Goal: Task Accomplishment & Management: Manage account settings

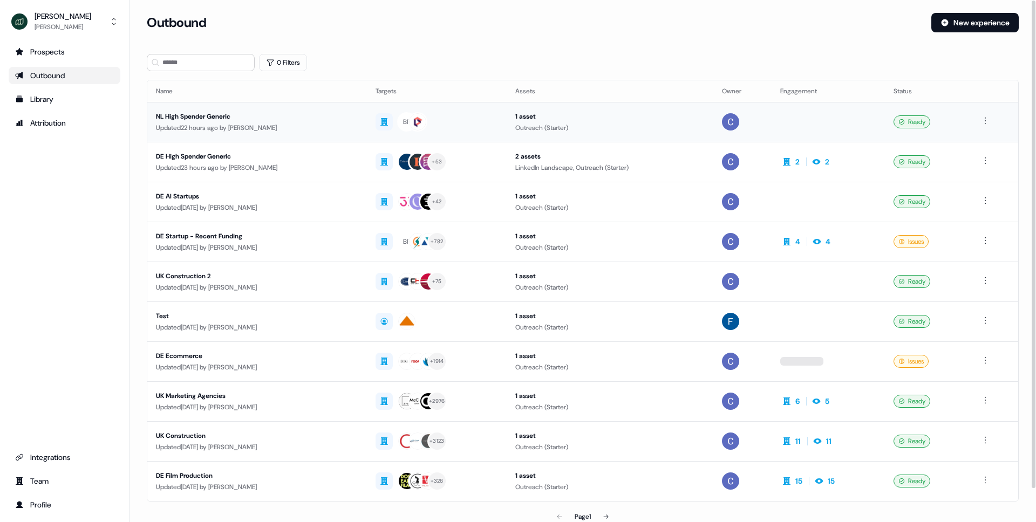
click at [189, 119] on div "NL High Spender Generic" at bounding box center [257, 116] width 202 height 11
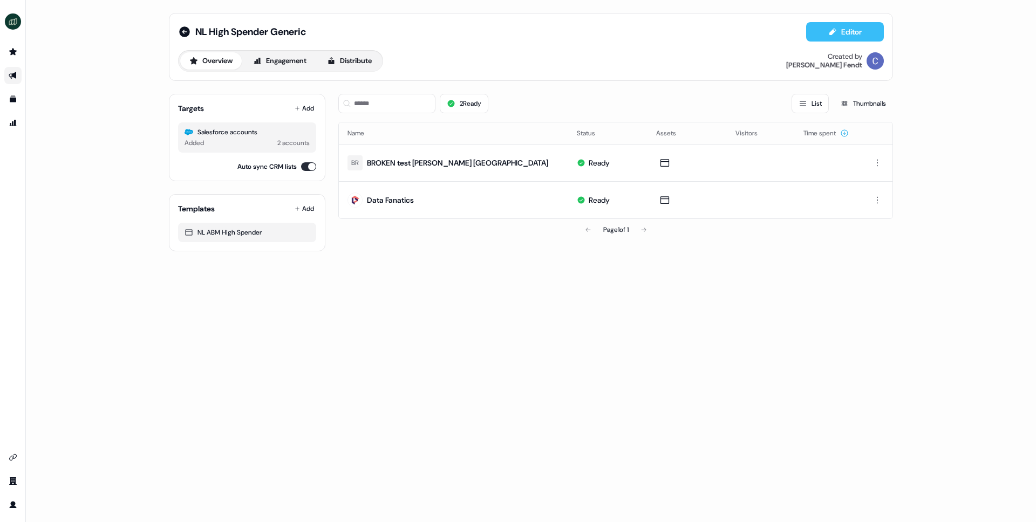
click at [825, 31] on button "Editor" at bounding box center [845, 31] width 78 height 19
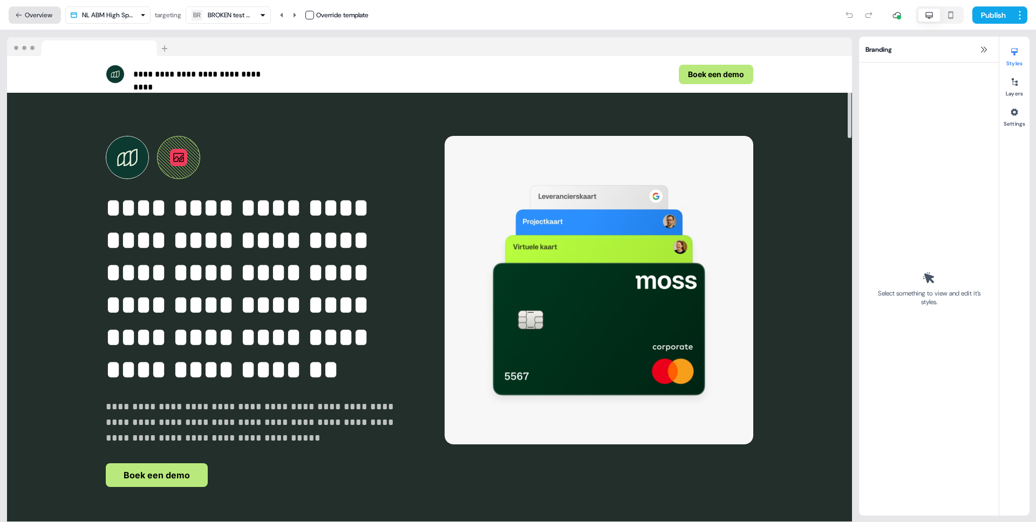
click at [42, 15] on button "Overview" at bounding box center [35, 14] width 52 height 17
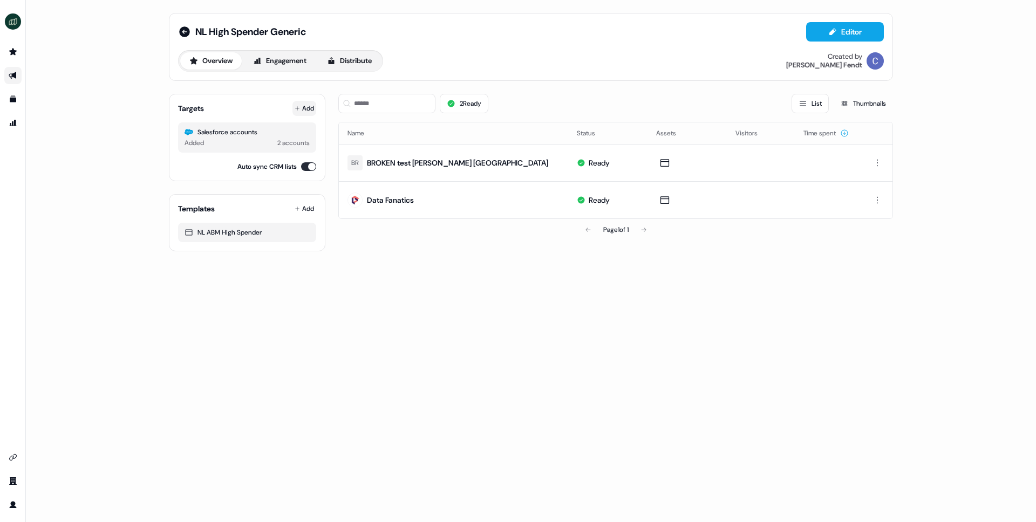
click at [299, 106] on icon at bounding box center [297, 108] width 5 height 5
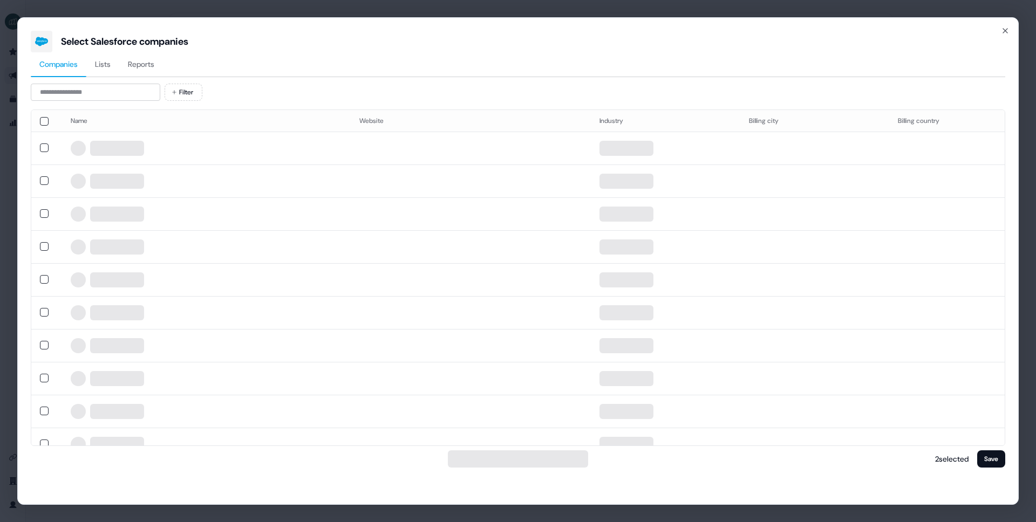
click at [150, 68] on span "Reports" at bounding box center [141, 64] width 26 height 11
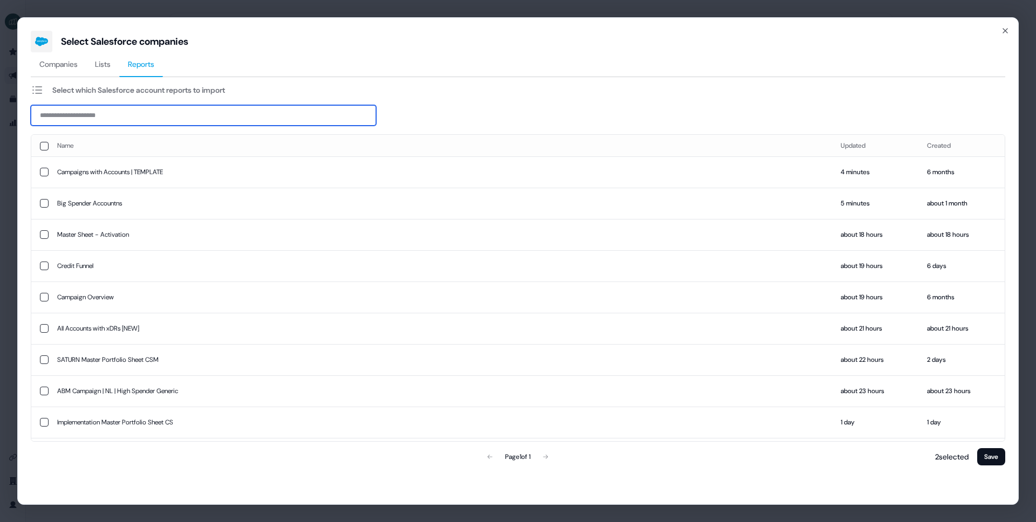
click at [147, 118] on input at bounding box center [203, 115] width 345 height 21
paste input "**********"
type input "**********"
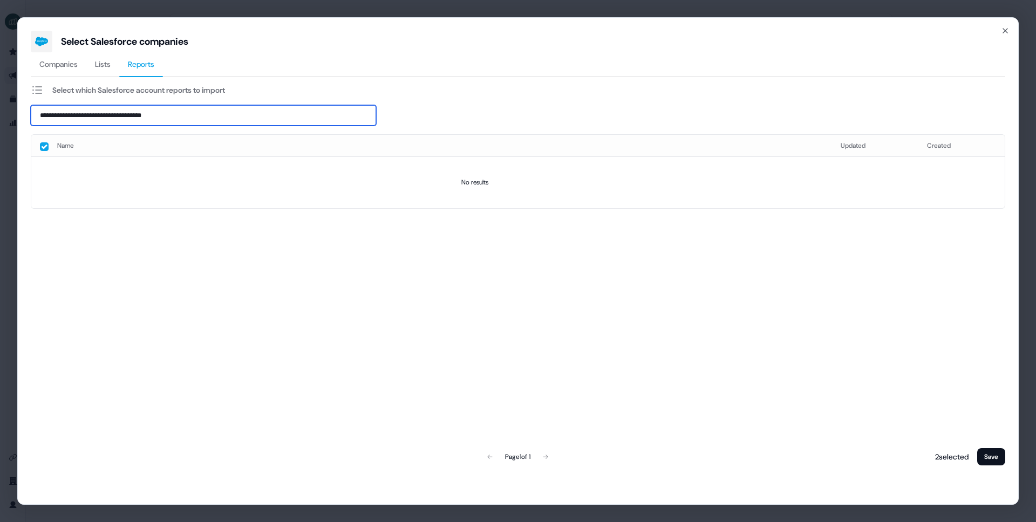
click at [91, 115] on input "**********" at bounding box center [203, 115] width 345 height 21
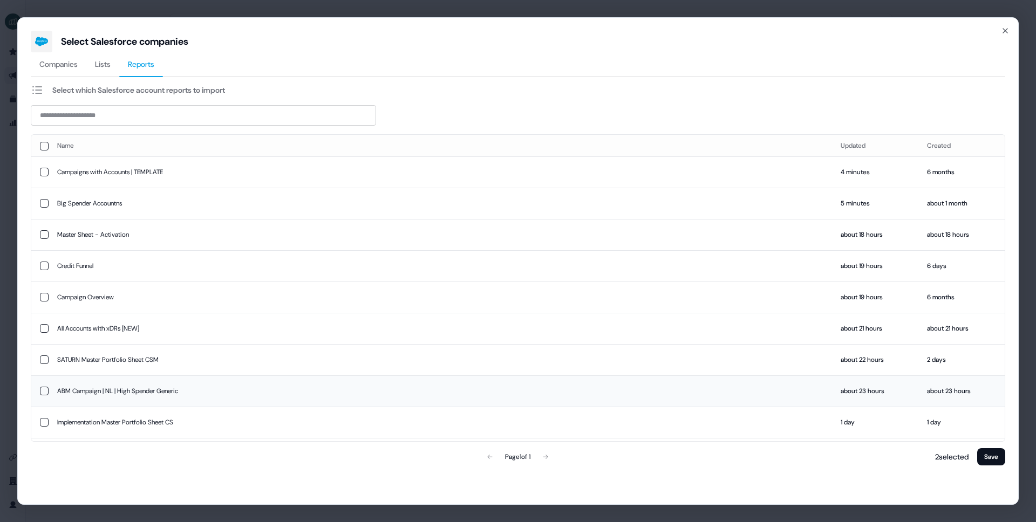
click at [101, 394] on td "ABM Campaign | NL | High Spender Generic" at bounding box center [441, 391] width 784 height 31
click at [1002, 460] on button "Save" at bounding box center [991, 457] width 28 height 17
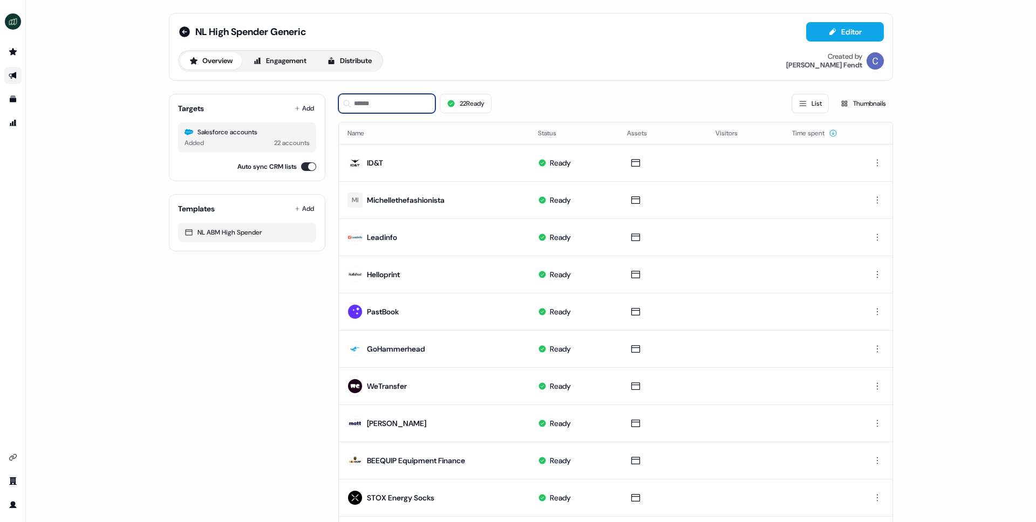
click at [390, 105] on input at bounding box center [386, 103] width 97 height 19
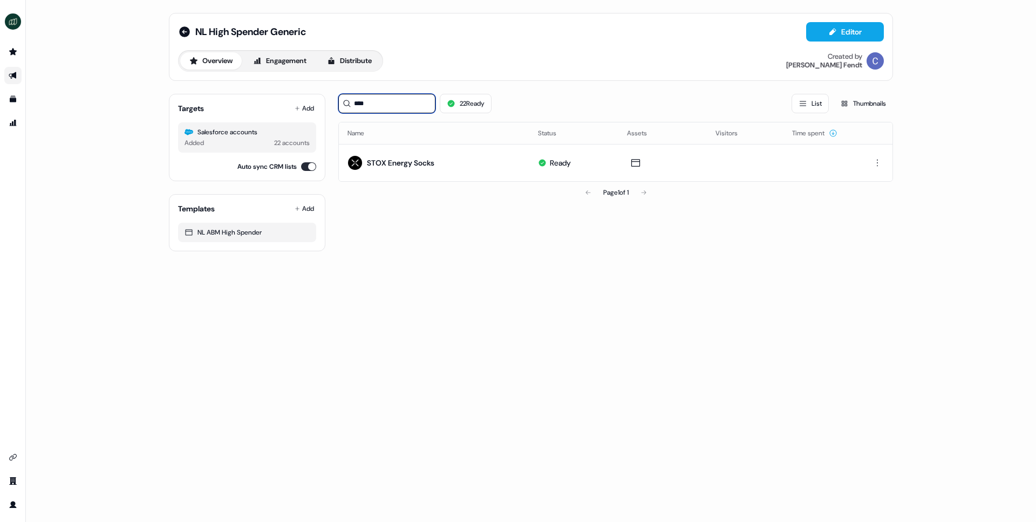
type input "****"
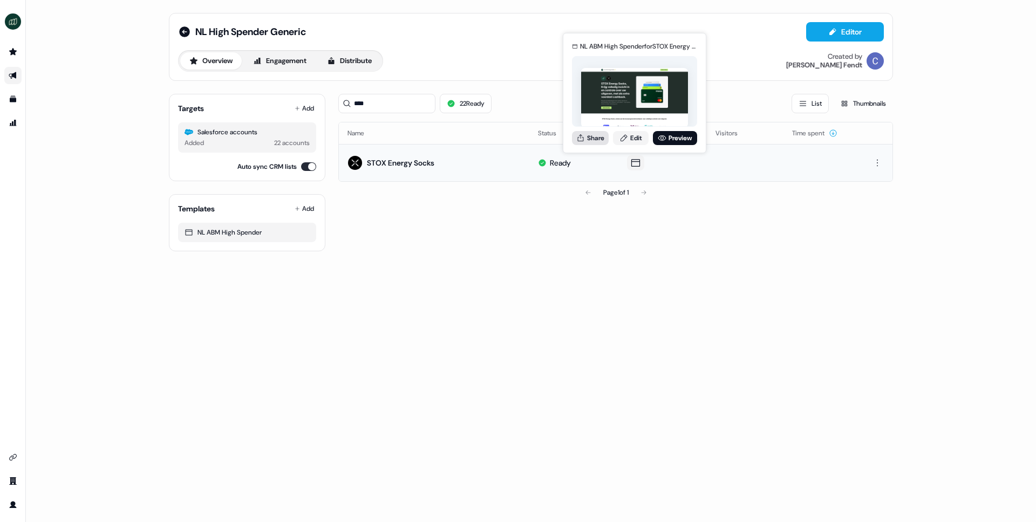
click at [591, 139] on button "Share" at bounding box center [590, 138] width 37 height 14
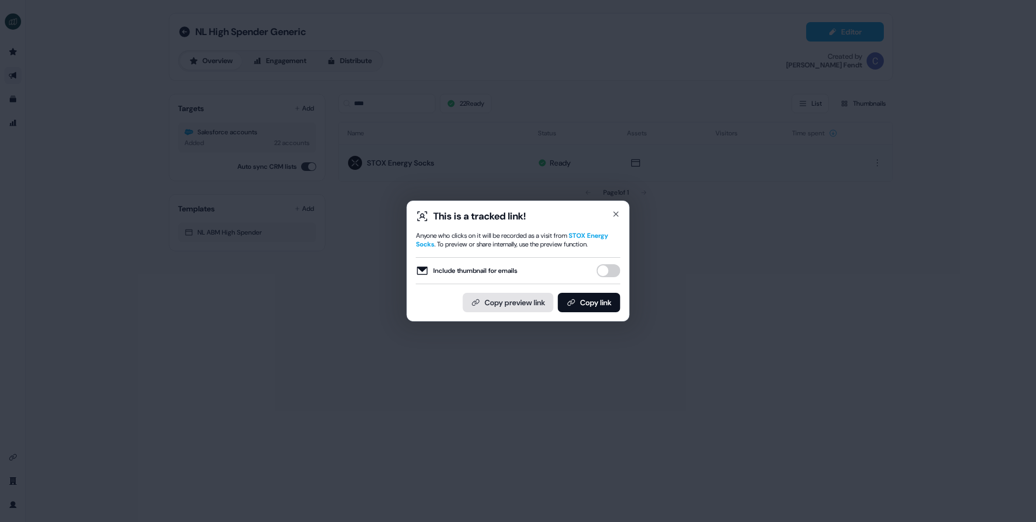
click at [511, 312] on button "Copy preview link" at bounding box center [508, 302] width 91 height 19
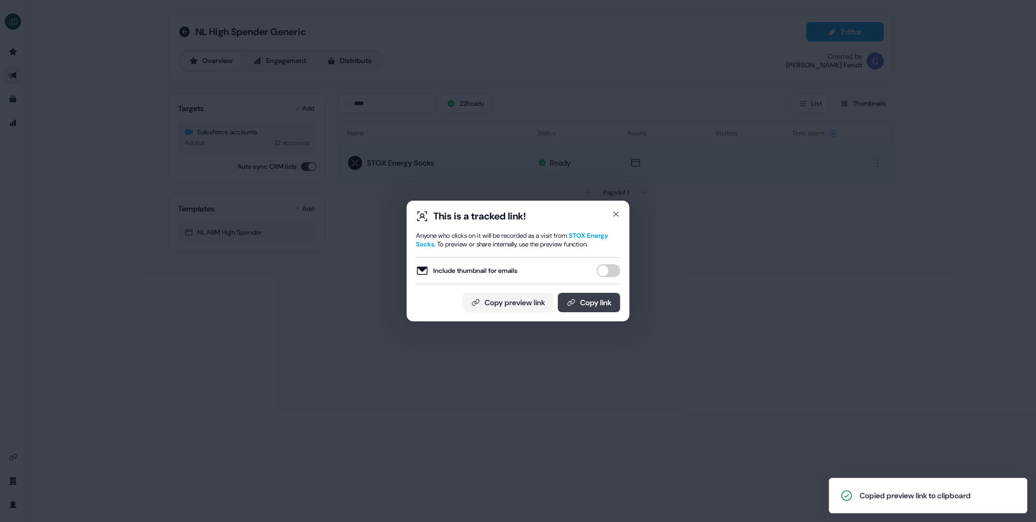
click at [610, 307] on button "Copy link" at bounding box center [589, 302] width 63 height 19
click at [616, 210] on icon "button" at bounding box center [616, 214] width 9 height 9
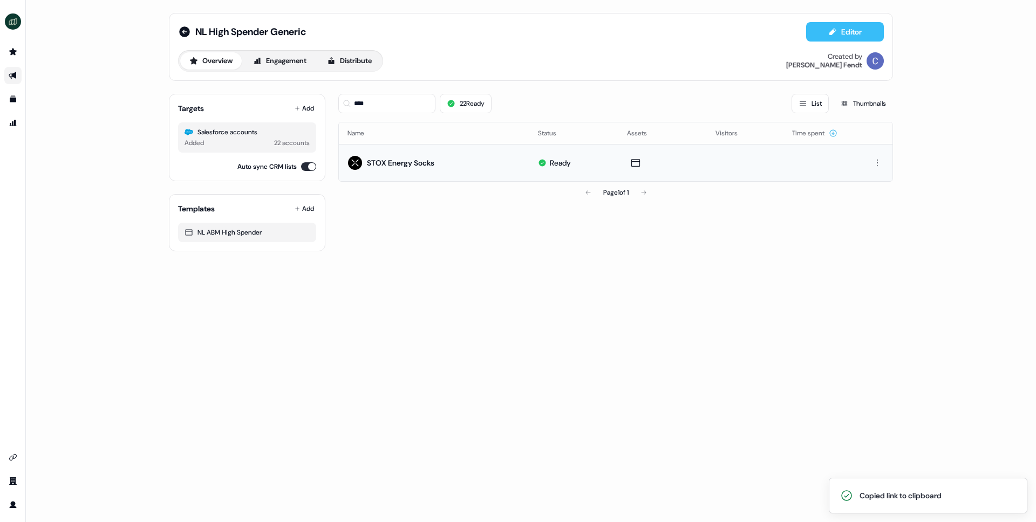
click at [852, 29] on button "Editor" at bounding box center [845, 31] width 78 height 19
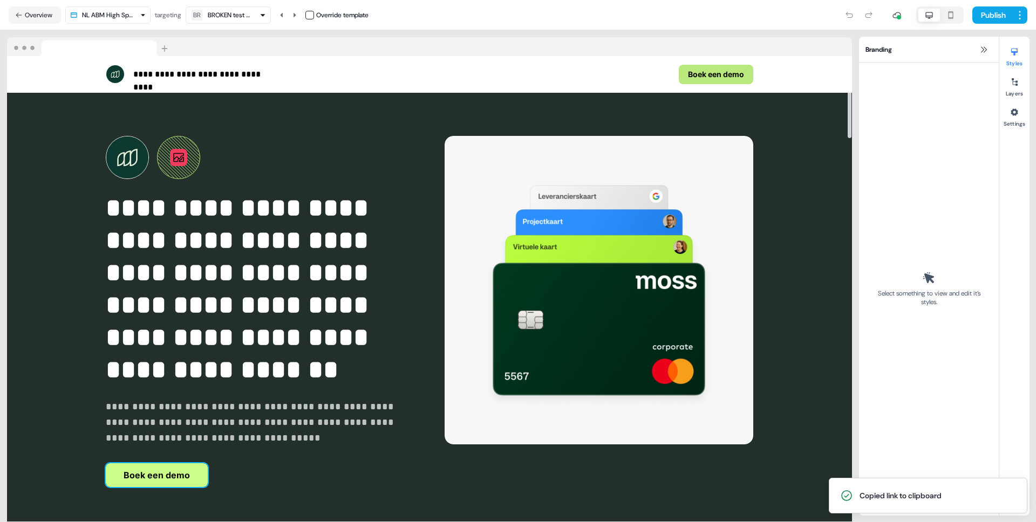
click at [141, 483] on button "Boek een demo" at bounding box center [157, 476] width 102 height 24
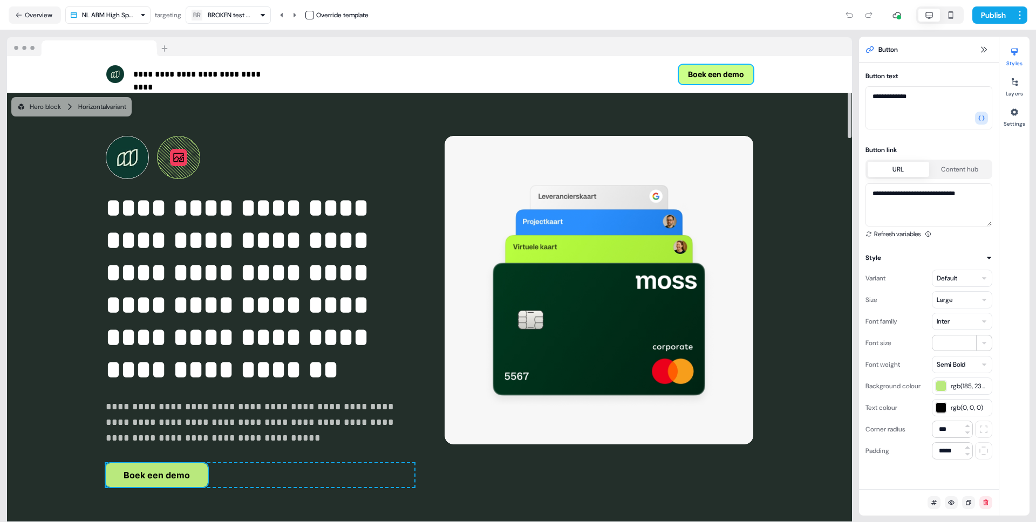
click at [692, 76] on button "Boek een demo" at bounding box center [716, 74] width 74 height 19
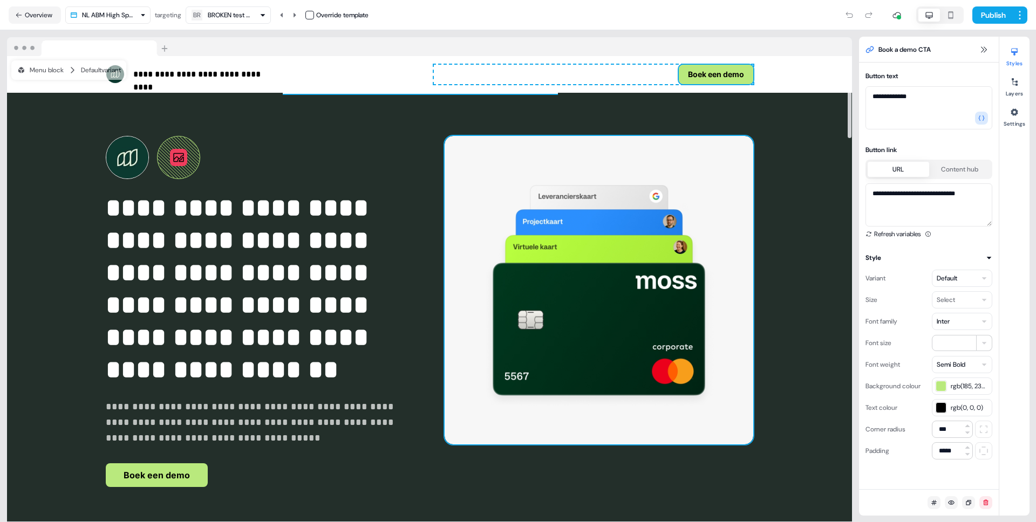
click at [643, 238] on img at bounding box center [599, 290] width 309 height 309
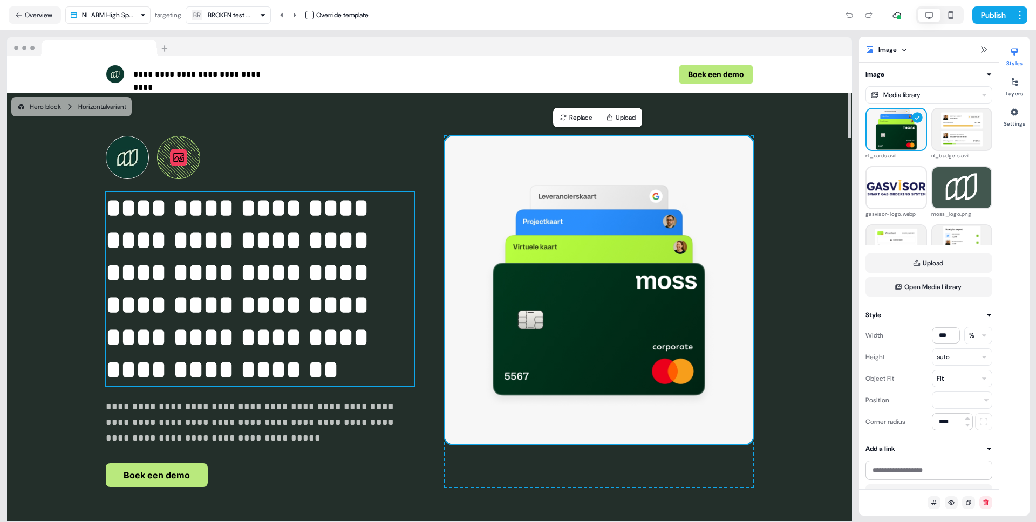
click at [294, 262] on p "**********" at bounding box center [260, 289] width 309 height 194
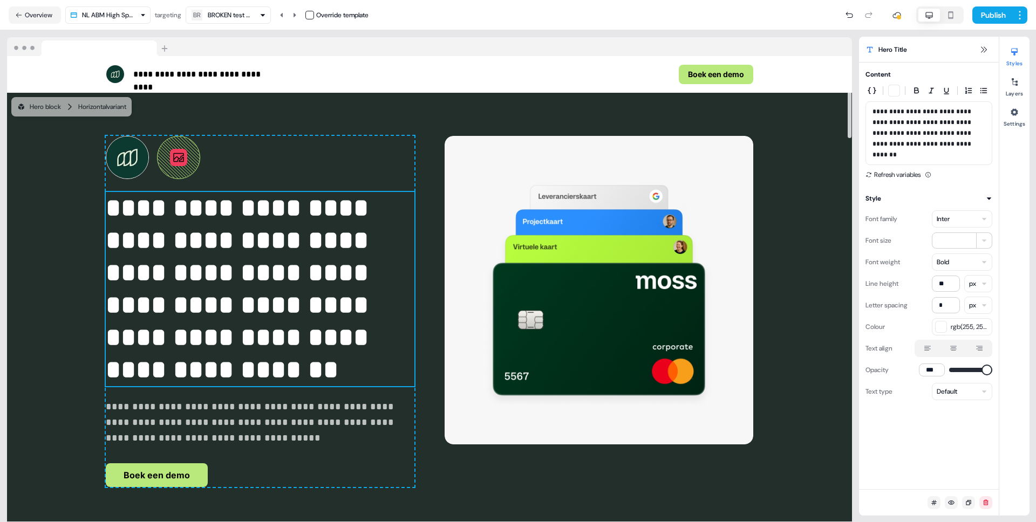
click at [912, 154] on p "**********" at bounding box center [929, 133] width 113 height 54
copy p "**********"
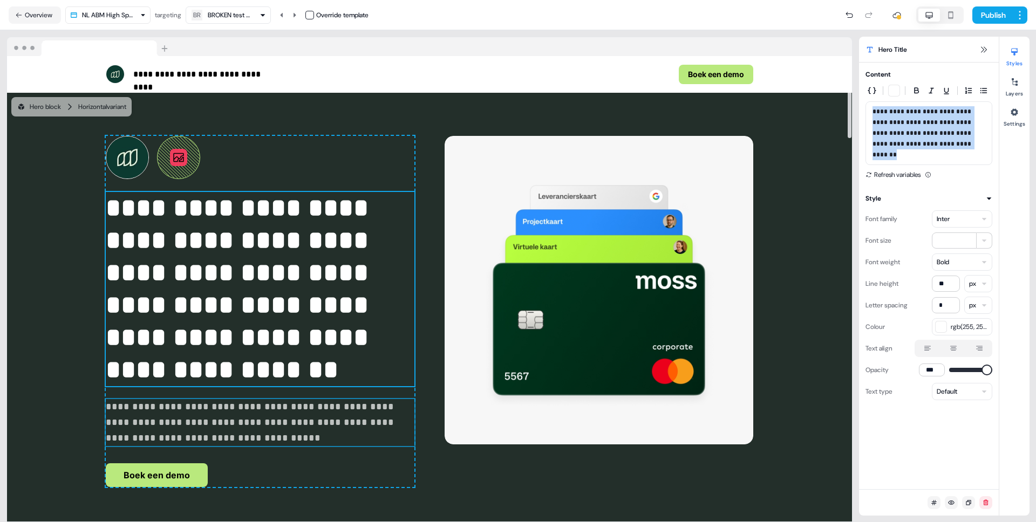
click at [264, 430] on p "**********" at bounding box center [260, 422] width 309 height 47
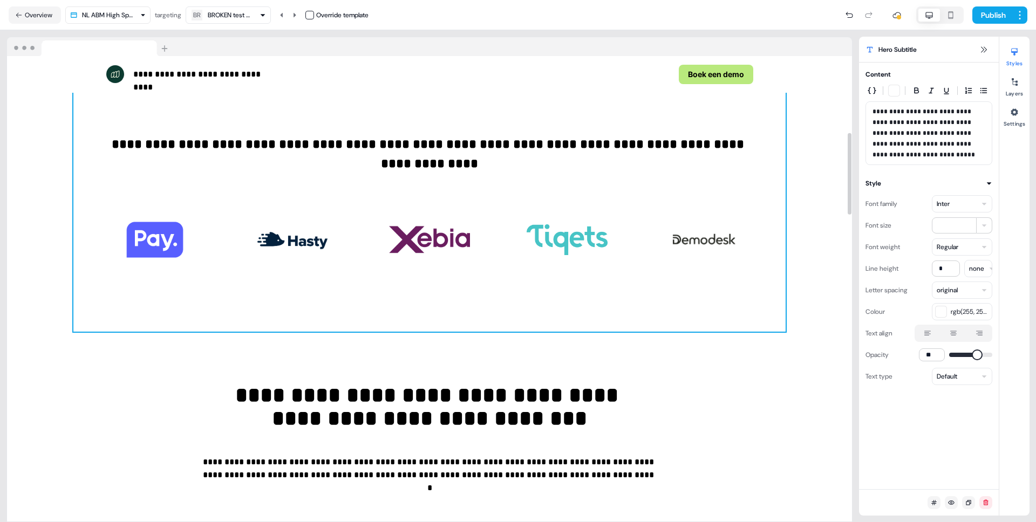
scroll to position [437, 0]
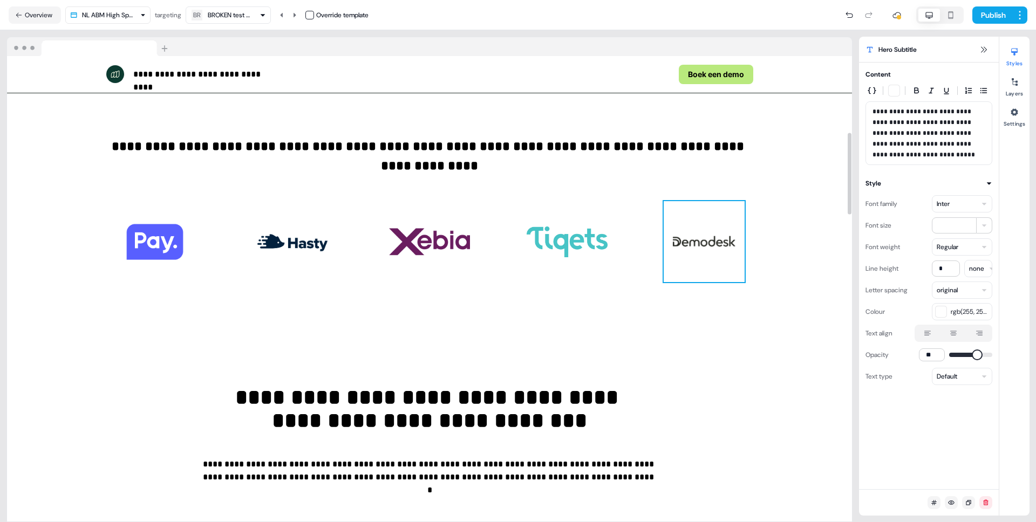
click at [696, 255] on img at bounding box center [704, 241] width 81 height 81
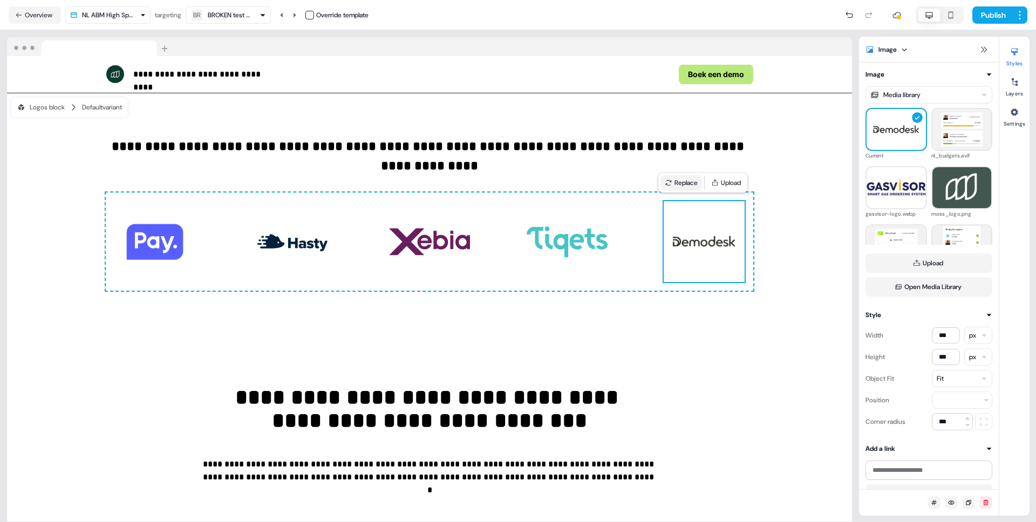
click at [677, 181] on button "Replace" at bounding box center [682, 182] width 42 height 15
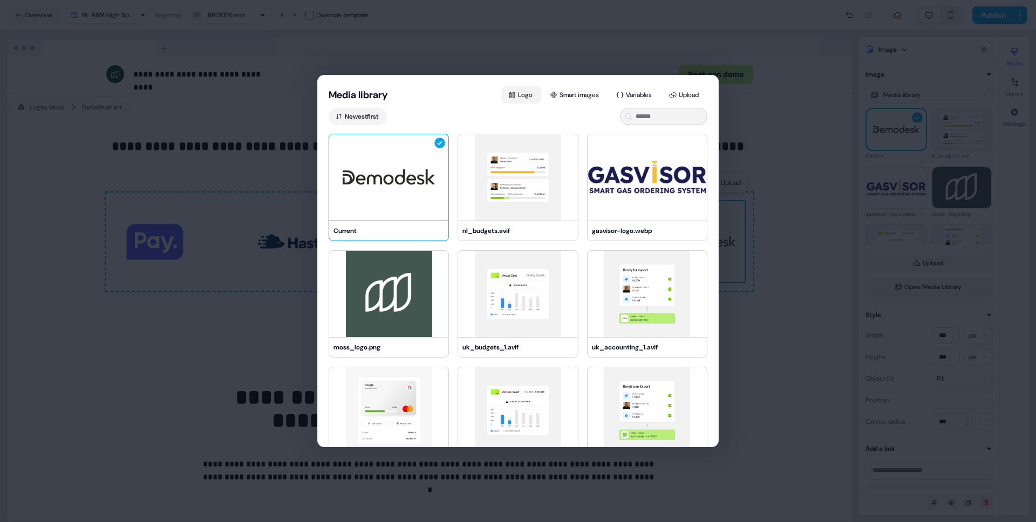
click at [518, 100] on button "Logo" at bounding box center [521, 94] width 39 height 17
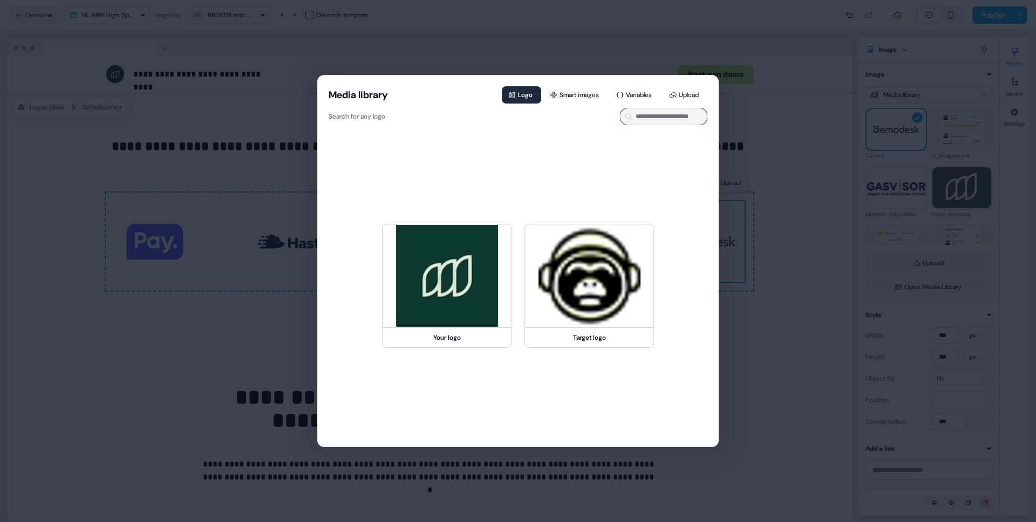
click at [641, 114] on input at bounding box center [663, 116] width 87 height 17
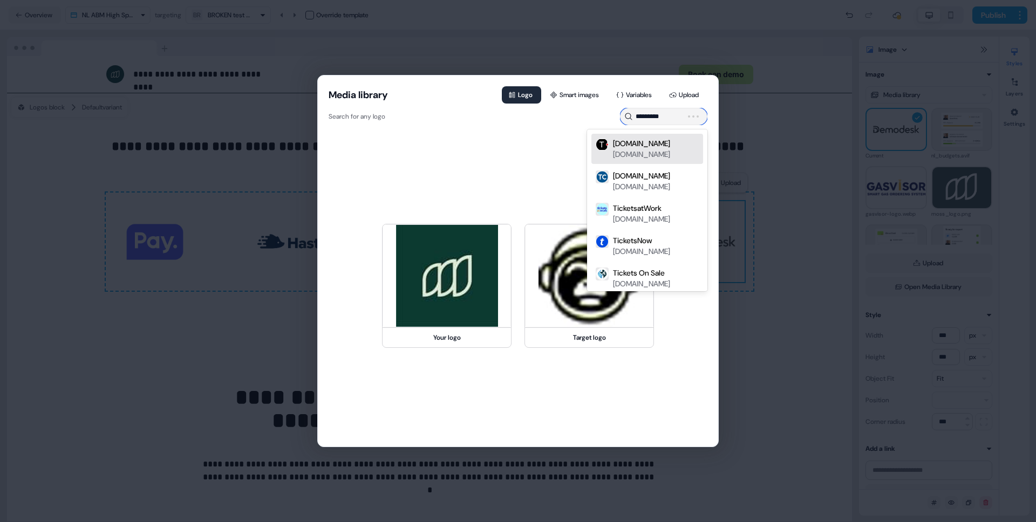
type input "**********"
click at [631, 151] on div "ticketswap.com" at bounding box center [641, 154] width 57 height 11
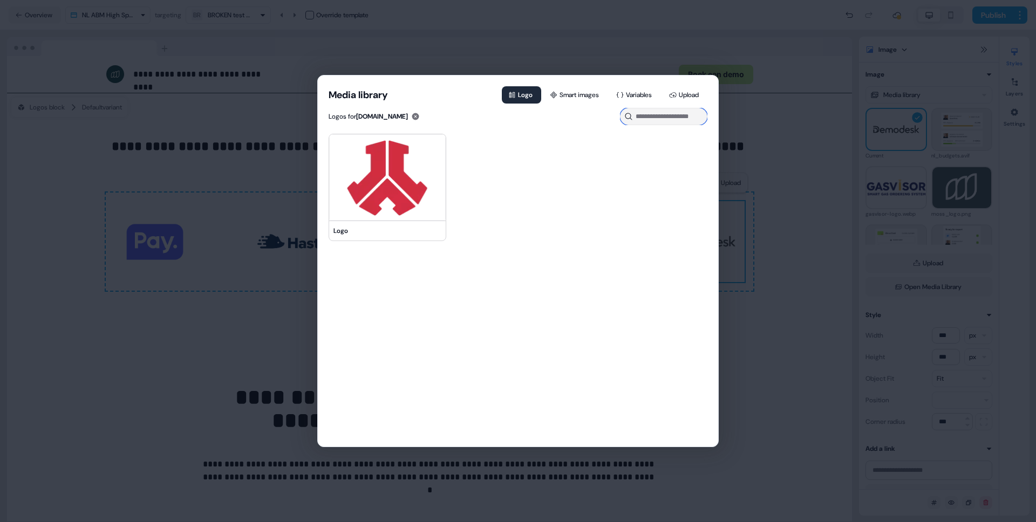
click at [654, 120] on input at bounding box center [663, 116] width 87 height 17
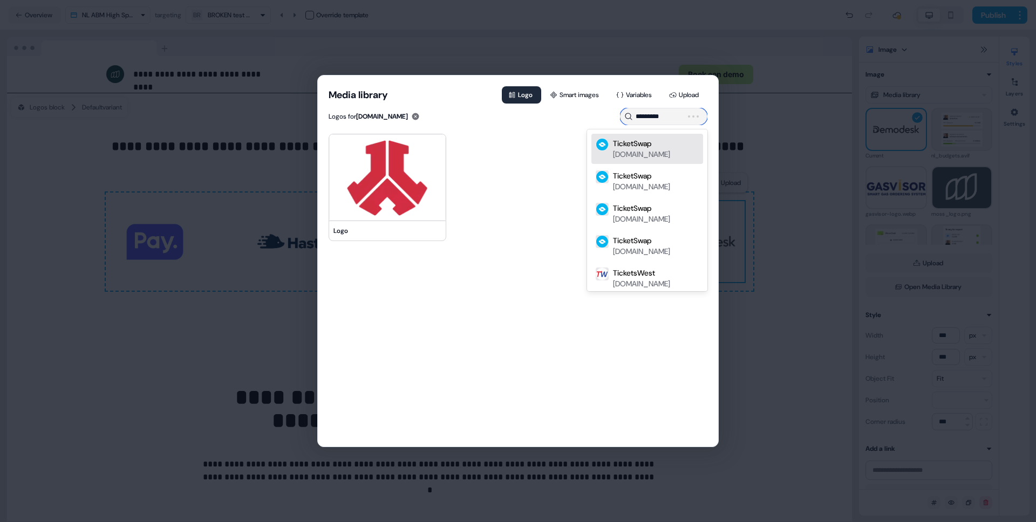
type input "**********"
click at [647, 189] on div "ticketswap.nl" at bounding box center [641, 186] width 57 height 11
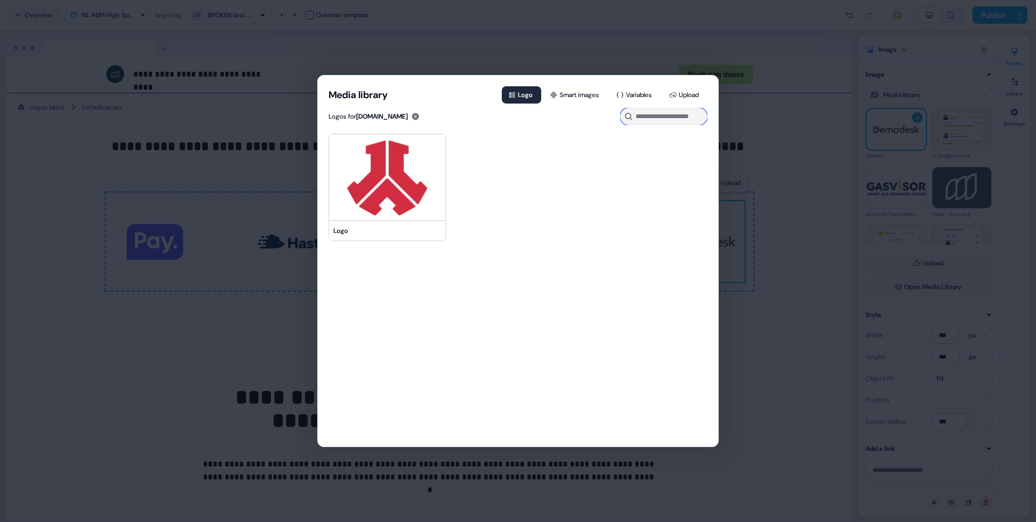
click at [670, 121] on input at bounding box center [663, 116] width 87 height 17
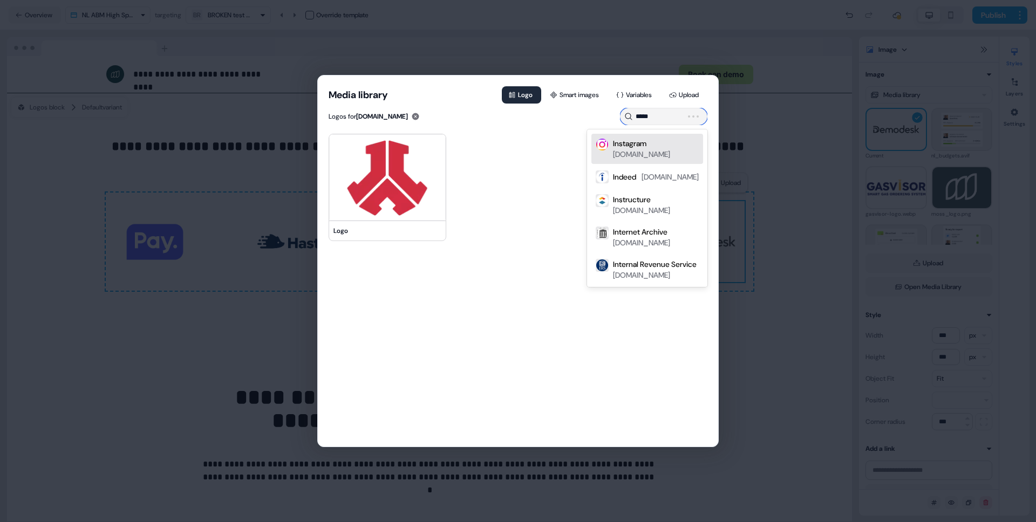
type input "******"
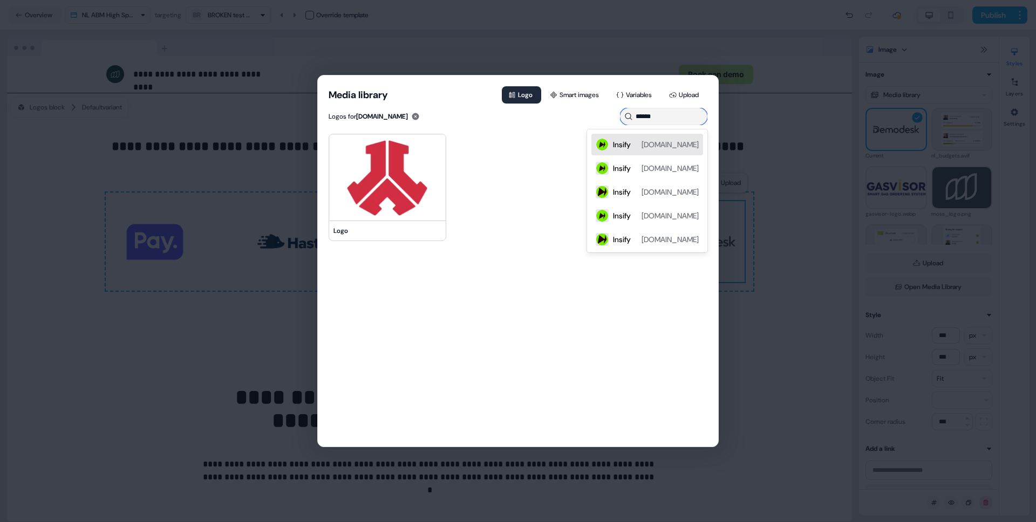
click at [654, 146] on div "Insify insify.nl" at bounding box center [656, 144] width 86 height 13
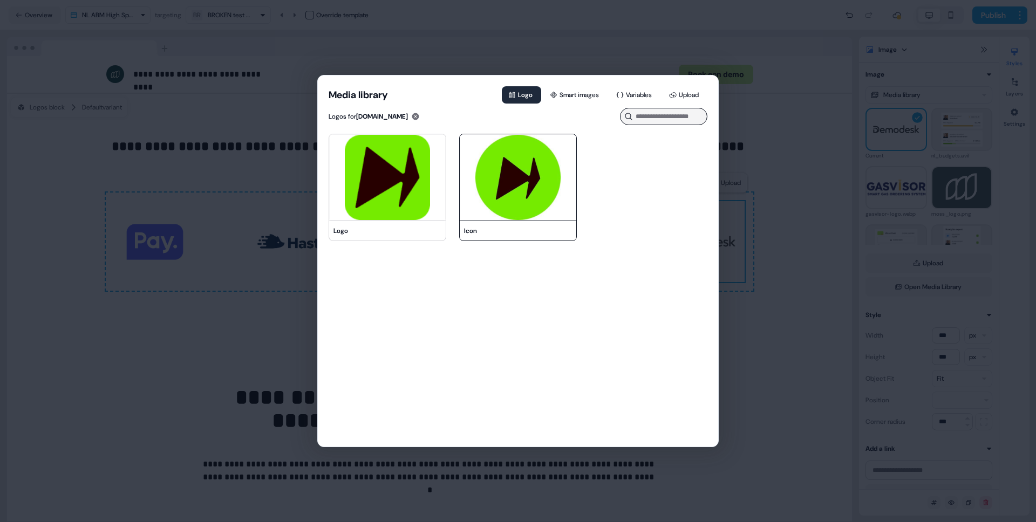
click at [513, 178] on img at bounding box center [518, 177] width 117 height 86
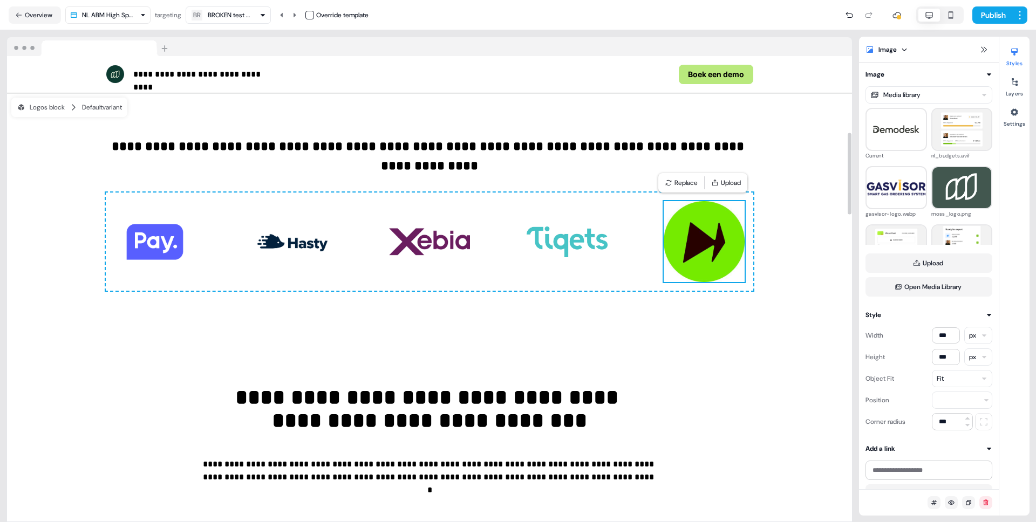
click at [710, 193] on div "To pick up a draggable item, press the space bar. While dragging, use the arrow…" at bounding box center [430, 242] width 648 height 98
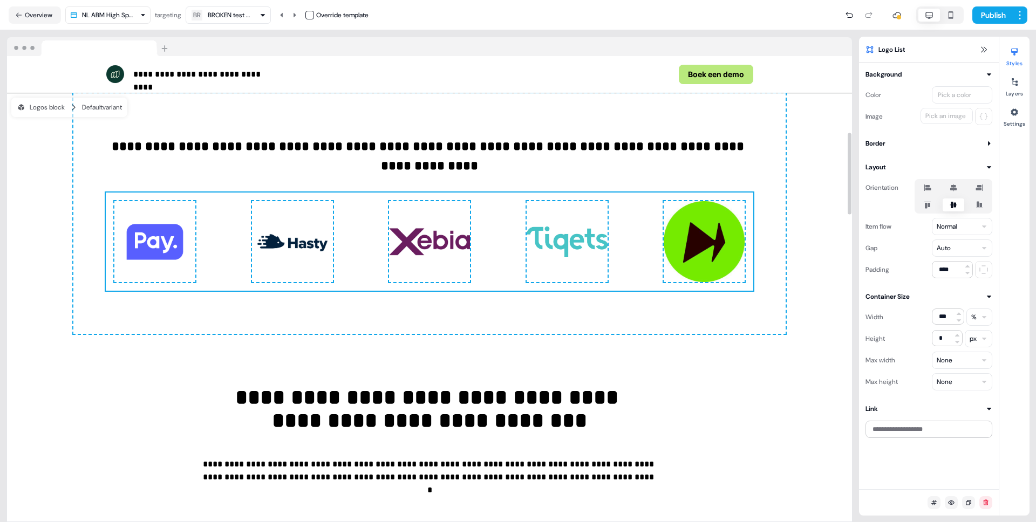
click at [277, 247] on img at bounding box center [292, 241] width 81 height 81
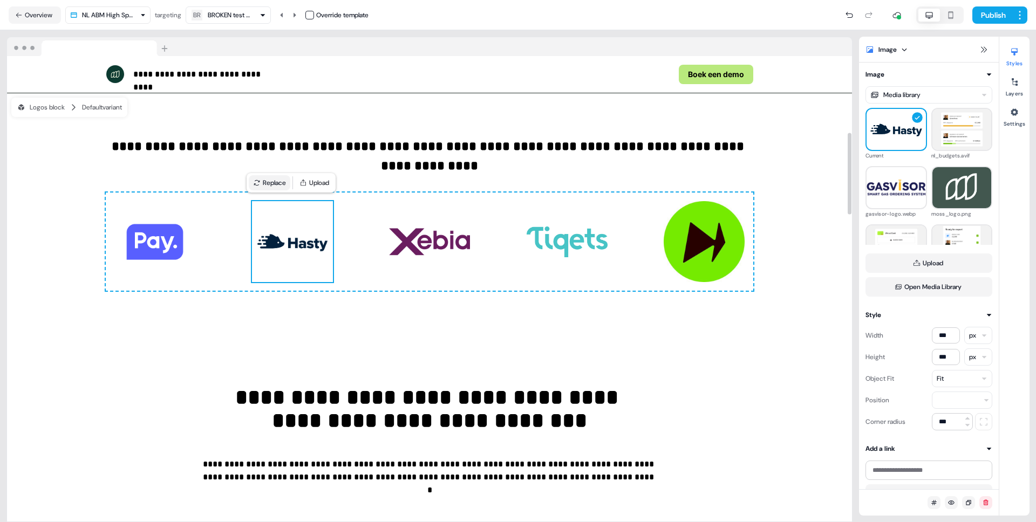
click at [274, 184] on button "Replace" at bounding box center [270, 182] width 42 height 15
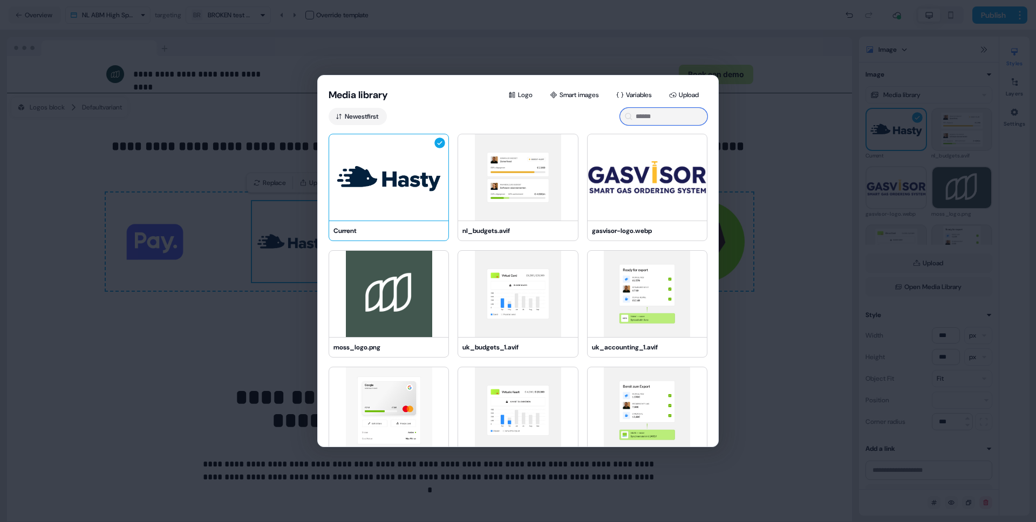
click at [649, 113] on input at bounding box center [663, 116] width 87 height 17
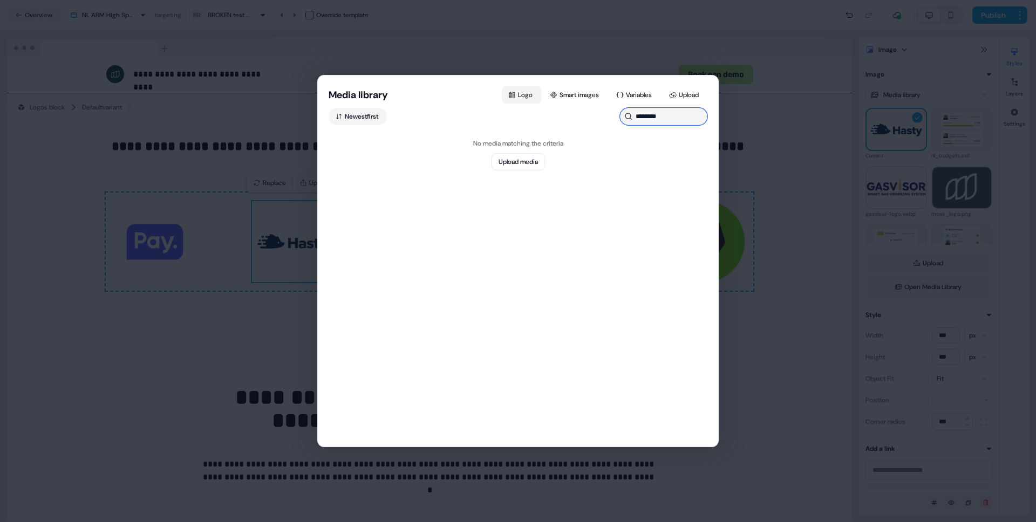
type input "********"
click at [517, 100] on button "Logo" at bounding box center [521, 94] width 39 height 17
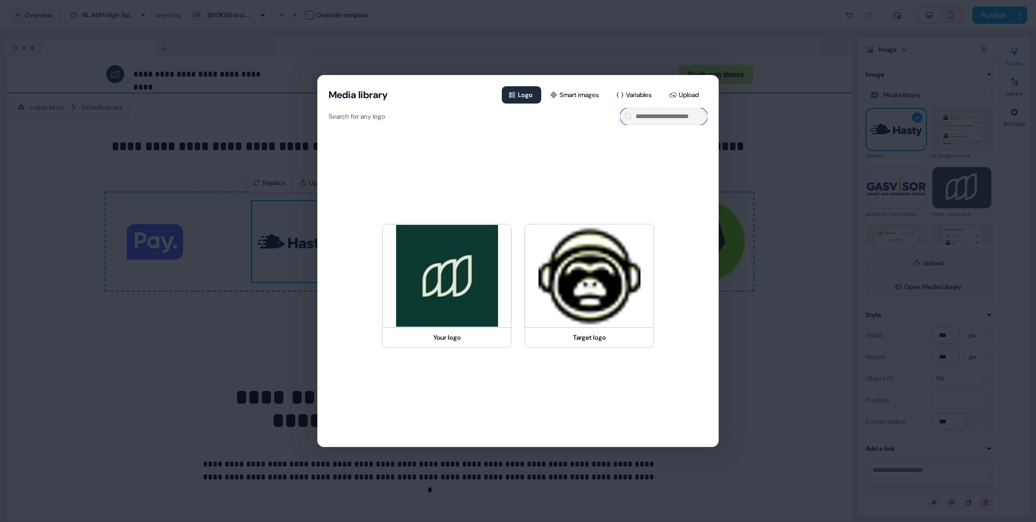
click at [666, 117] on input at bounding box center [663, 116] width 87 height 17
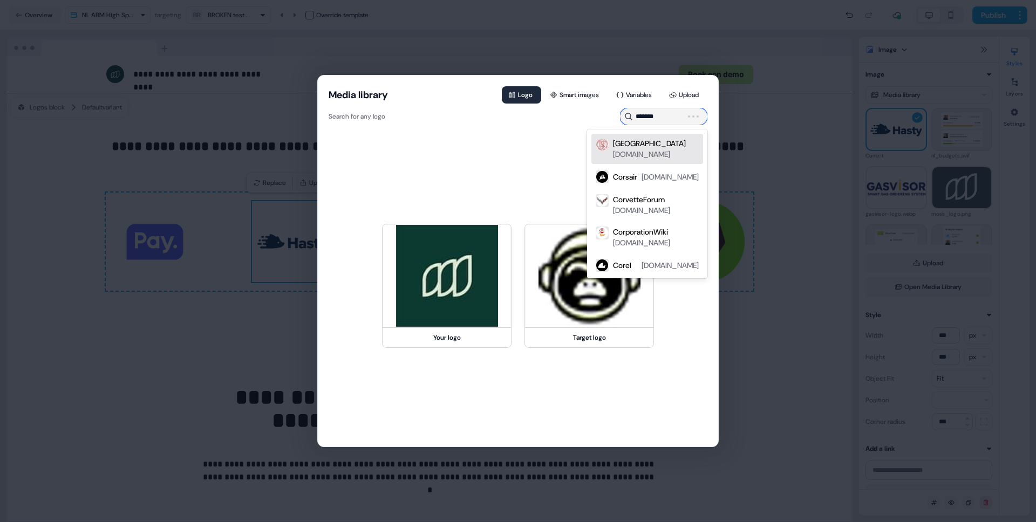
type input "********"
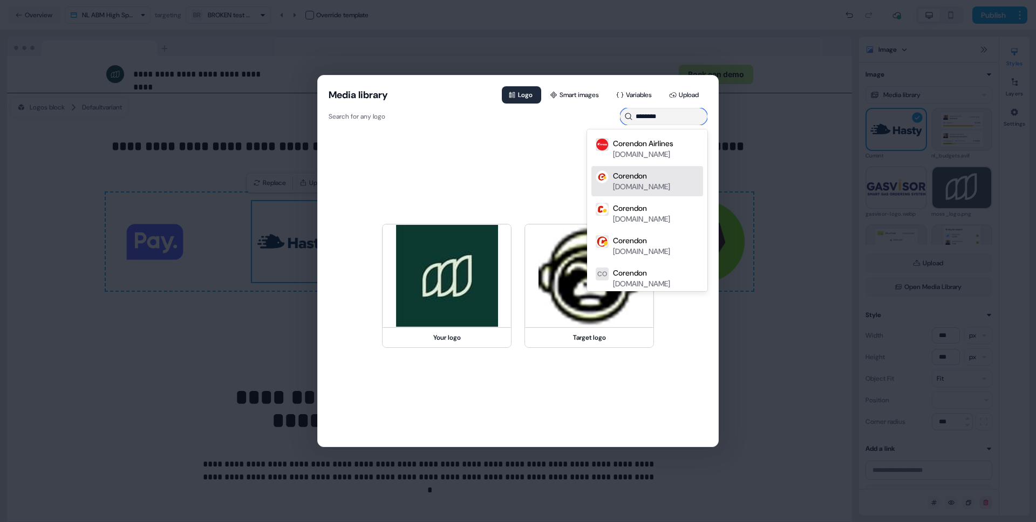
click at [658, 181] on div "corendon.nl" at bounding box center [641, 186] width 57 height 11
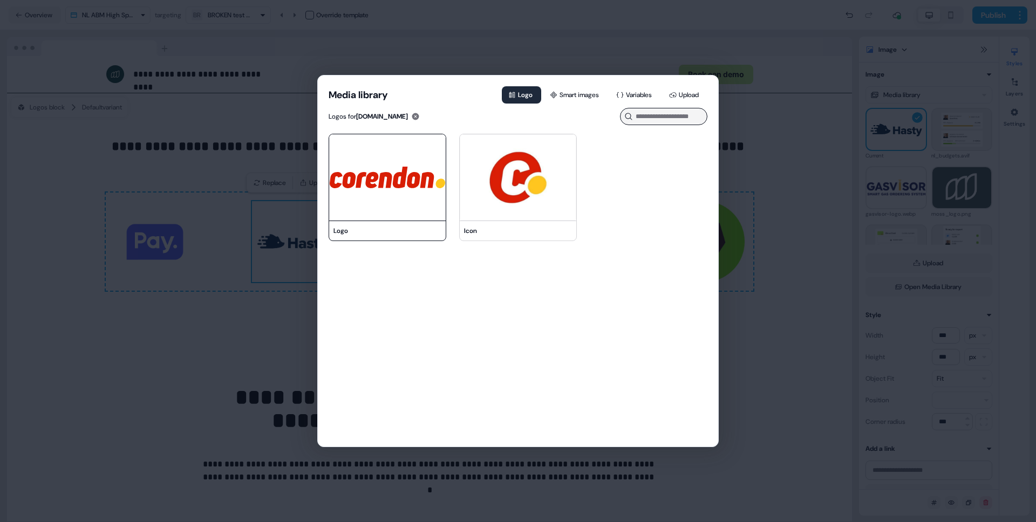
click at [412, 198] on img at bounding box center [387, 177] width 117 height 86
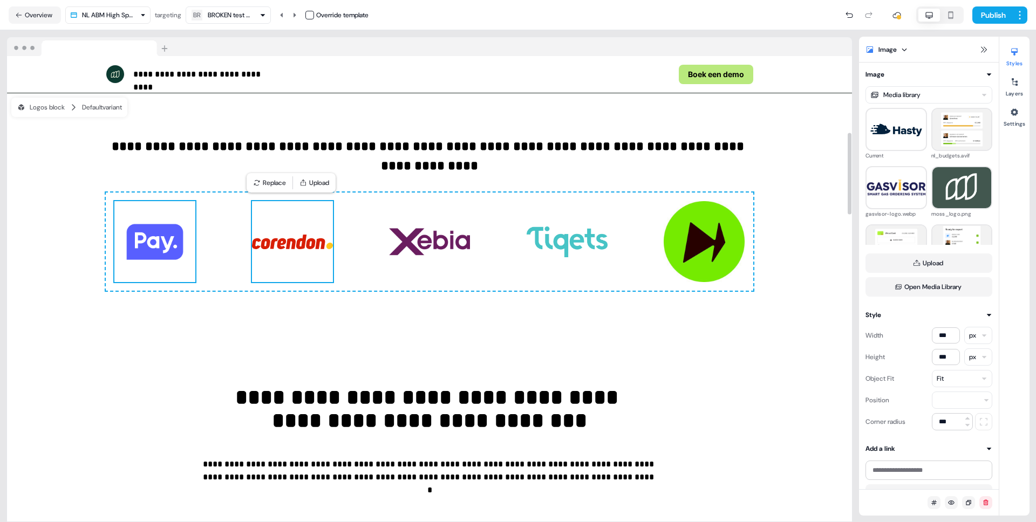
click at [160, 242] on img at bounding box center [154, 241] width 81 height 81
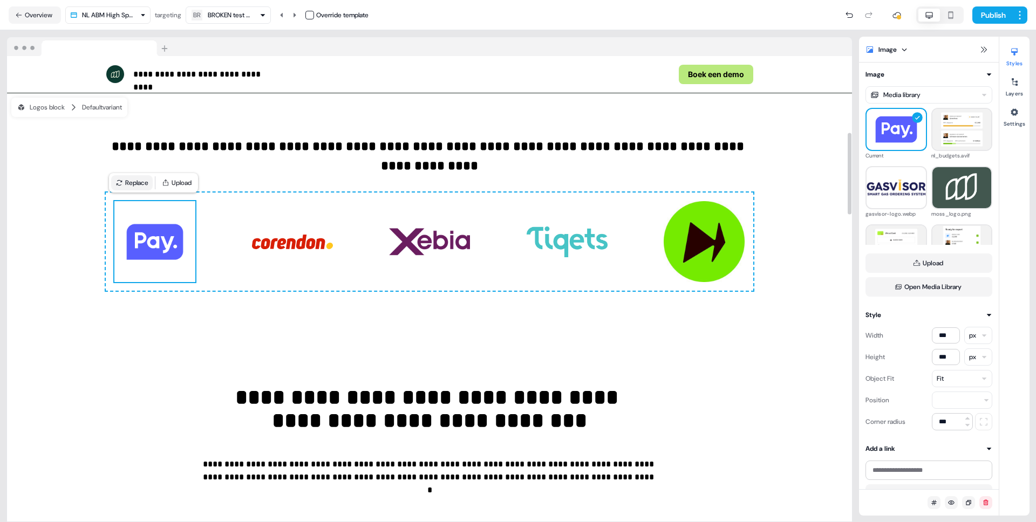
click at [117, 185] on icon at bounding box center [120, 183] width 8 height 8
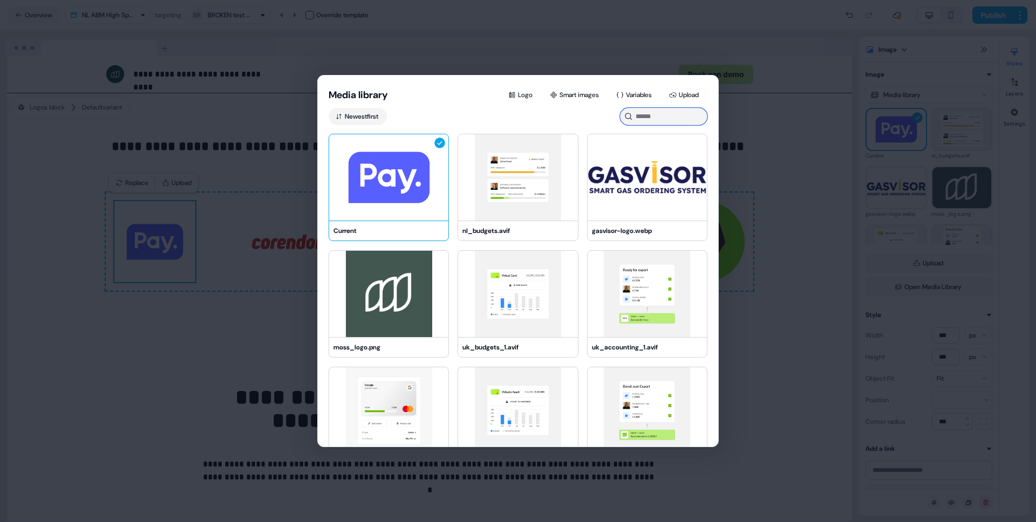
click at [642, 118] on input at bounding box center [663, 116] width 87 height 17
click at [519, 89] on button "Logo" at bounding box center [521, 94] width 39 height 17
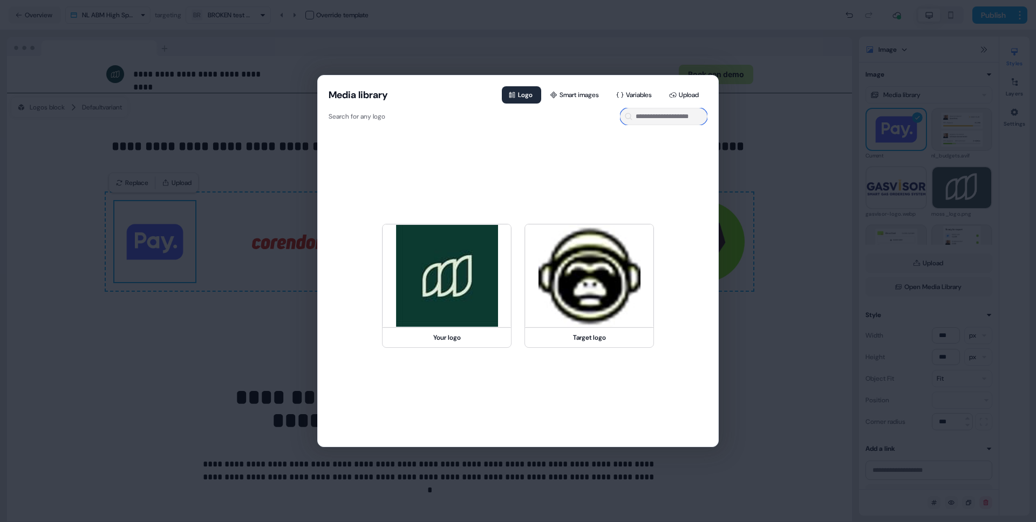
click at [675, 117] on input at bounding box center [663, 116] width 87 height 17
type input "**********"
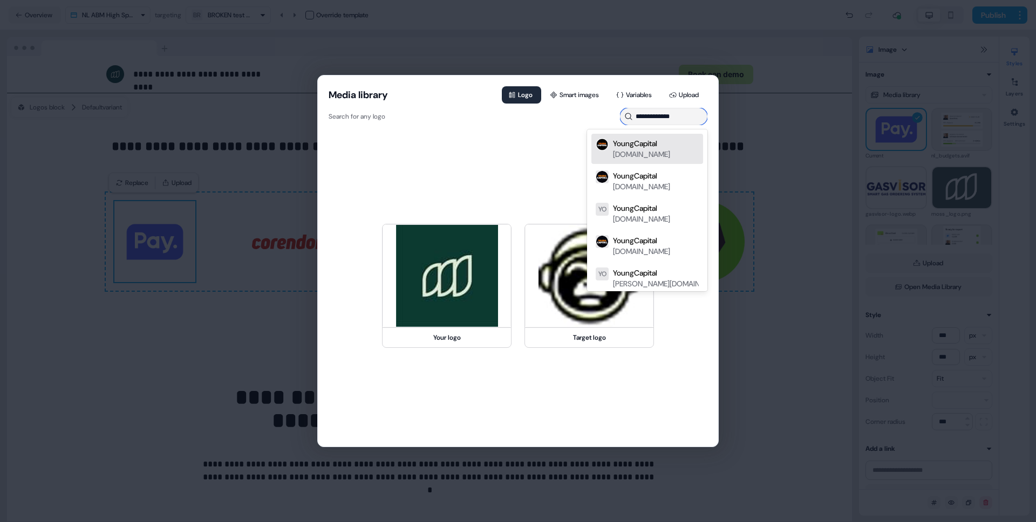
click at [646, 160] on div "YoungCapital youngcapital.nl" at bounding box center [648, 149] width 112 height 30
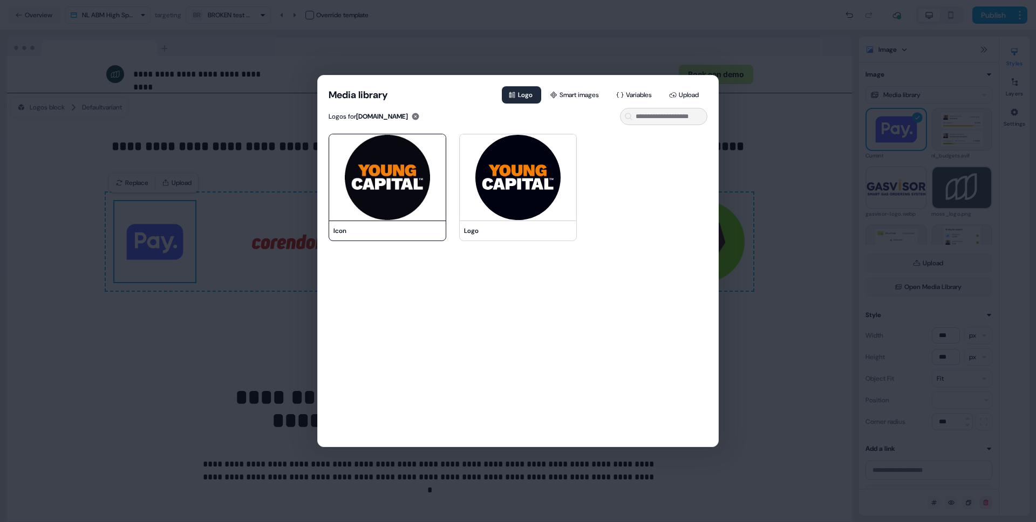
click at [368, 200] on img at bounding box center [387, 177] width 117 height 86
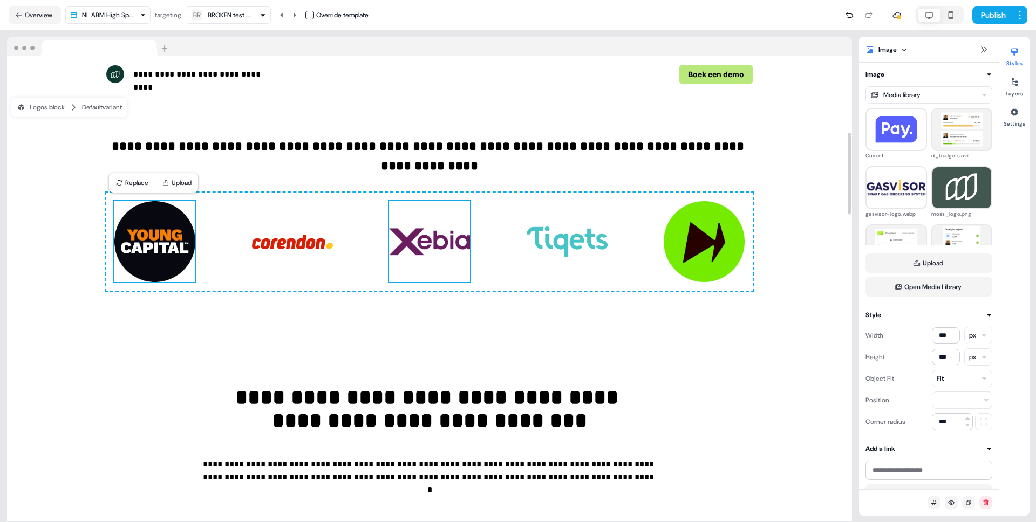
click at [427, 246] on img at bounding box center [429, 241] width 81 height 81
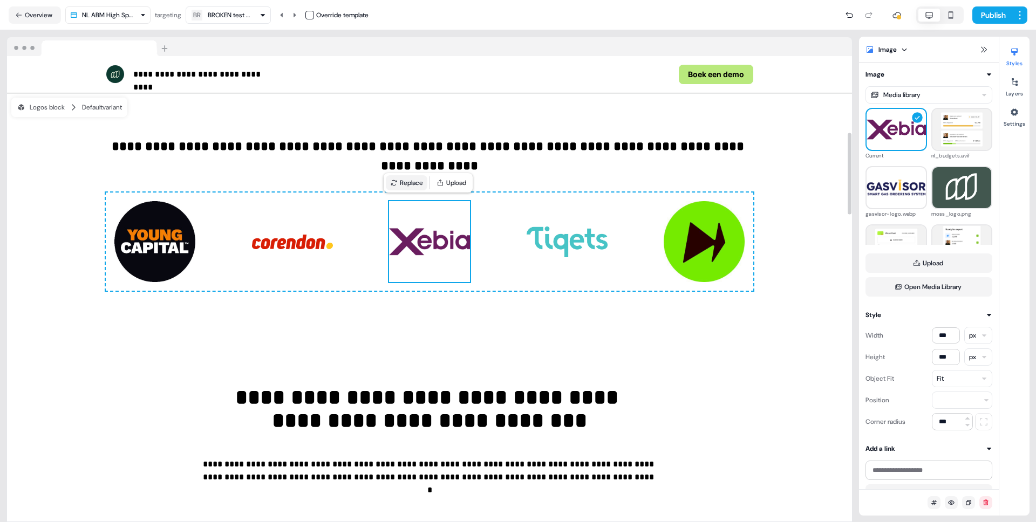
click at [412, 181] on button "Replace" at bounding box center [407, 182] width 42 height 15
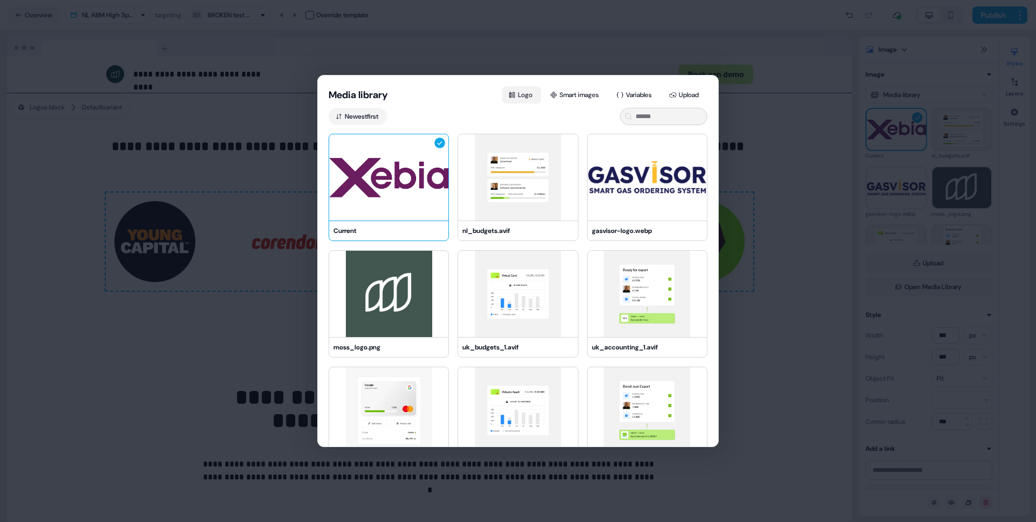
click at [513, 89] on button "Logo" at bounding box center [521, 94] width 39 height 17
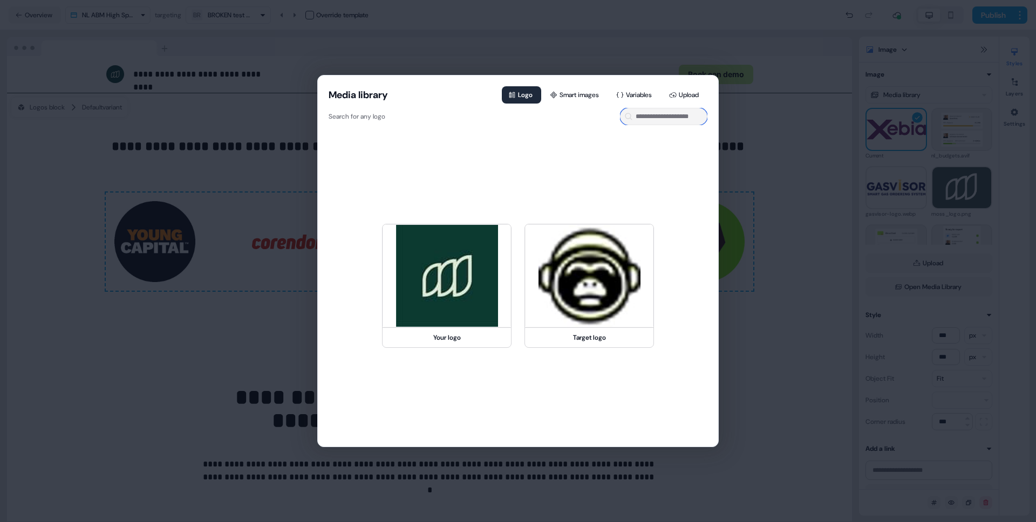
click at [648, 113] on input at bounding box center [663, 116] width 87 height 17
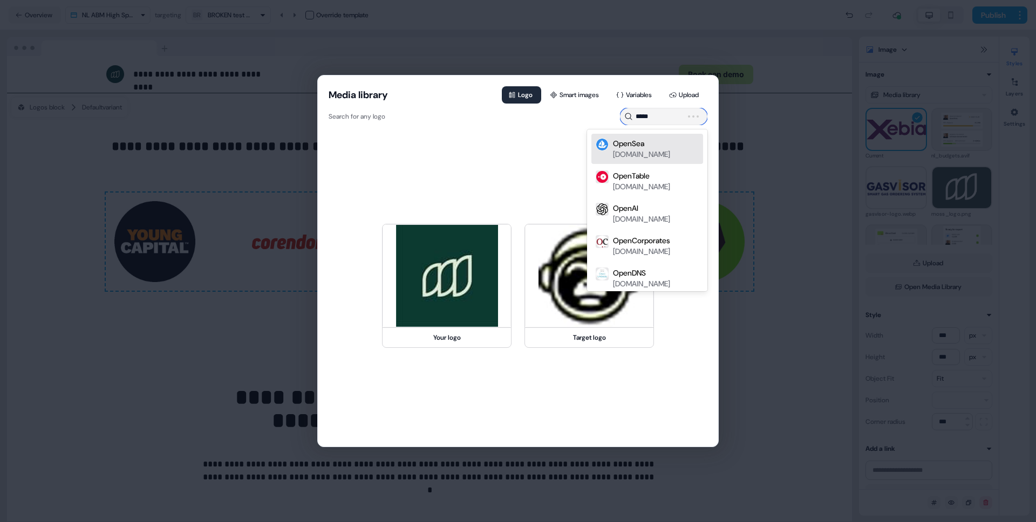
type input "******"
click at [647, 214] on div "openupconnect.nl" at bounding box center [641, 219] width 57 height 11
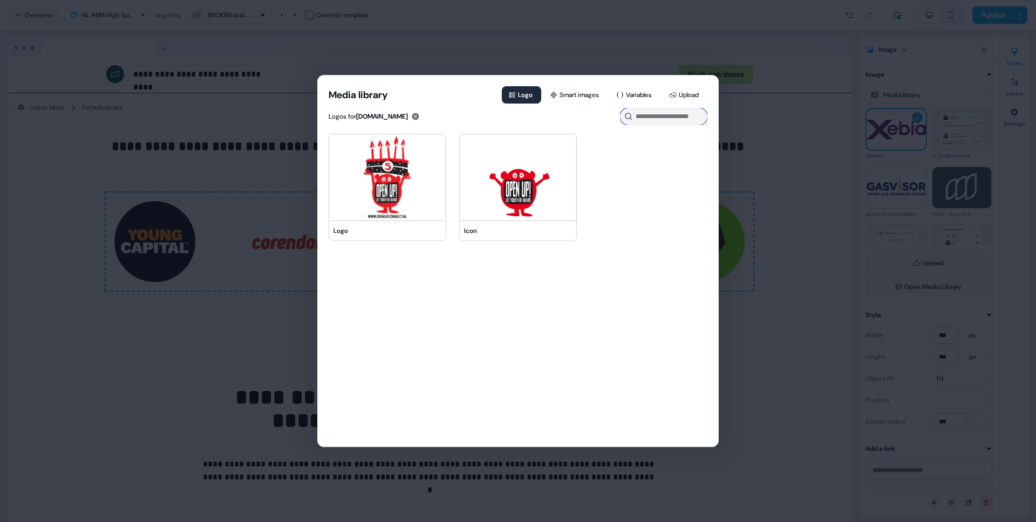
click at [648, 120] on input at bounding box center [663, 116] width 87 height 17
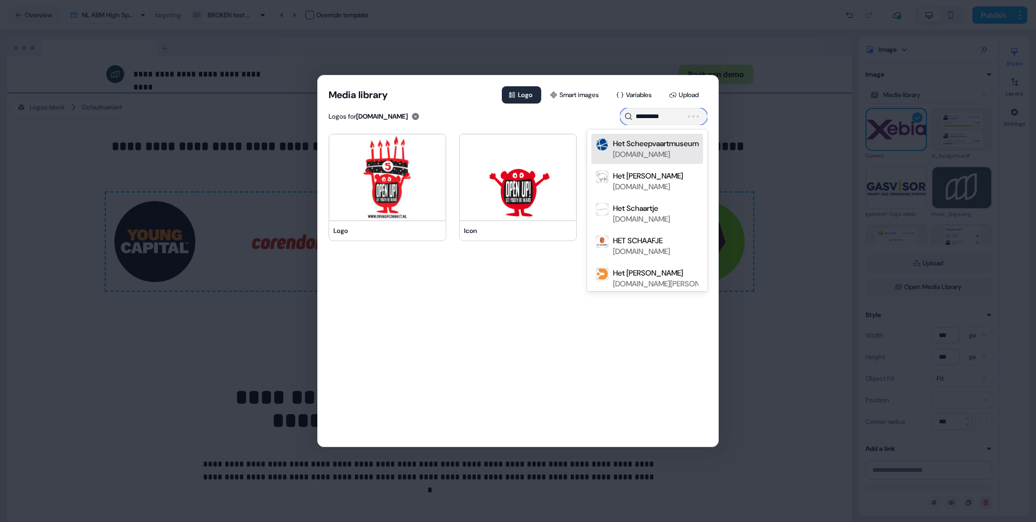
type input "**********"
click at [657, 145] on div "Het Scheepvaartmuseum" at bounding box center [656, 143] width 86 height 11
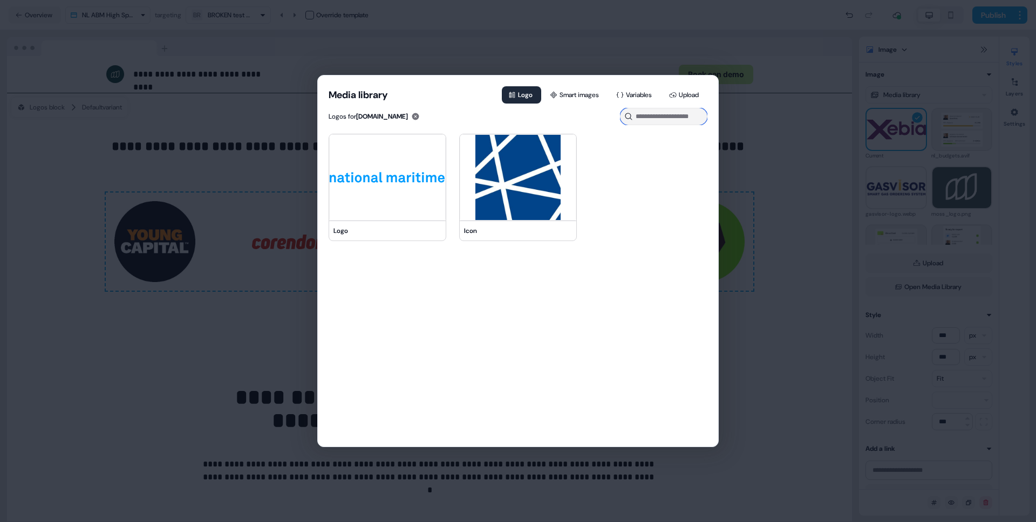
type input "*"
click at [821, 30] on div "Media library Logo Smart images Variables Upload Logos for hetscheepvaartmuseum…" at bounding box center [518, 261] width 1036 height 522
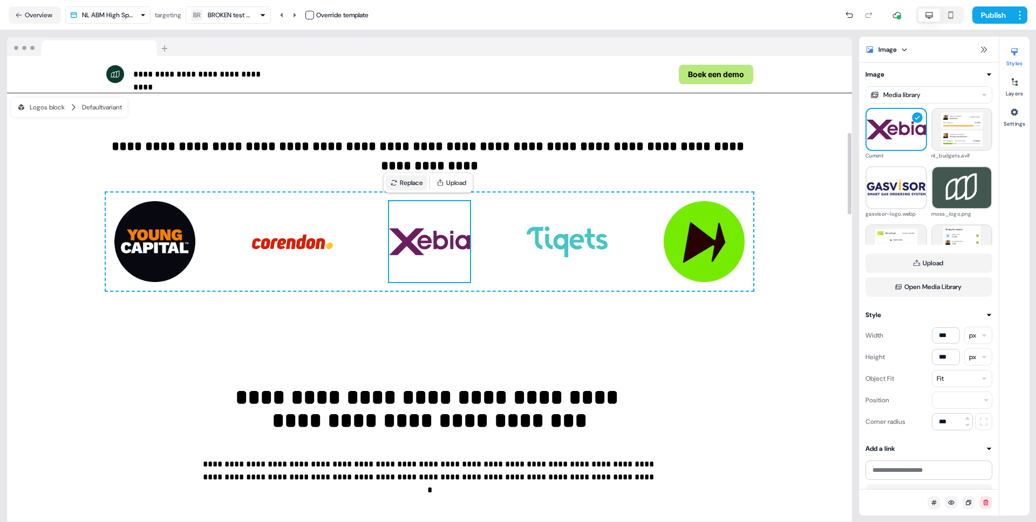
click at [400, 188] on button "Replace" at bounding box center [407, 182] width 42 height 15
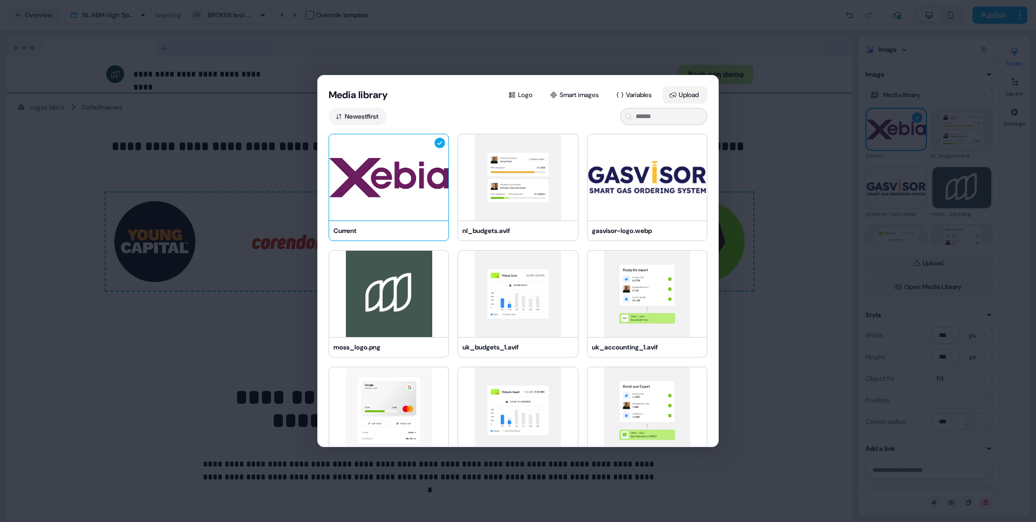
click at [682, 93] on button "Upload" at bounding box center [685, 94] width 45 height 17
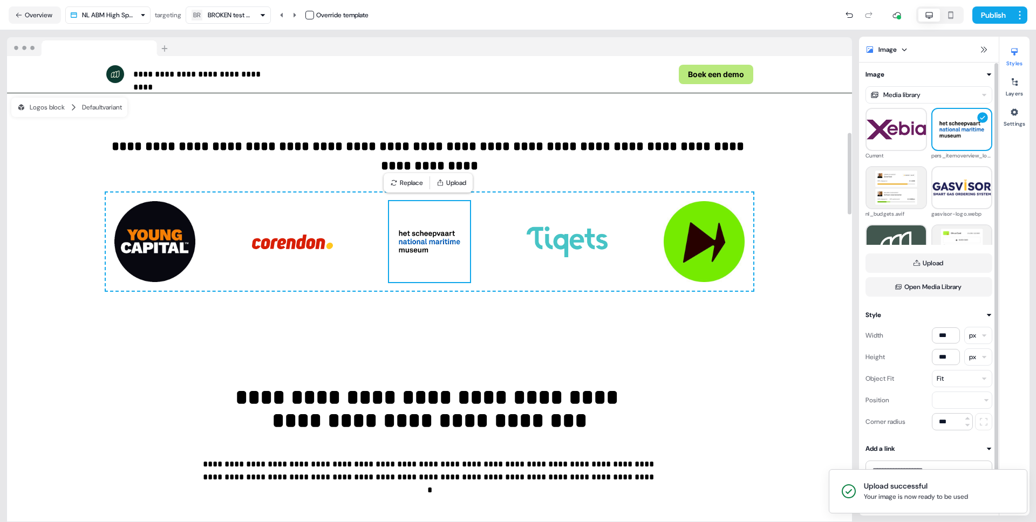
scroll to position [19, 0]
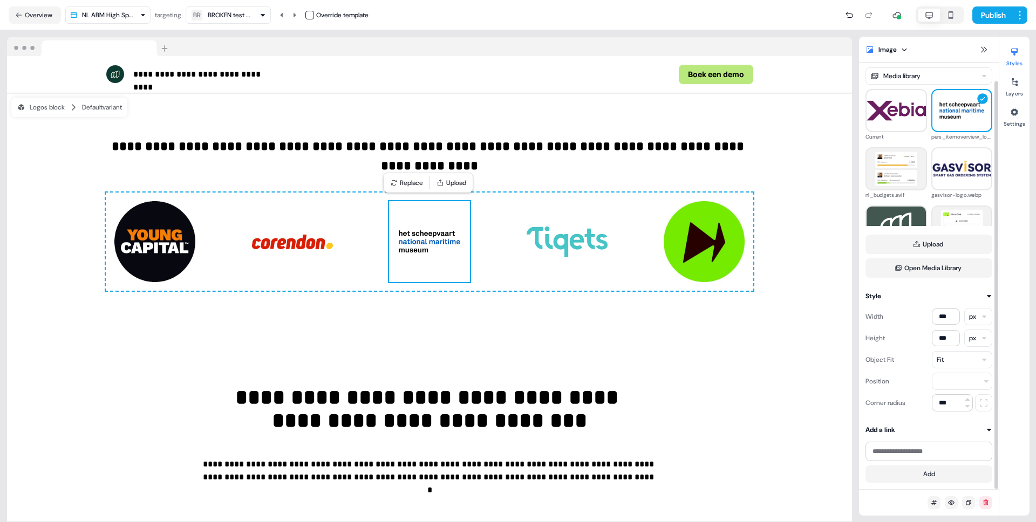
click at [941, 363] on div "Fit" at bounding box center [940, 360] width 7 height 11
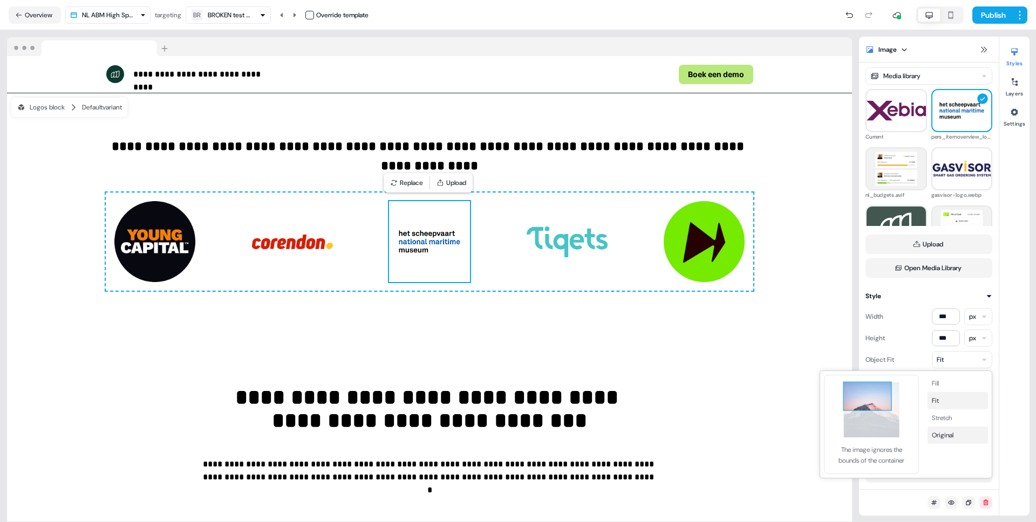
click at [964, 438] on button "Original" at bounding box center [958, 435] width 60 height 17
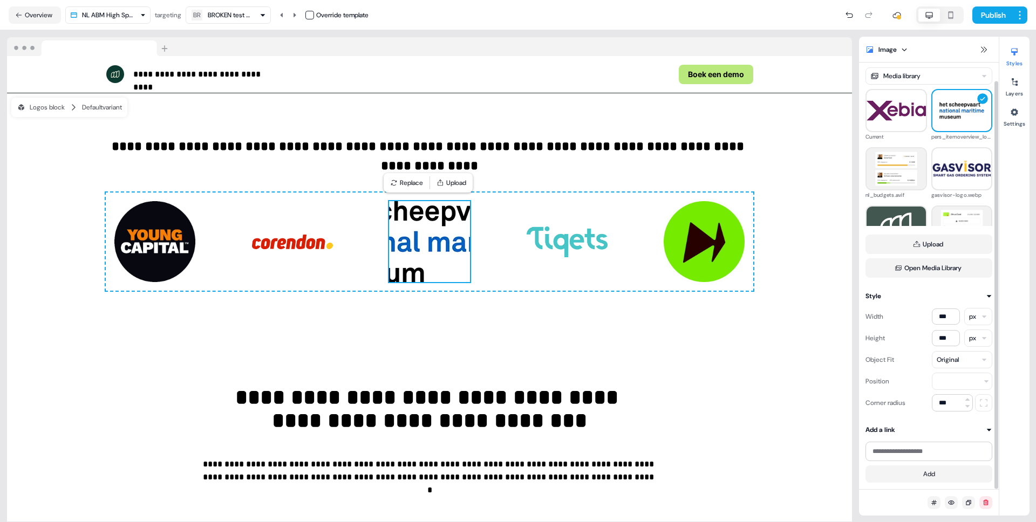
click at [939, 363] on div "Original" at bounding box center [948, 360] width 22 height 11
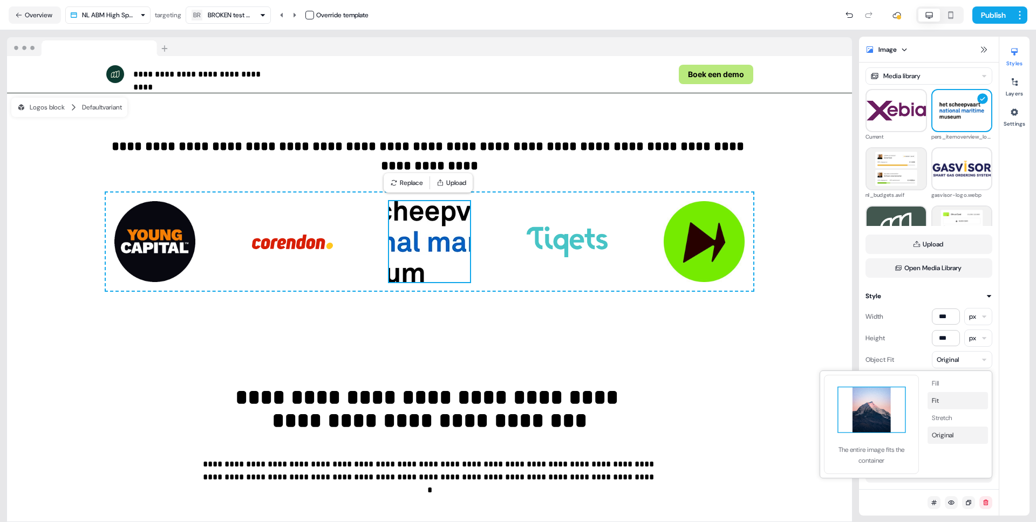
click at [955, 396] on button "Fit" at bounding box center [958, 400] width 60 height 17
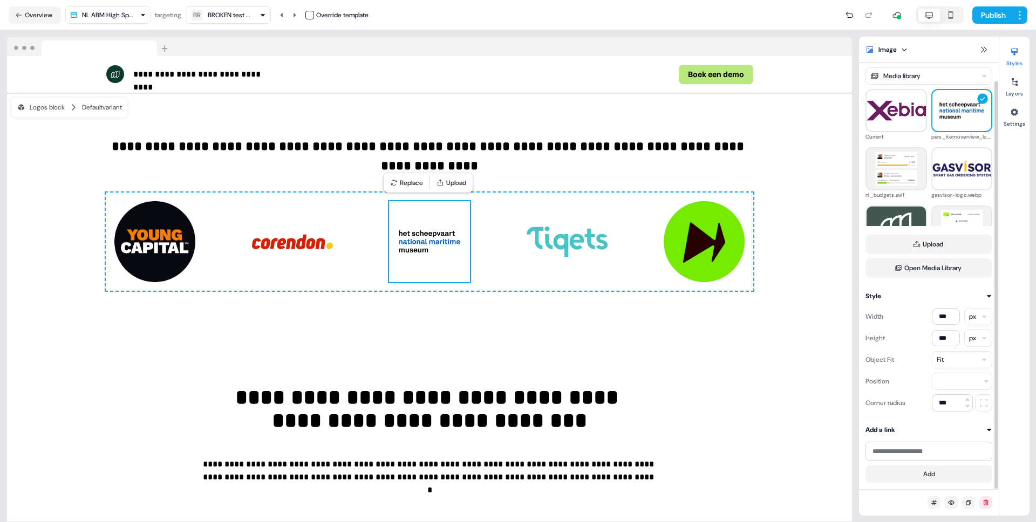
click at [961, 366] on div "Fit" at bounding box center [962, 359] width 60 height 17
click at [954, 382] on button "Fill" at bounding box center [958, 383] width 60 height 17
click at [941, 359] on div "Fill" at bounding box center [940, 360] width 7 height 11
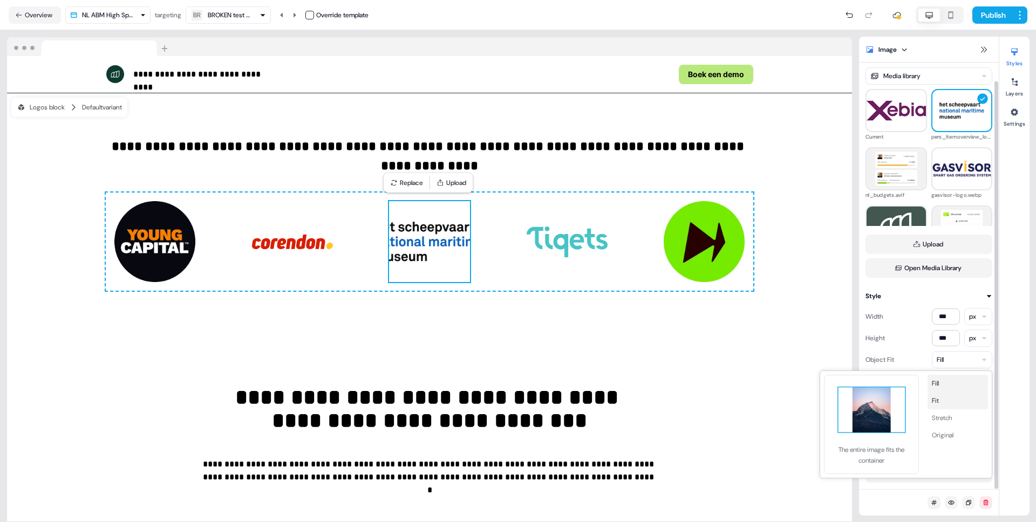
click at [952, 401] on button "Fit" at bounding box center [958, 400] width 60 height 17
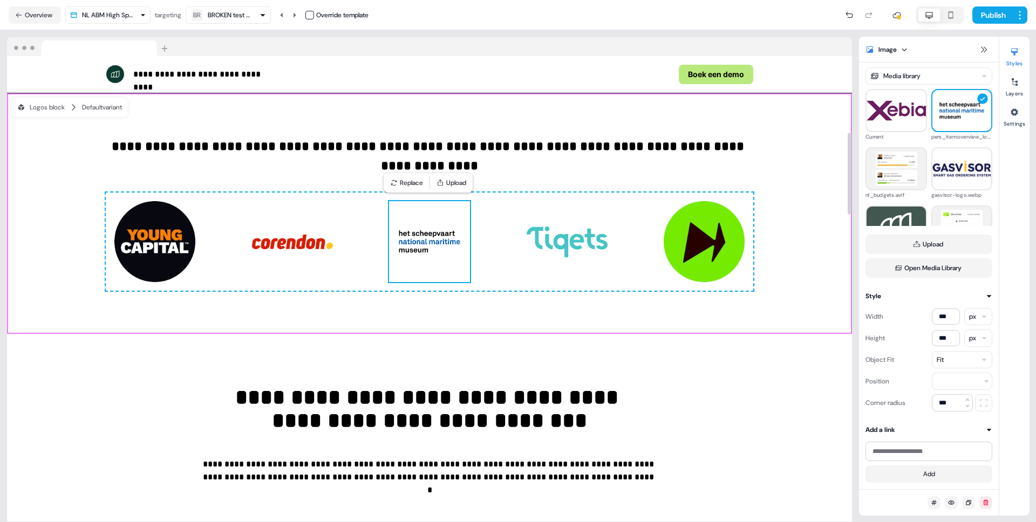
click at [813, 251] on div "**********" at bounding box center [429, 213] width 845 height 241
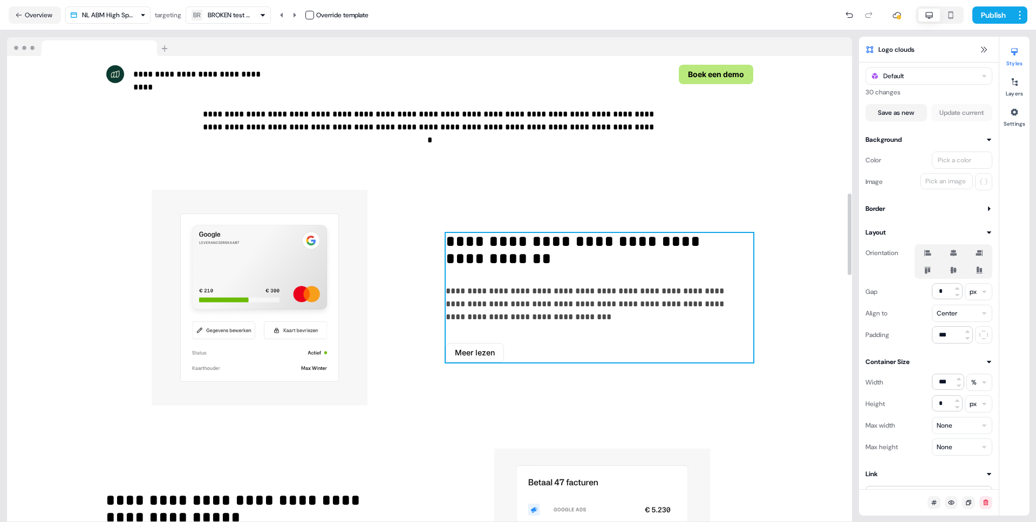
scroll to position [803, 0]
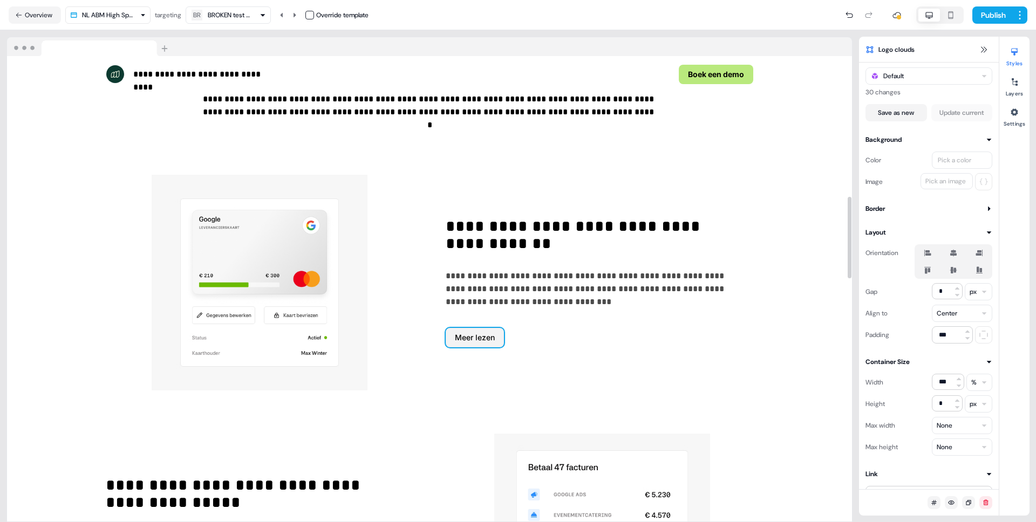
click at [473, 334] on button "Meer lezen" at bounding box center [475, 337] width 58 height 19
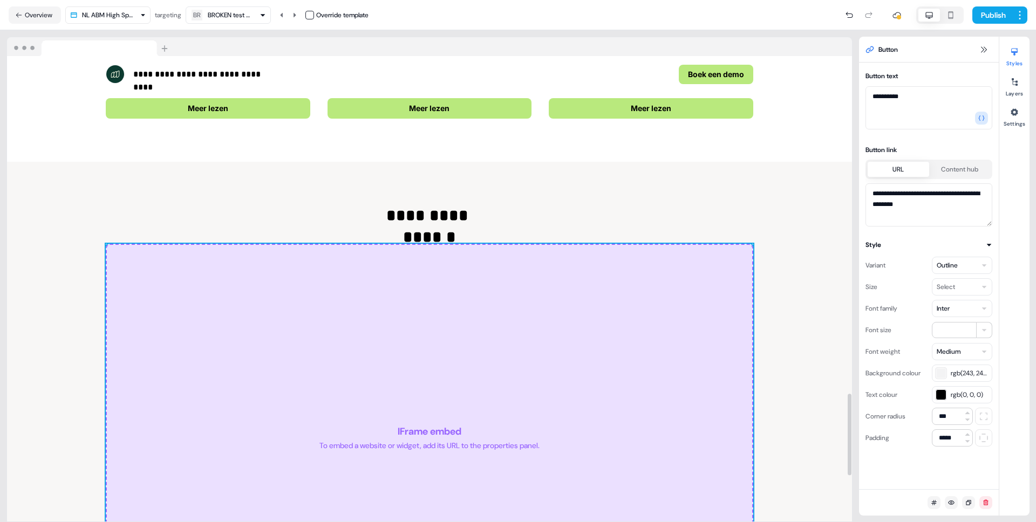
scroll to position [1958, 0]
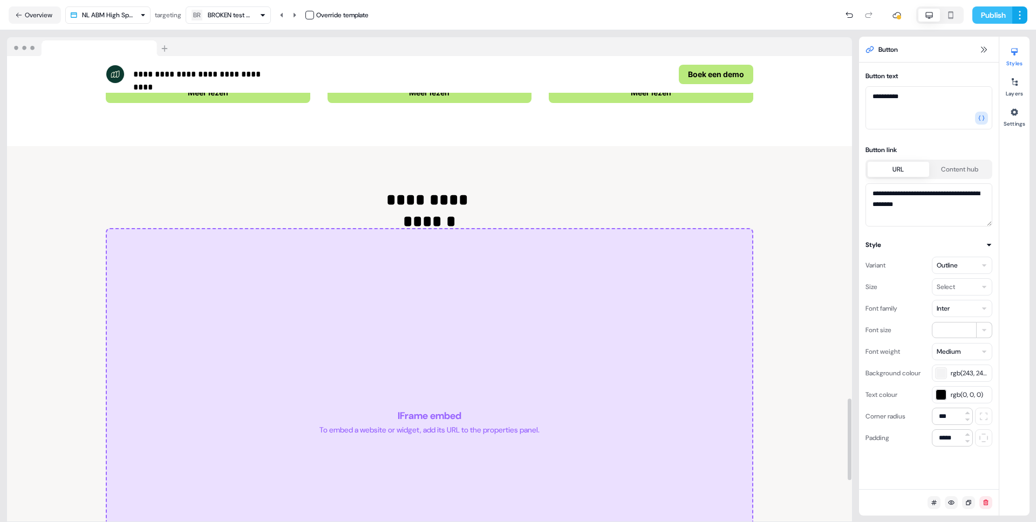
click at [997, 16] on button "Publish" at bounding box center [993, 14] width 40 height 17
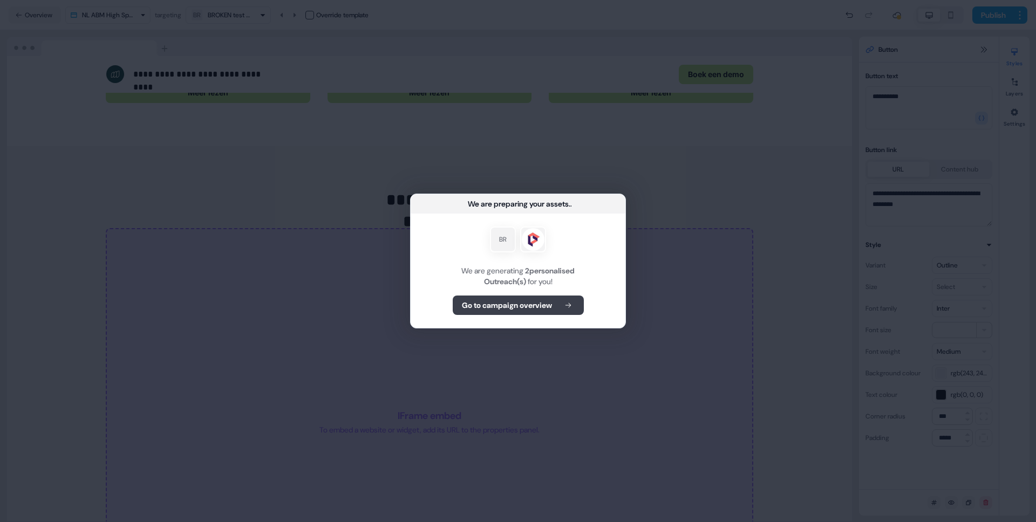
click at [526, 306] on b "Go to campaign overview" at bounding box center [507, 305] width 90 height 11
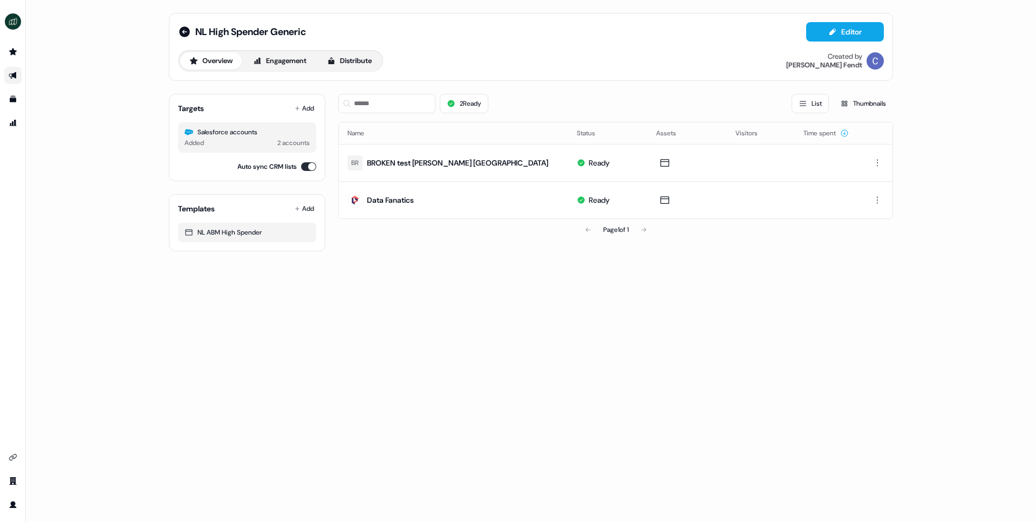
click at [8, 72] on link "Go to outbound experience" at bounding box center [12, 75] width 17 height 17
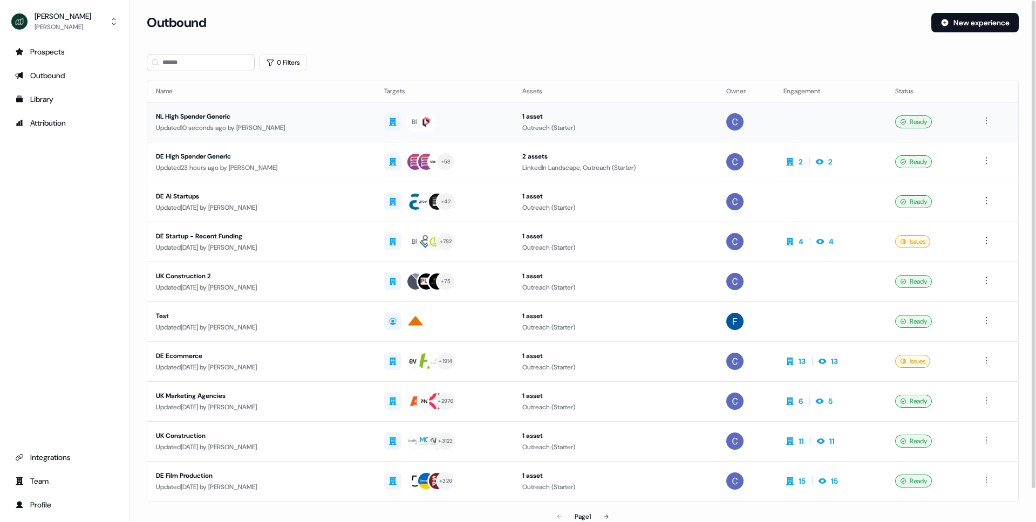
click at [233, 113] on div "NL High Spender Generic" at bounding box center [261, 116] width 211 height 11
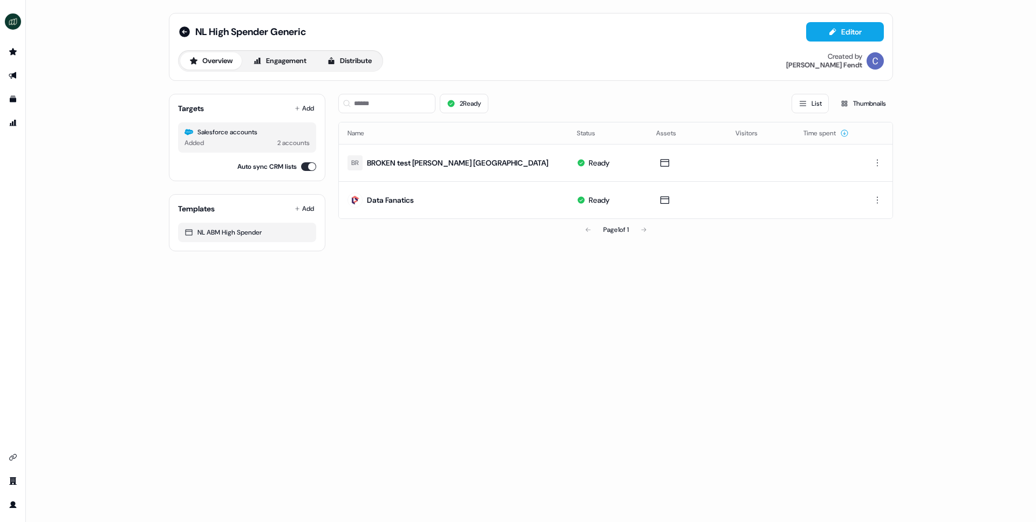
click at [262, 135] on div "Salesforce accounts" at bounding box center [247, 132] width 125 height 11
click at [298, 110] on icon at bounding box center [297, 108] width 5 height 5
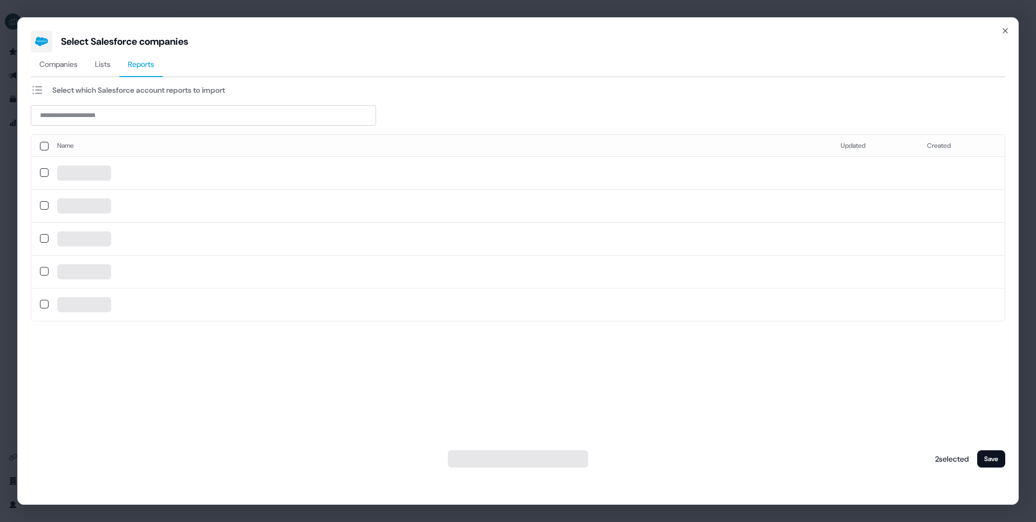
click at [137, 62] on span "Reports" at bounding box center [141, 64] width 26 height 11
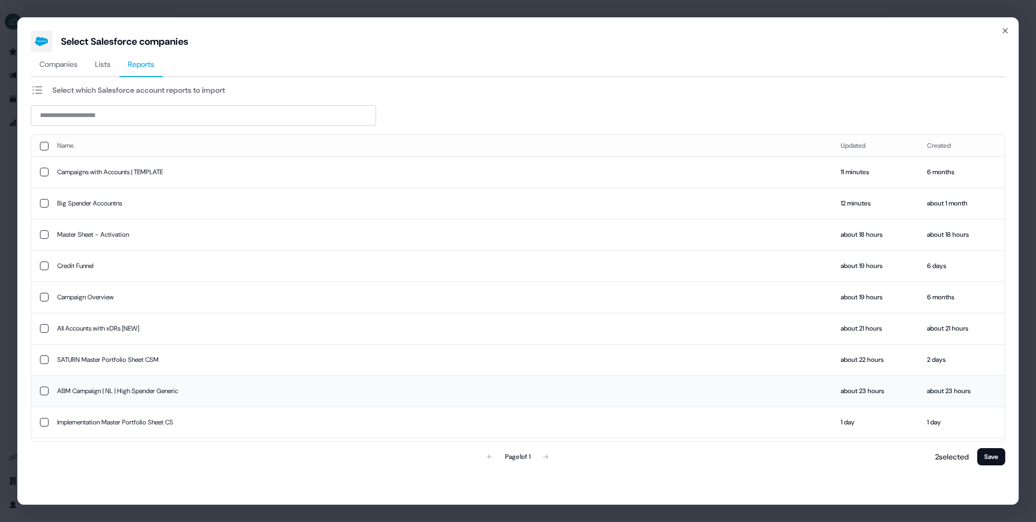
click at [42, 393] on button "button" at bounding box center [44, 391] width 9 height 9
click at [998, 459] on button "Save" at bounding box center [991, 457] width 28 height 17
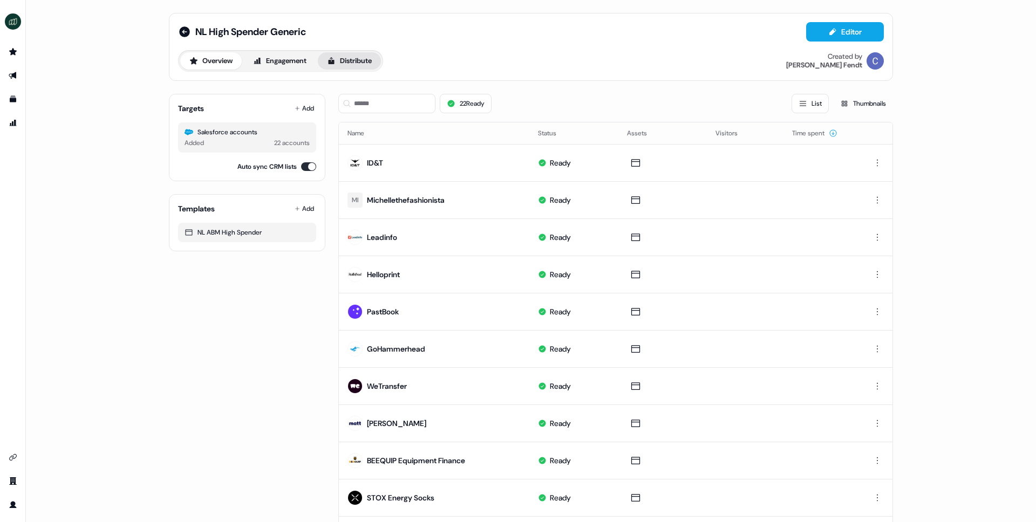
click at [357, 62] on button "Distribute" at bounding box center [349, 60] width 63 height 17
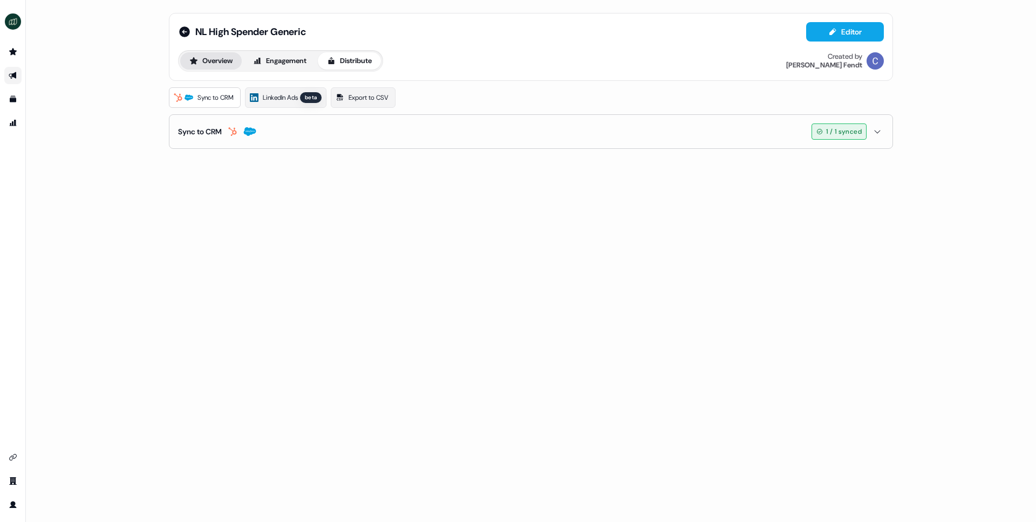
click at [208, 65] on button "Overview" at bounding box center [211, 60] width 62 height 17
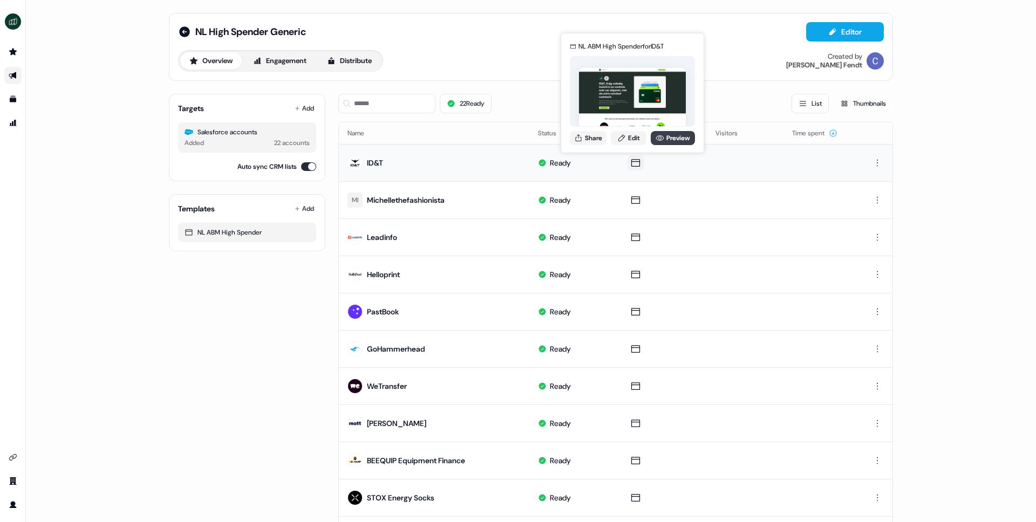
click at [659, 140] on icon at bounding box center [660, 138] width 9 height 9
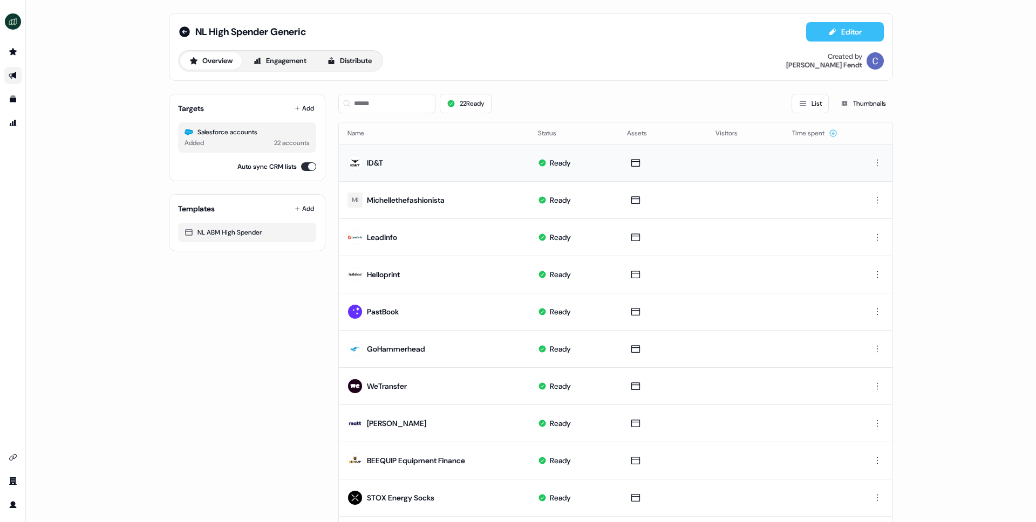
click at [825, 35] on button "Editor" at bounding box center [845, 31] width 78 height 19
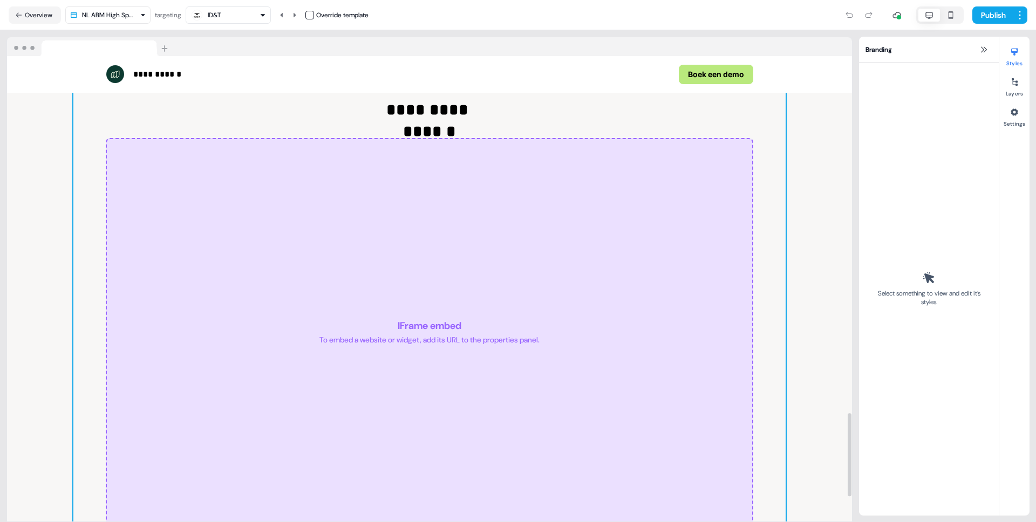
scroll to position [1987, 0]
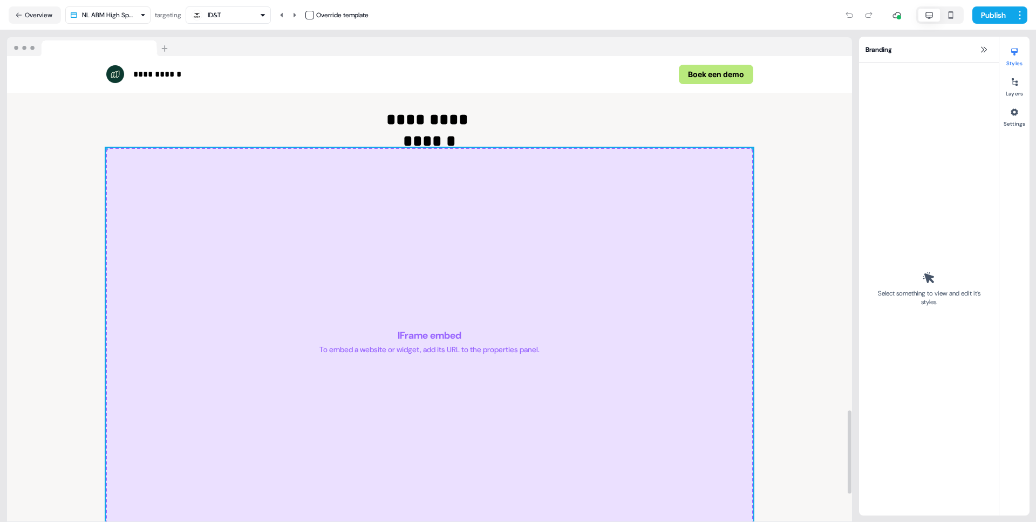
click at [343, 396] on div "IFrame embed To embed a website or widget, add its URL to the properties panel." at bounding box center [430, 342] width 648 height 389
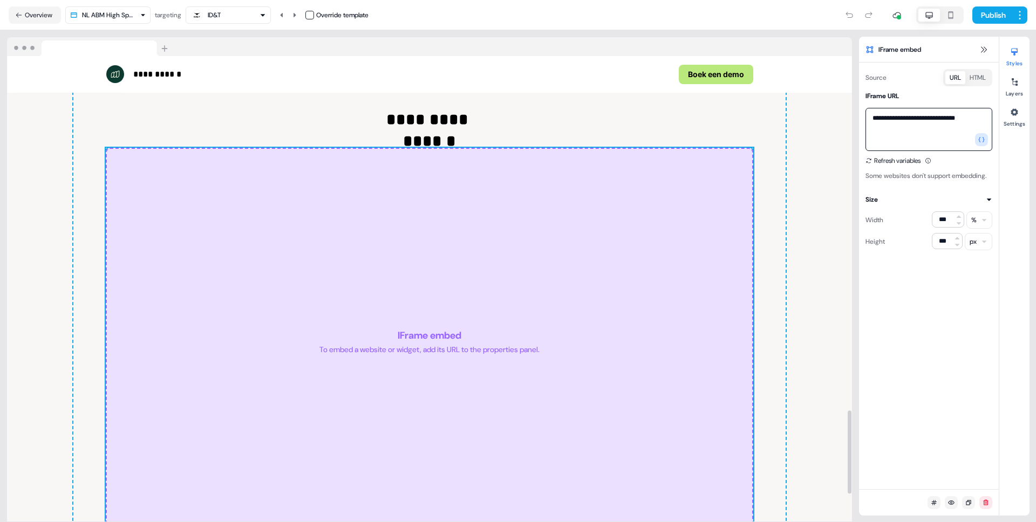
click at [968, 131] on textarea "**********" at bounding box center [929, 129] width 127 height 43
click at [524, 238] on div "IFrame embed To embed a website or widget, add its URL to the properties panel." at bounding box center [430, 342] width 648 height 389
click at [933, 119] on textarea "**********" at bounding box center [929, 129] width 127 height 43
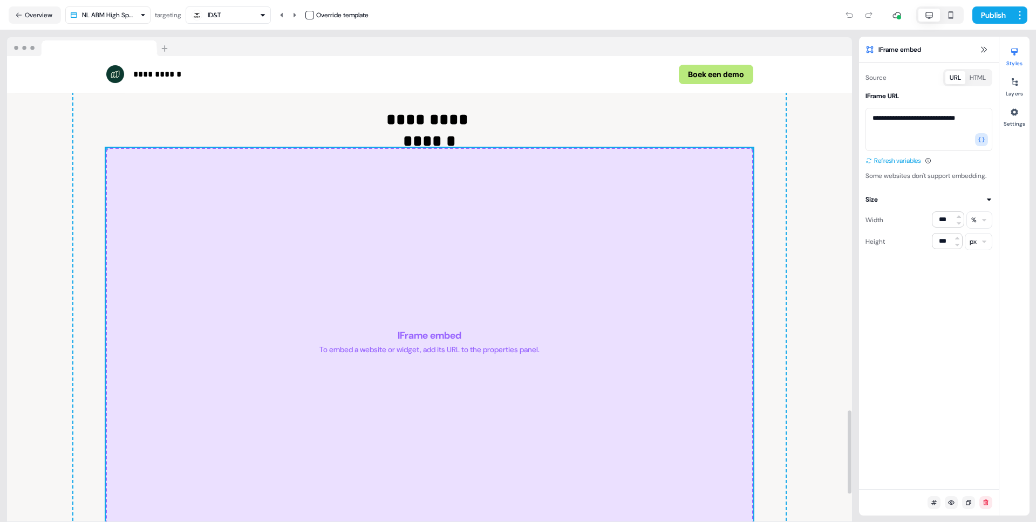
click at [874, 163] on button "Refresh variables" at bounding box center [893, 160] width 55 height 11
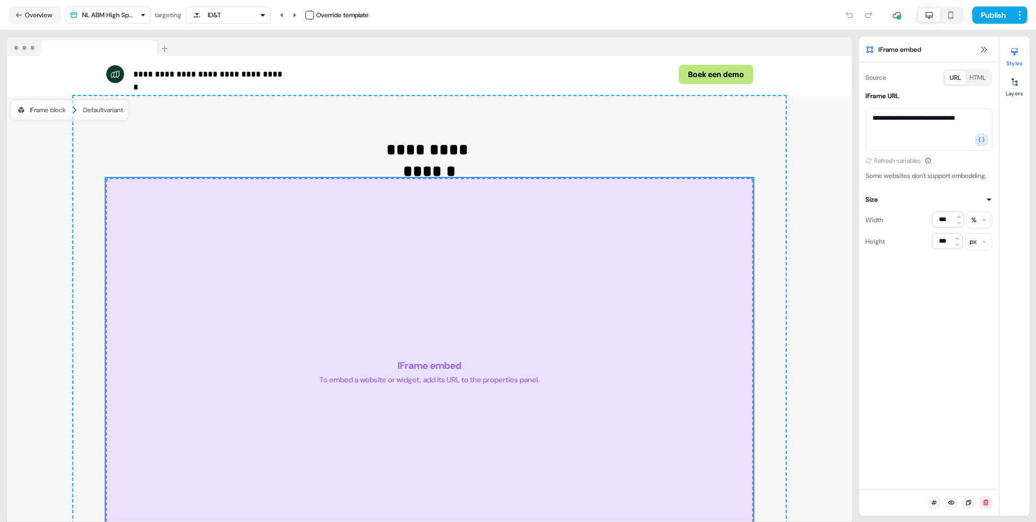
scroll to position [2017, 0]
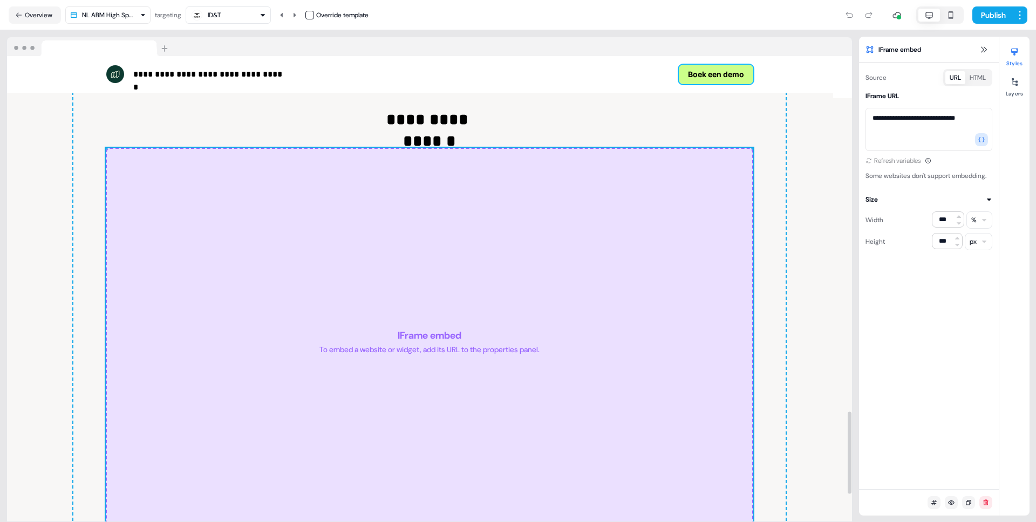
click at [702, 78] on button "Boek een demo" at bounding box center [716, 74] width 74 height 19
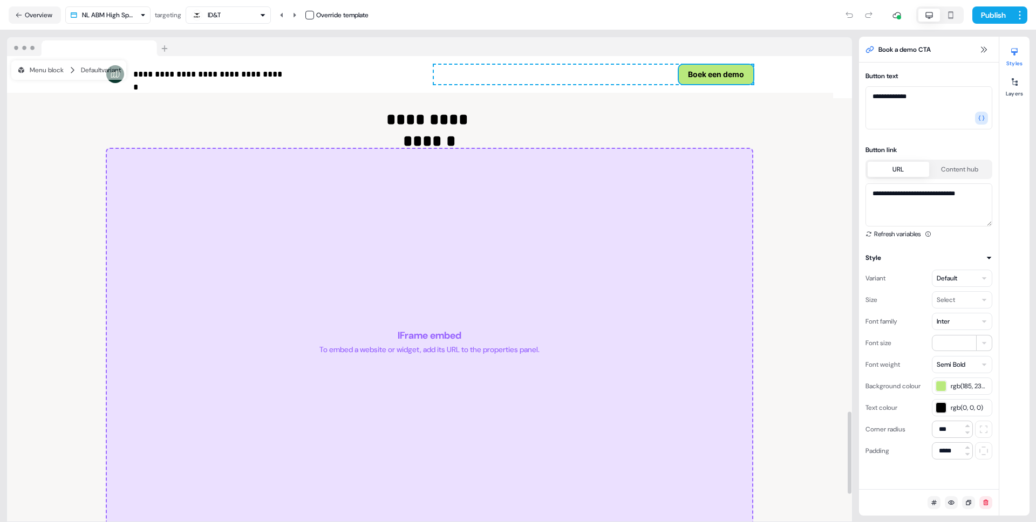
scroll to position [1987, 0]
click at [880, 202] on textarea "**********" at bounding box center [929, 205] width 127 height 43
click at [874, 240] on div "**********" at bounding box center [929, 264] width 140 height 391
click at [878, 233] on button "Refresh variables" at bounding box center [893, 234] width 55 height 11
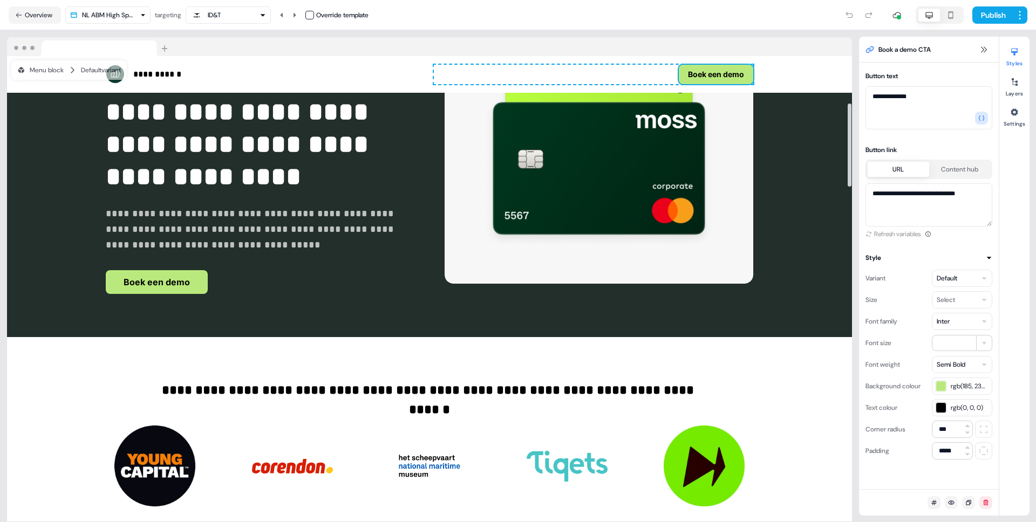
scroll to position [133, 0]
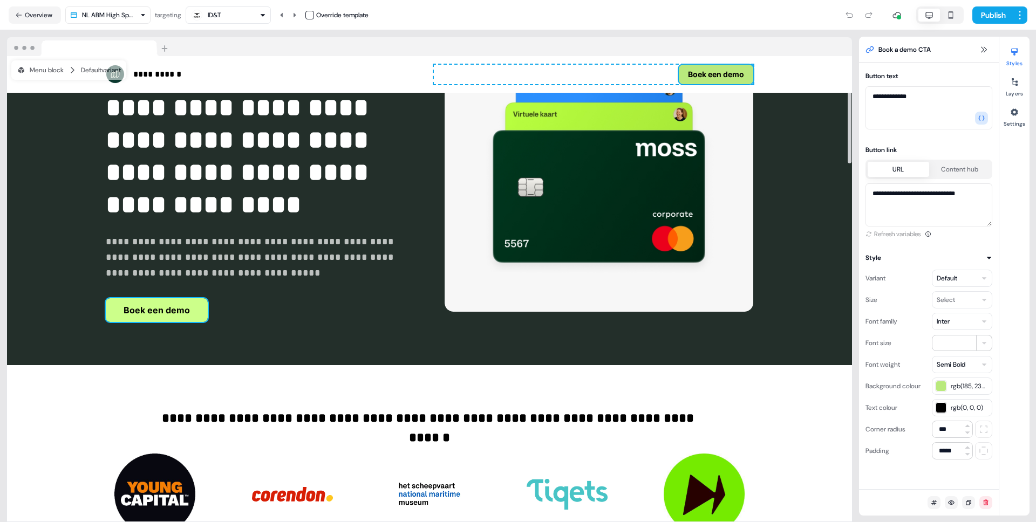
click at [134, 305] on button "Boek een demo" at bounding box center [157, 310] width 102 height 24
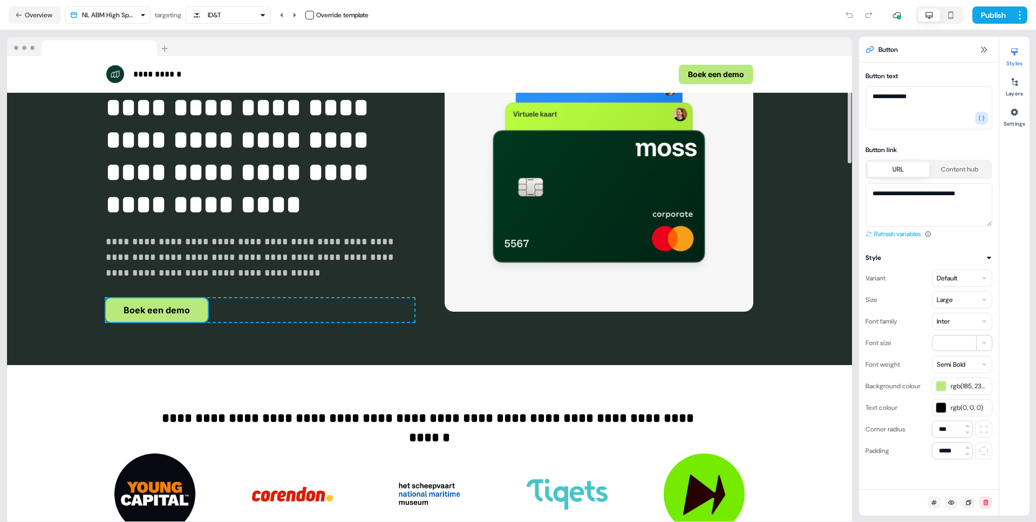
click at [872, 233] on icon at bounding box center [869, 234] width 6 height 6
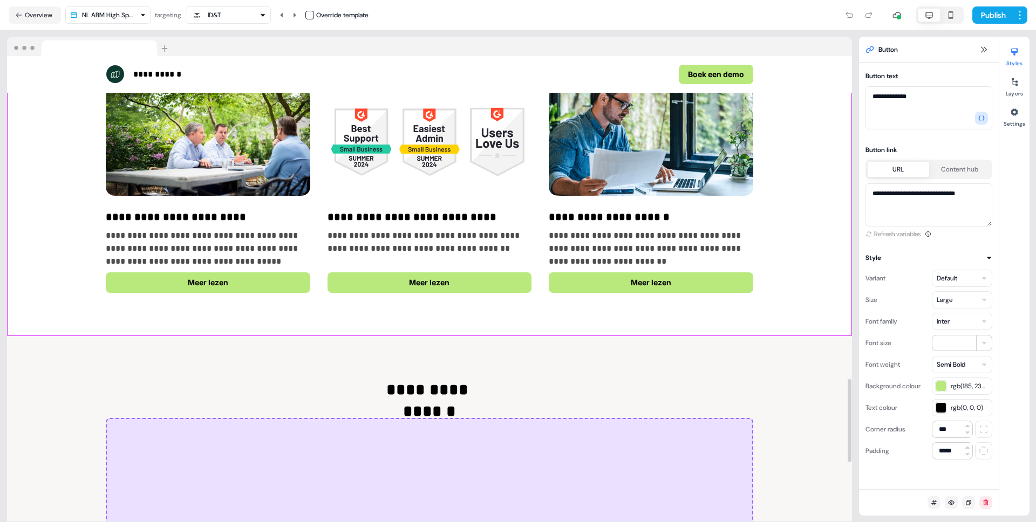
scroll to position [2143, 0]
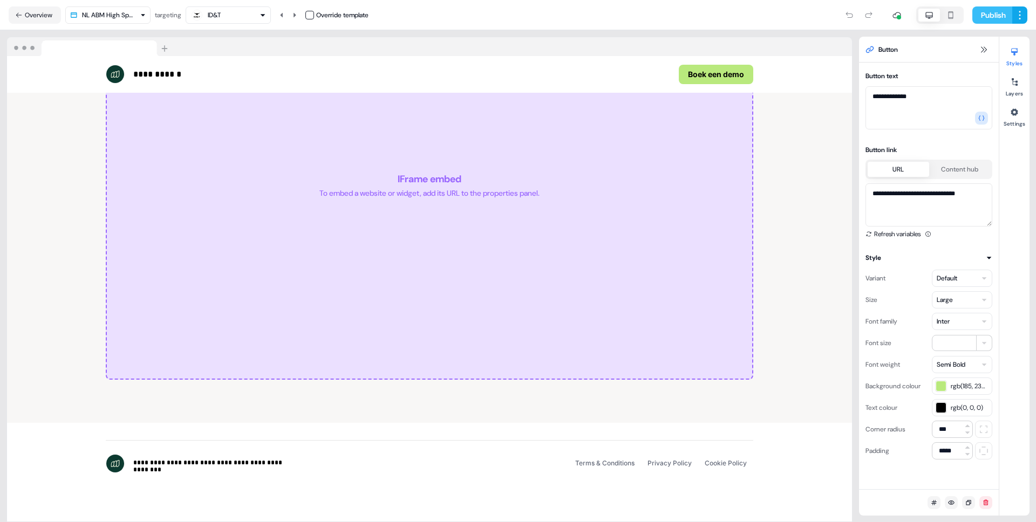
click at [999, 10] on button "Publish" at bounding box center [993, 14] width 40 height 17
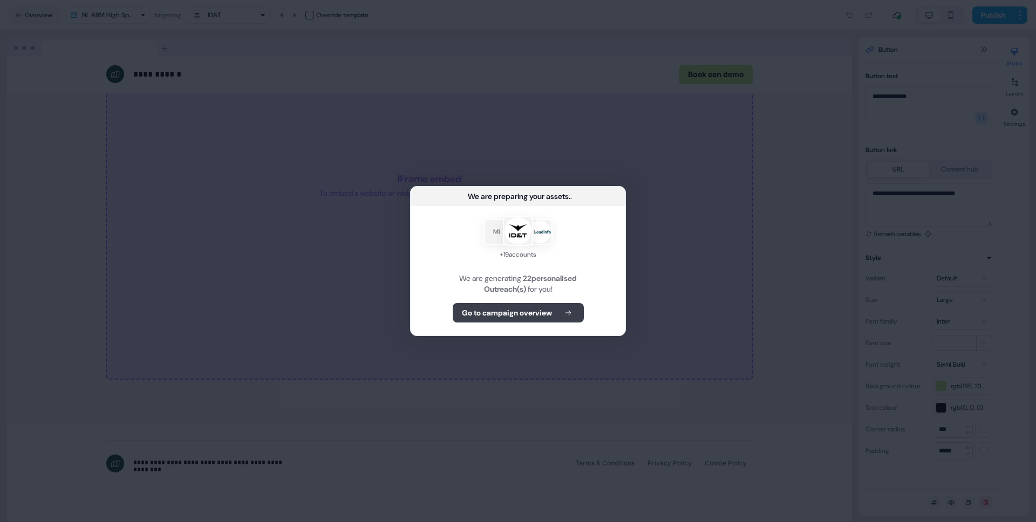
click at [542, 314] on b "Go to campaign overview" at bounding box center [507, 313] width 90 height 11
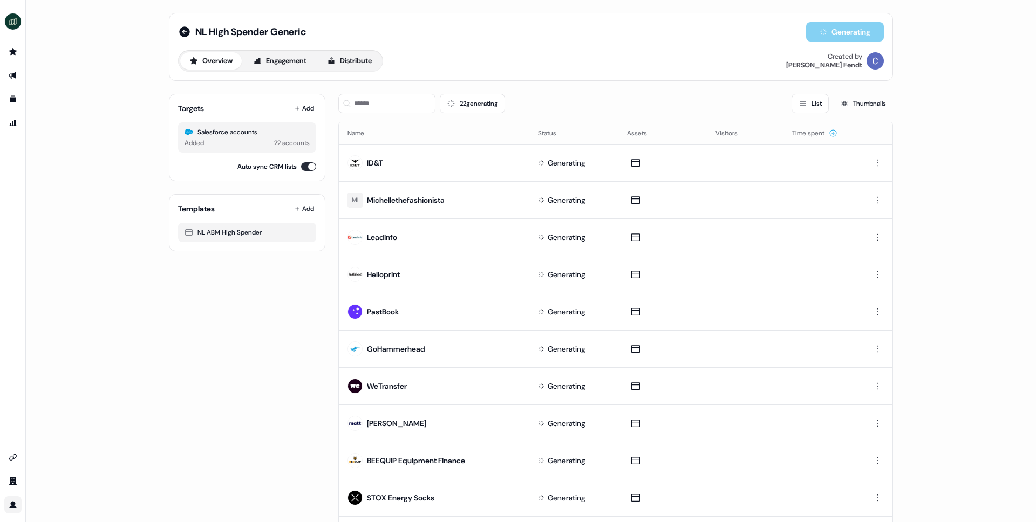
click at [12, 512] on link "Go to profile" at bounding box center [12, 505] width 17 height 17
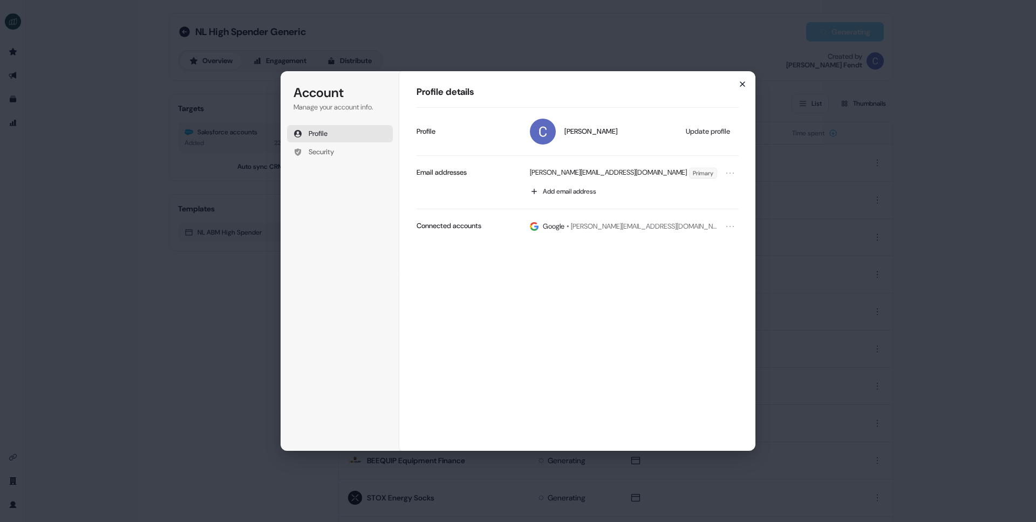
click at [741, 84] on icon "button" at bounding box center [742, 84] width 9 height 9
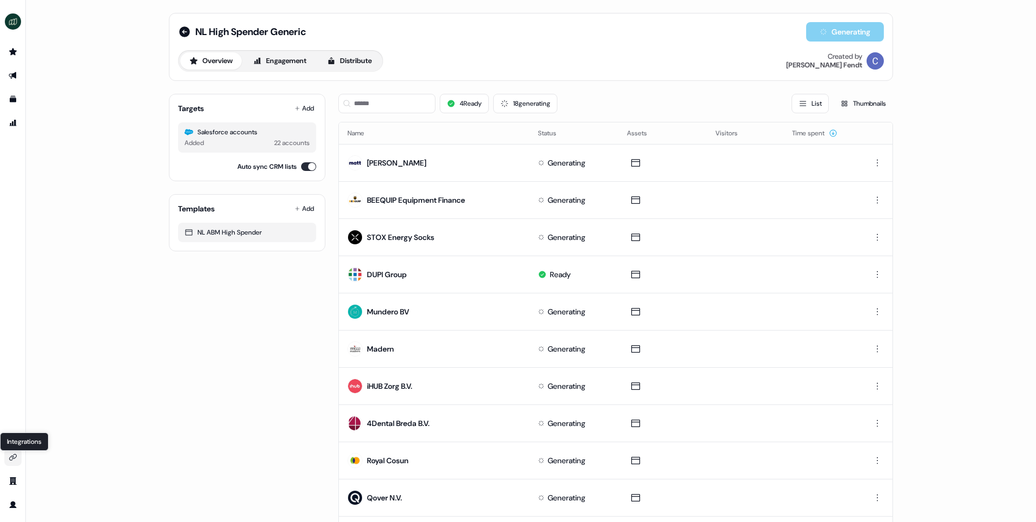
click at [14, 461] on icon "Go to integrations" at bounding box center [13, 457] width 9 height 9
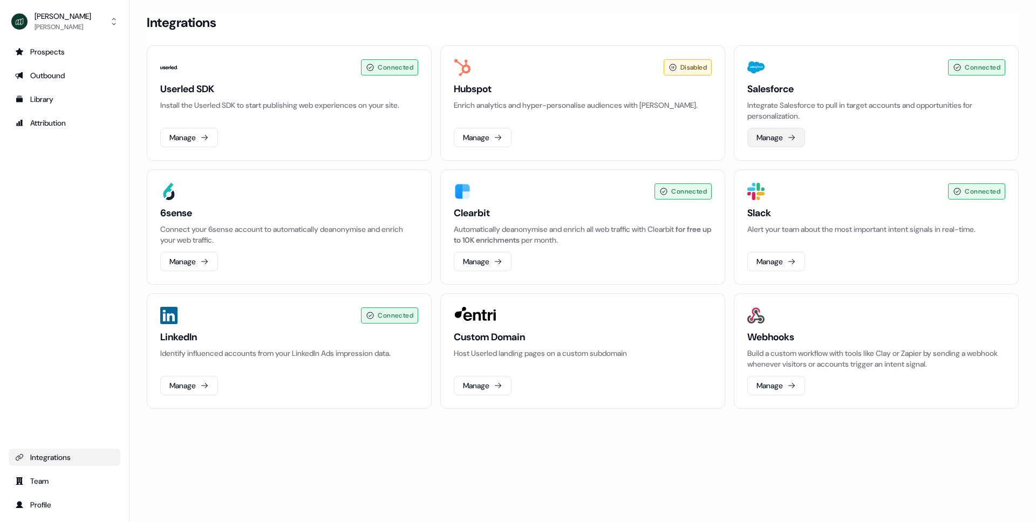
click at [779, 139] on button "Manage" at bounding box center [777, 137] width 58 height 19
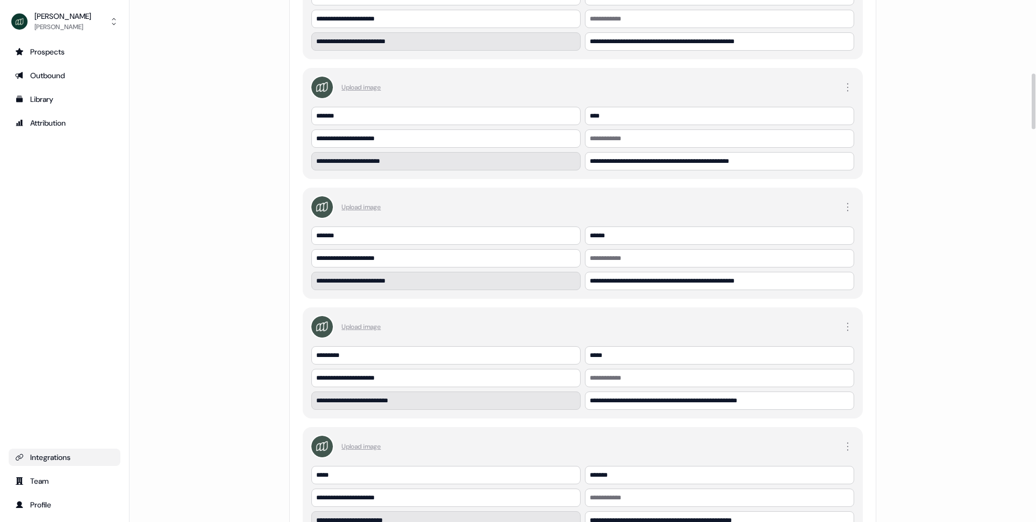
scroll to position [2698, 0]
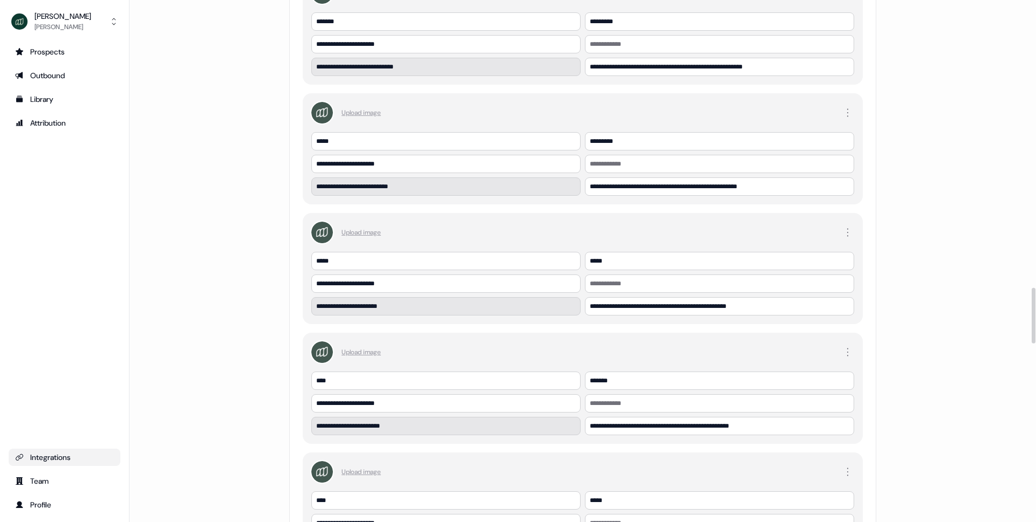
click at [16, 27] on img "side nav menu" at bounding box center [19, 21] width 17 height 17
click at [44, 208] on div "Prospects Outbound Library Attribution Integrations Team Profile" at bounding box center [65, 278] width 112 height 471
click at [43, 71] on div "Outbound" at bounding box center [64, 75] width 99 height 11
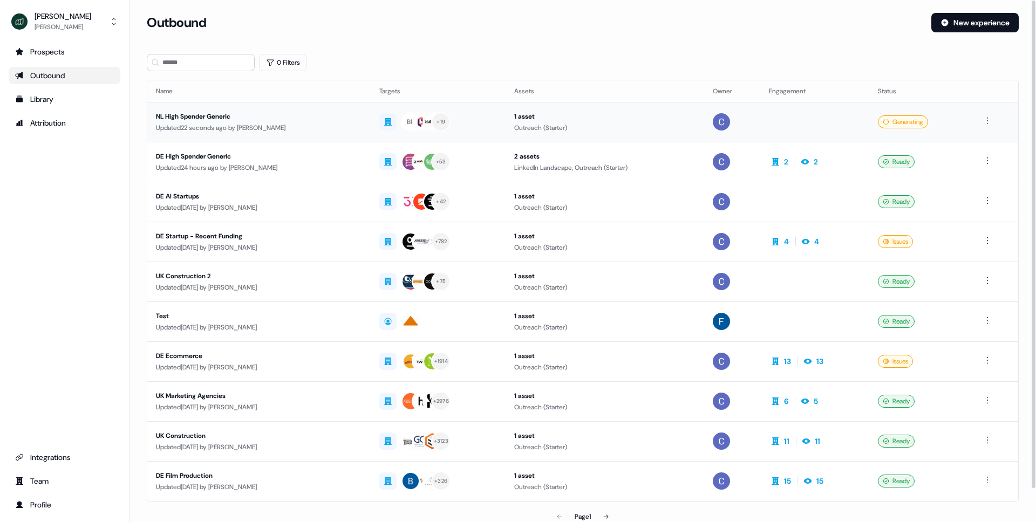
click at [225, 120] on div "NL High Spender Generic" at bounding box center [259, 116] width 206 height 11
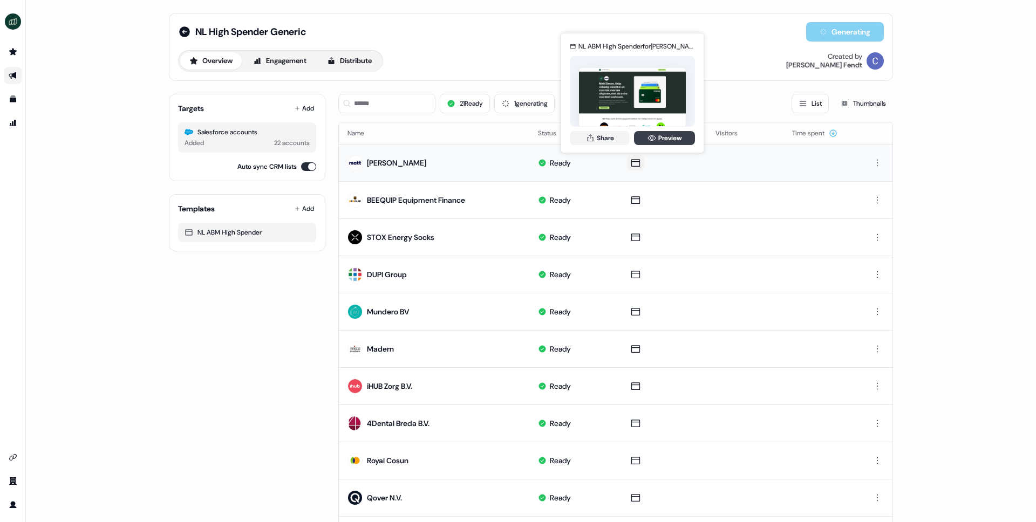
click at [662, 141] on link "Preview" at bounding box center [664, 138] width 61 height 14
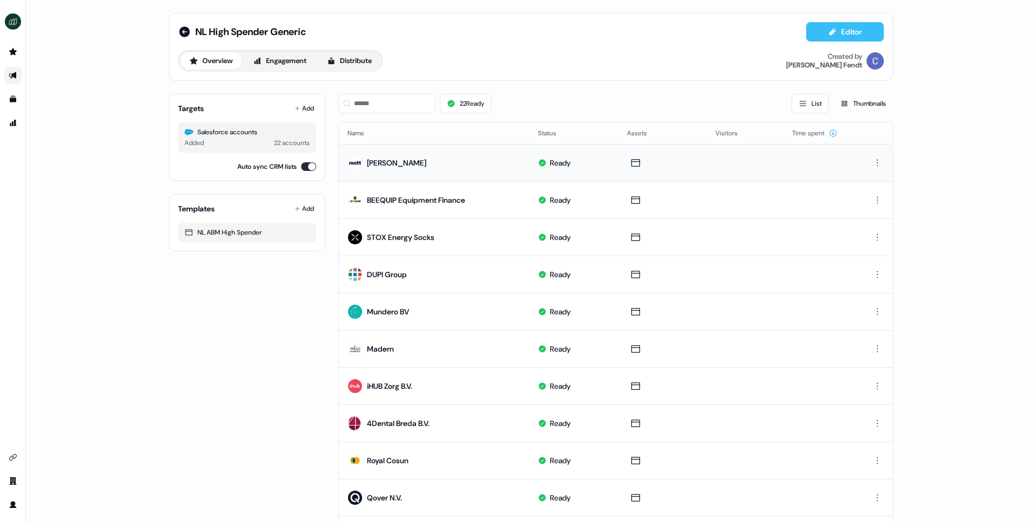
click at [834, 23] on button "Editor" at bounding box center [845, 31] width 78 height 19
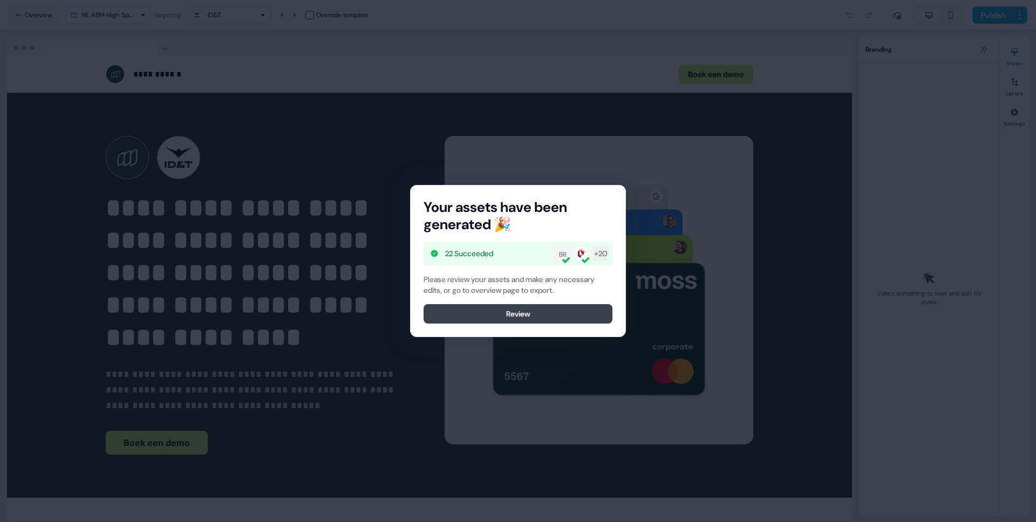
click at [549, 316] on button "Review" at bounding box center [518, 313] width 189 height 19
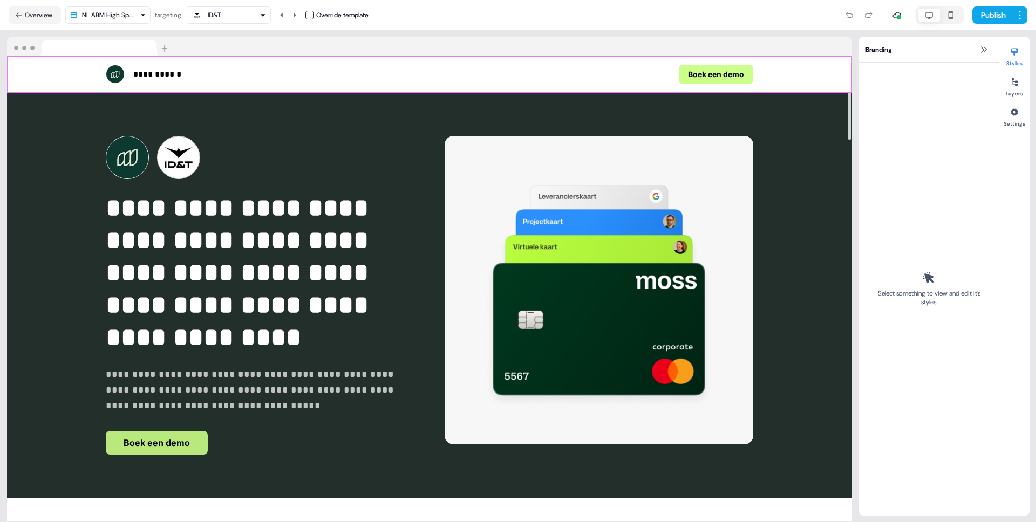
click at [721, 74] on button "Boek een demo" at bounding box center [716, 74] width 74 height 19
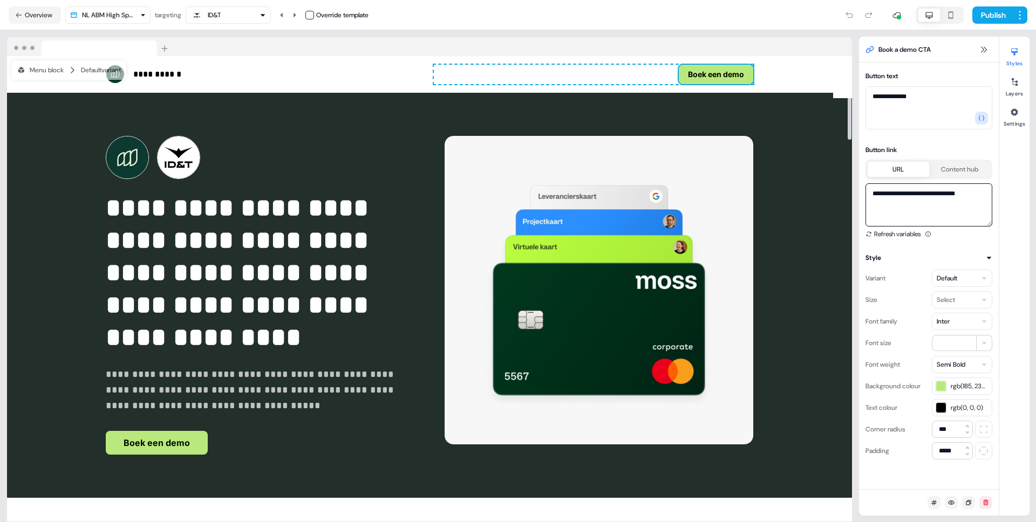
click at [912, 202] on textarea "**********" at bounding box center [929, 205] width 127 height 43
paste textarea "**********"
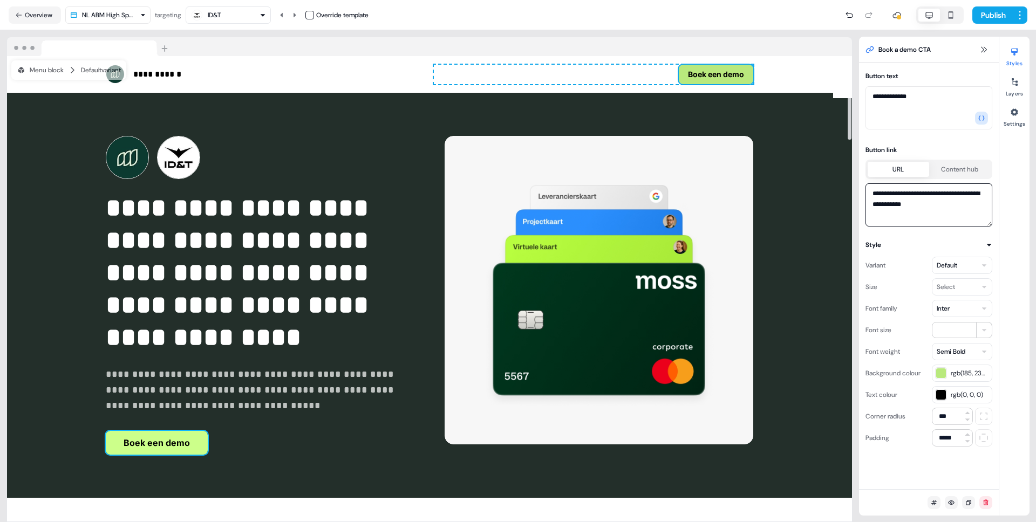
type textarea "**********"
click at [188, 444] on button "Boek een demo" at bounding box center [157, 443] width 102 height 24
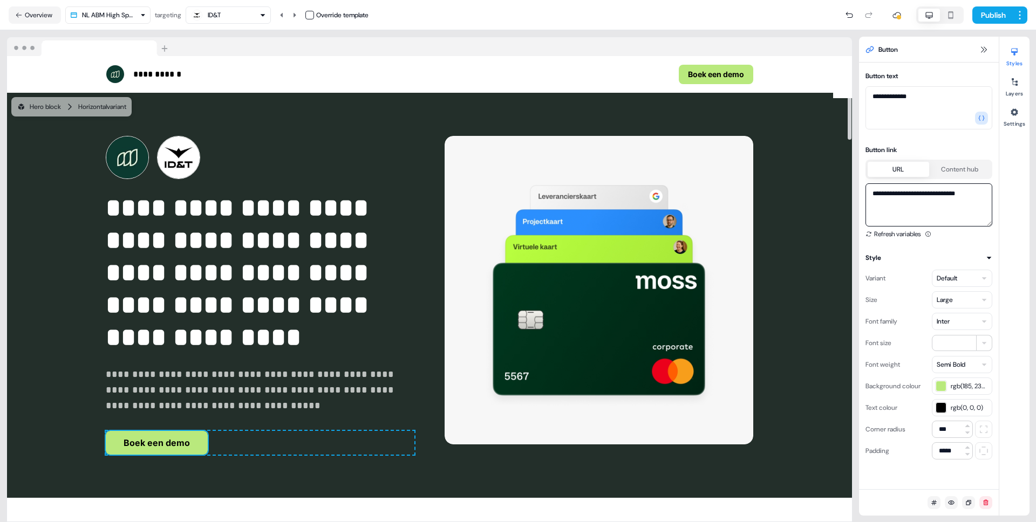
click at [874, 200] on textarea "**********" at bounding box center [929, 205] width 127 height 43
paste textarea "**********"
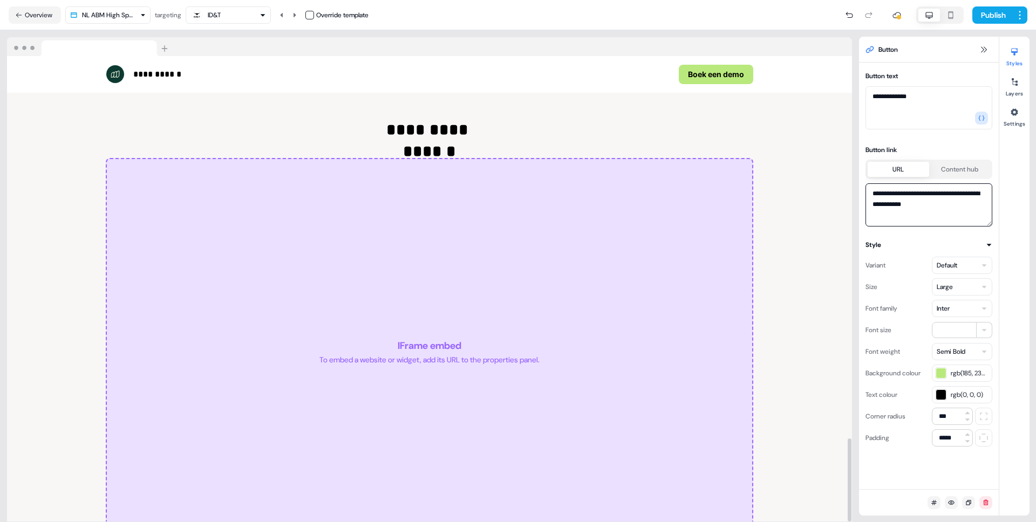
scroll to position [2143, 0]
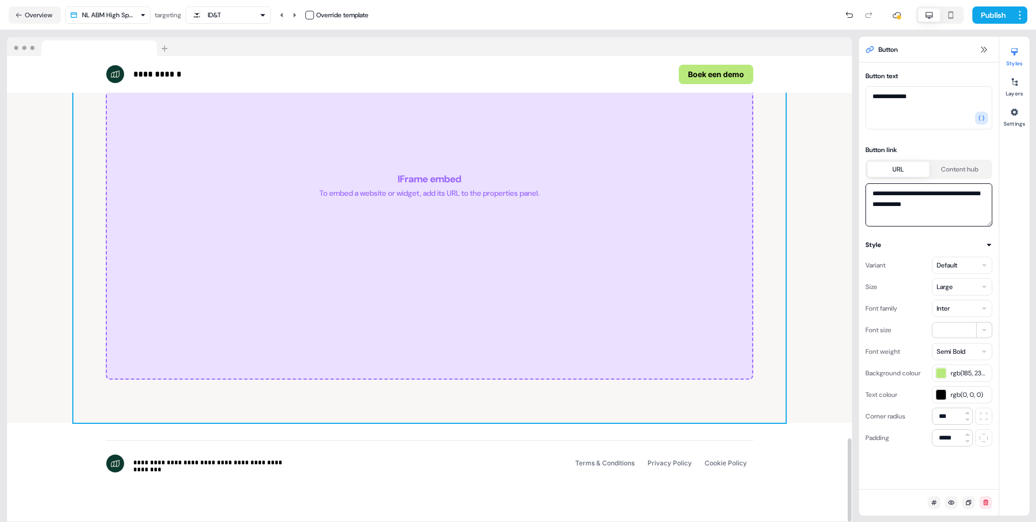
type textarea "**********"
click at [556, 309] on div "IFrame embed To embed a website or widget, add its URL to the properties panel." at bounding box center [430, 185] width 648 height 389
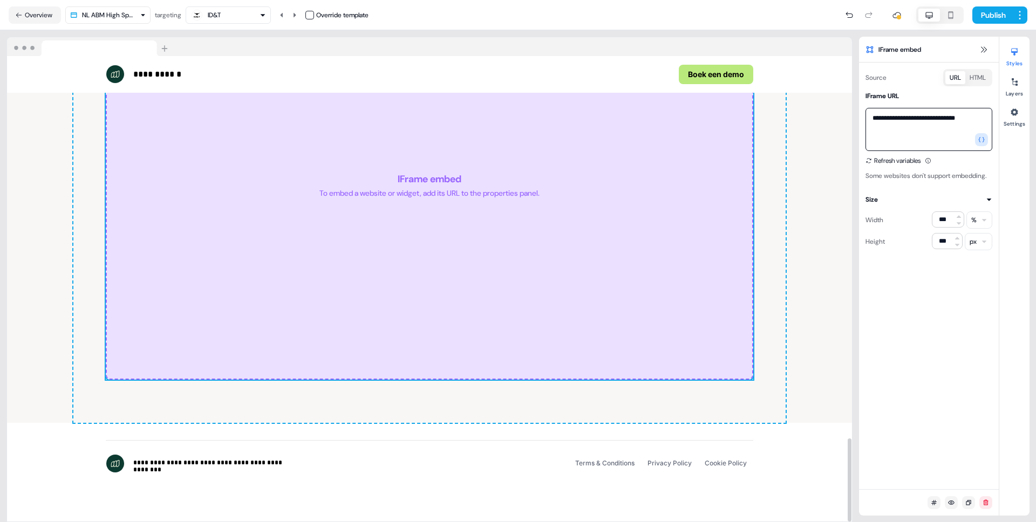
click at [940, 123] on textarea "**********" at bounding box center [929, 129] width 127 height 43
click at [877, 112] on textarea "**********" at bounding box center [929, 129] width 127 height 43
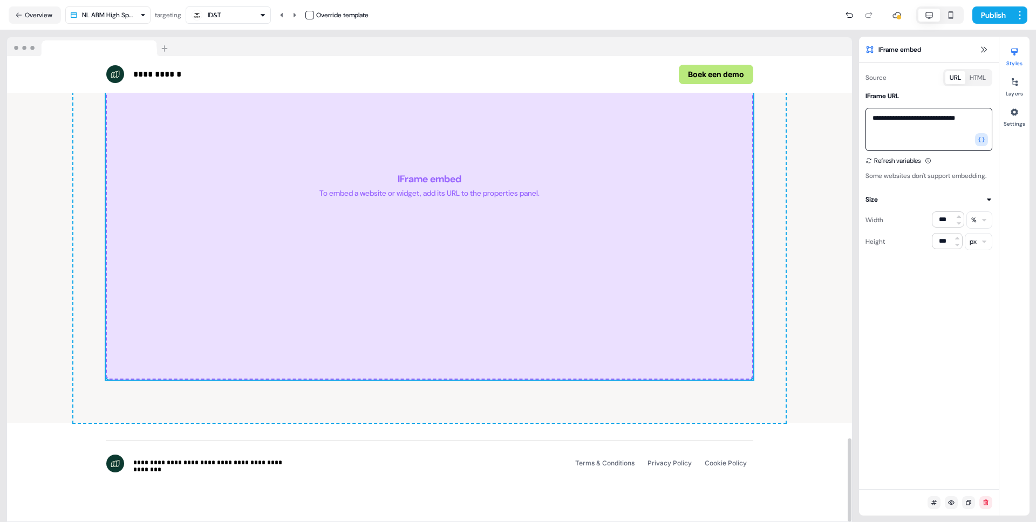
click at [877, 112] on textarea "**********" at bounding box center [929, 129] width 127 height 43
paste textarea "**********"
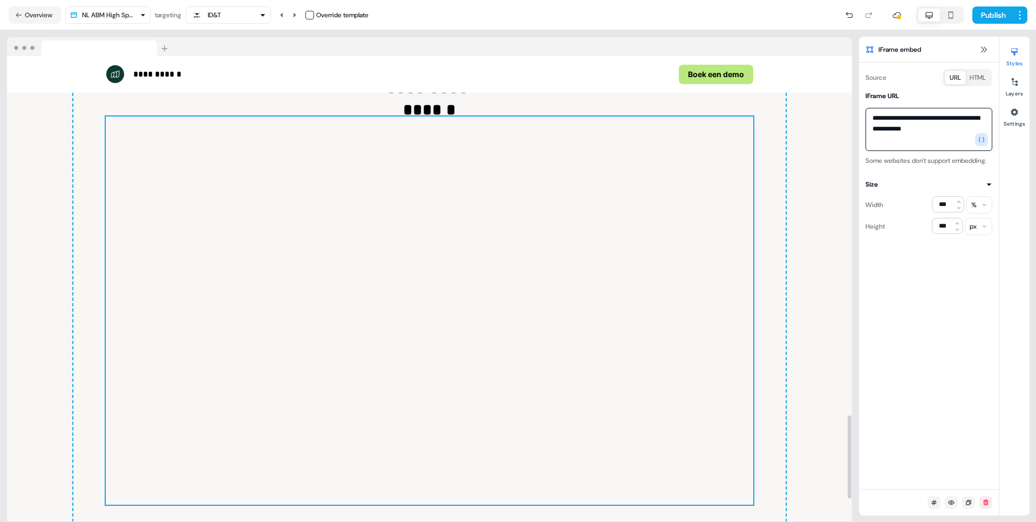
scroll to position [1996, 0]
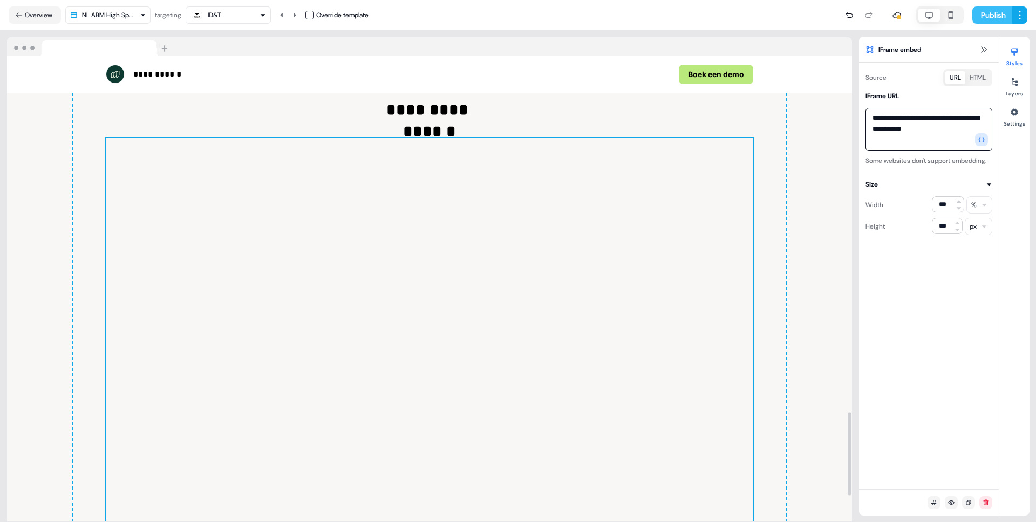
type textarea "**********"
click at [990, 17] on button "Publish" at bounding box center [993, 14] width 40 height 17
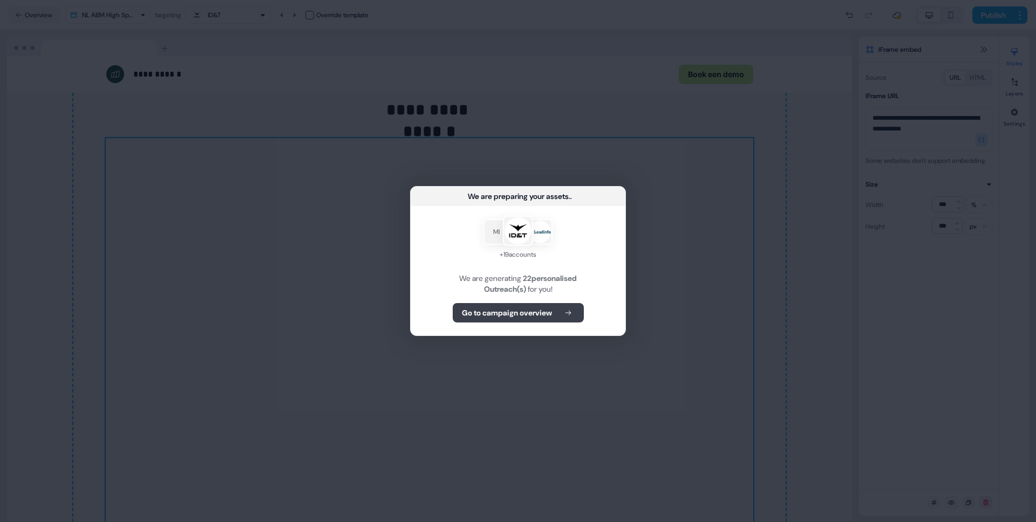
click at [522, 313] on b "Go to campaign overview" at bounding box center [507, 313] width 90 height 11
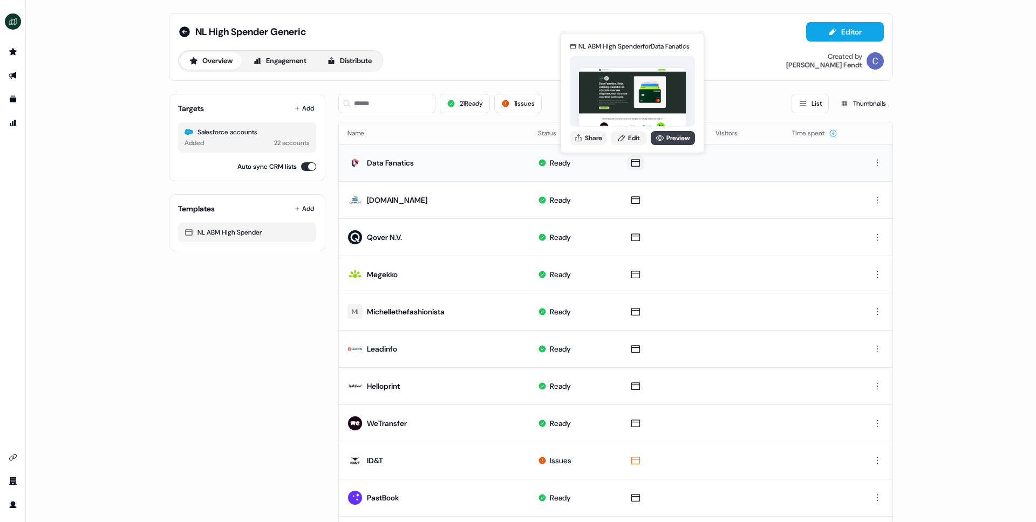
click at [675, 132] on link "Preview" at bounding box center [673, 138] width 44 height 14
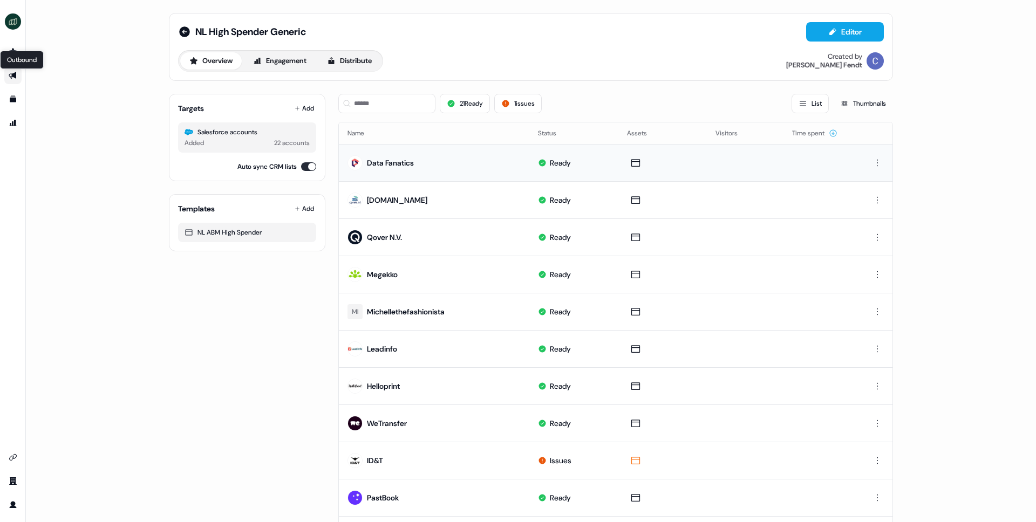
click at [17, 77] on icon "Go to outbound experience" at bounding box center [13, 75] width 9 height 9
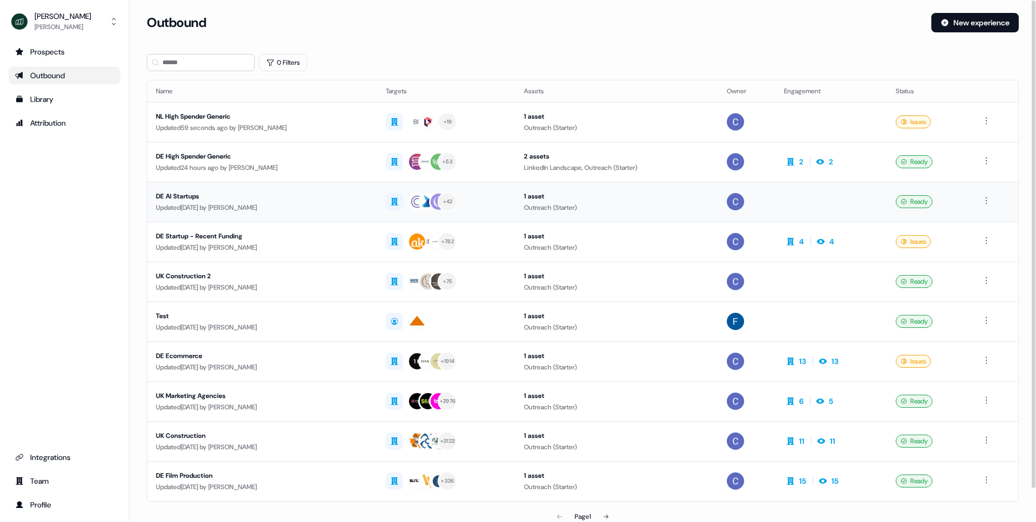
click at [180, 206] on div "Updated 2 days ago by Catherine Fendt" at bounding box center [262, 207] width 213 height 11
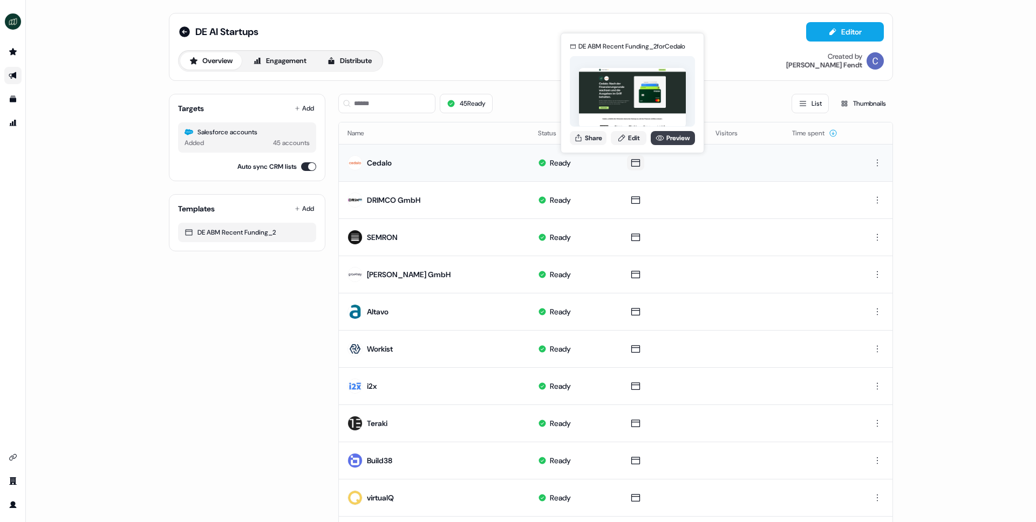
click at [664, 140] on link "Preview" at bounding box center [673, 138] width 44 height 14
click at [675, 137] on link "Preview" at bounding box center [673, 138] width 44 height 14
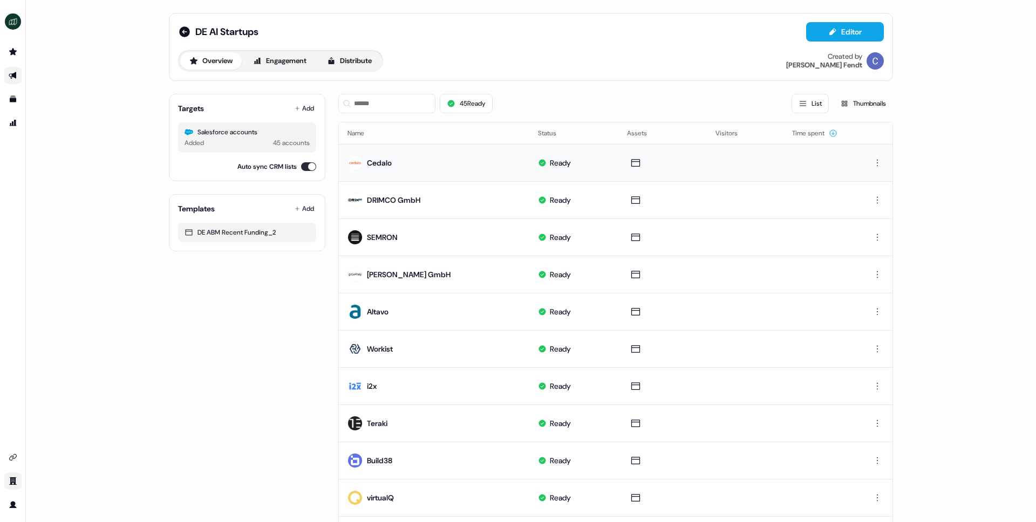
click at [12, 478] on link "Go to team" at bounding box center [12, 481] width 17 height 17
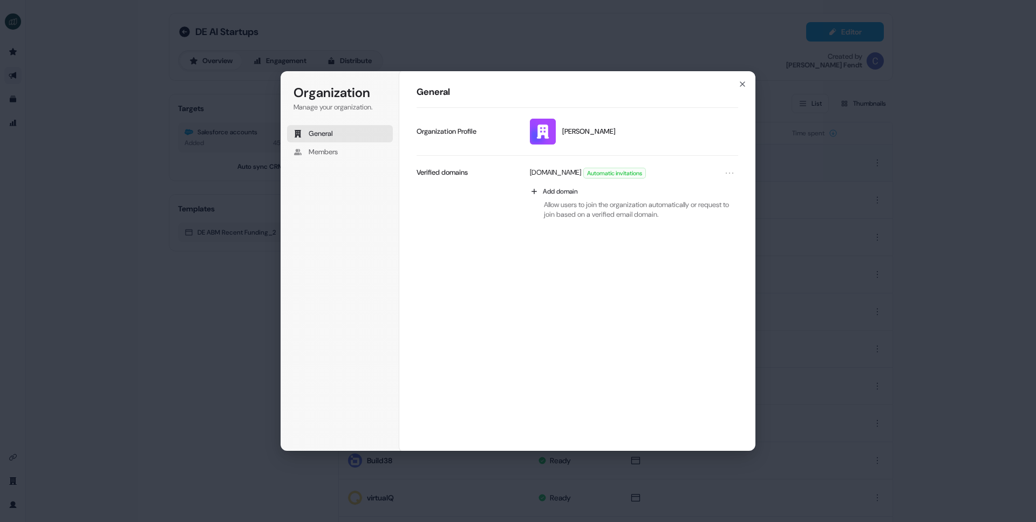
click at [172, 355] on div "Organization Manage your organization. General Members Organization General Mos…" at bounding box center [518, 261] width 1036 height 522
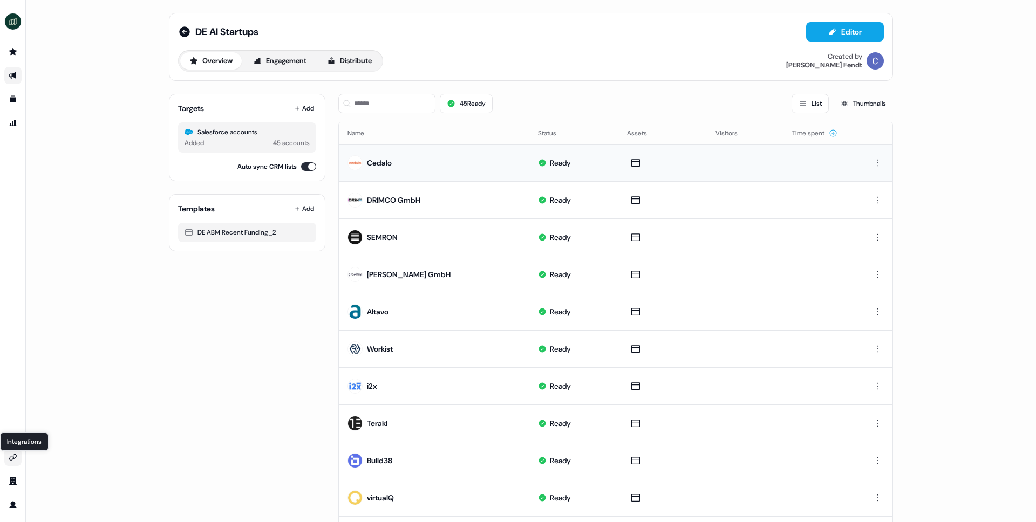
click at [13, 456] on icon "Go to integrations" at bounding box center [13, 457] width 9 height 9
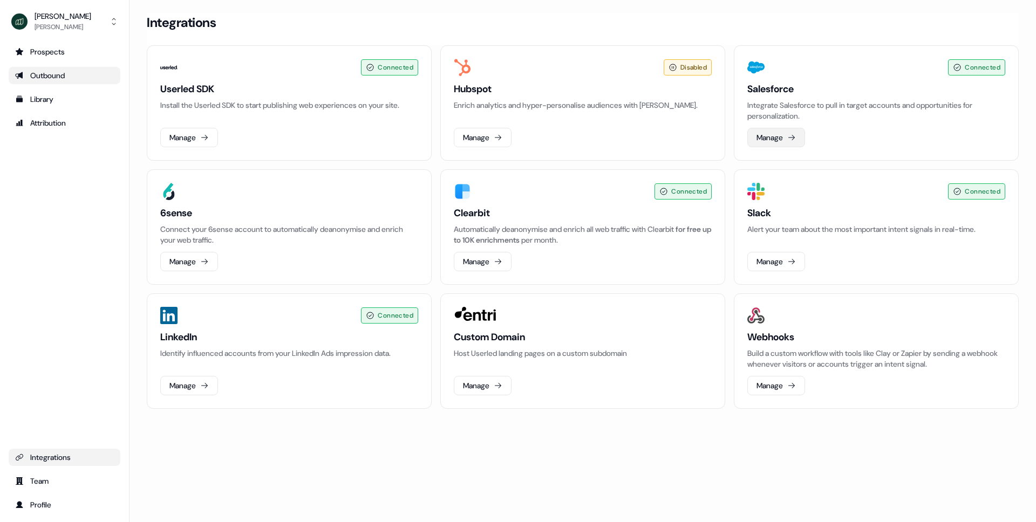
click at [780, 139] on button "Manage" at bounding box center [777, 137] width 58 height 19
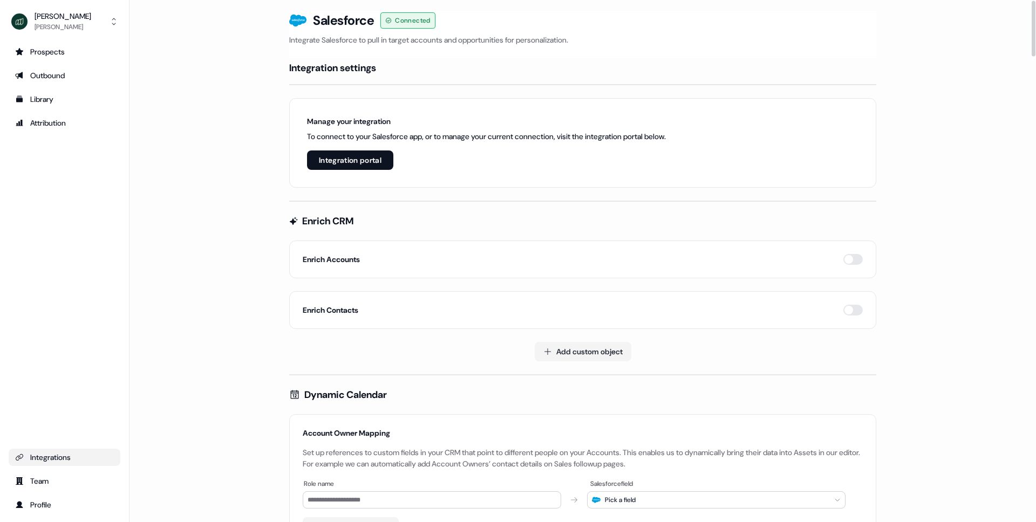
scroll to position [3177, 0]
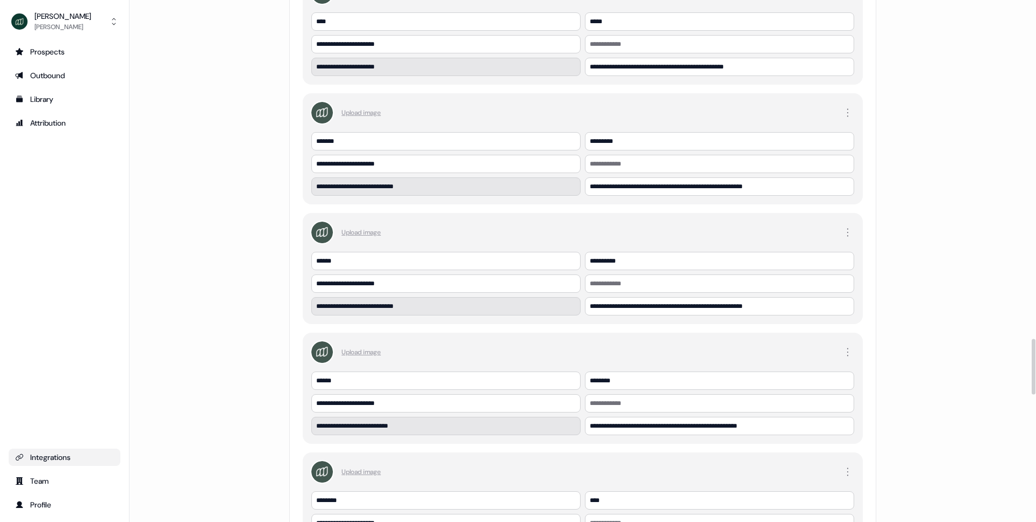
click at [50, 74] on div "Outbound" at bounding box center [64, 75] width 99 height 11
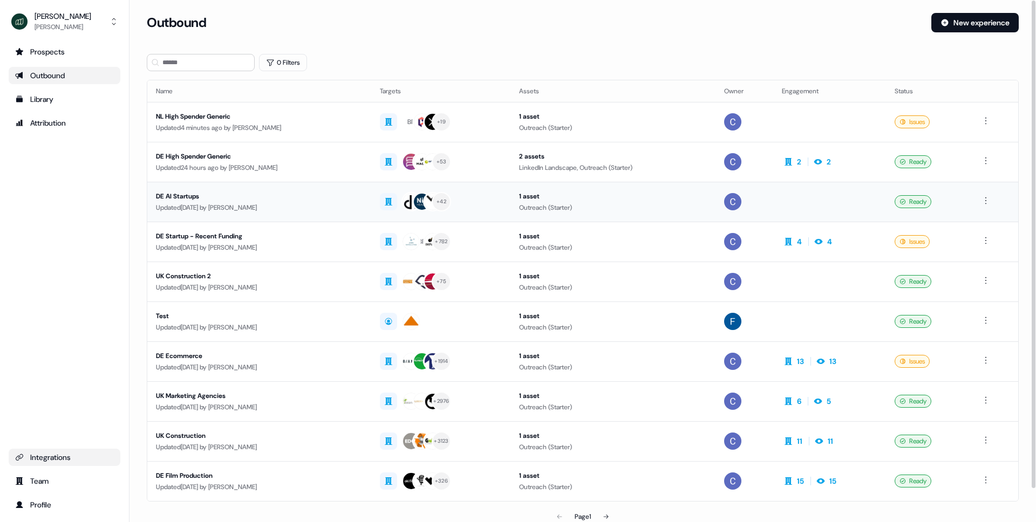
click at [225, 193] on div "DE AI Startups" at bounding box center [259, 196] width 207 height 11
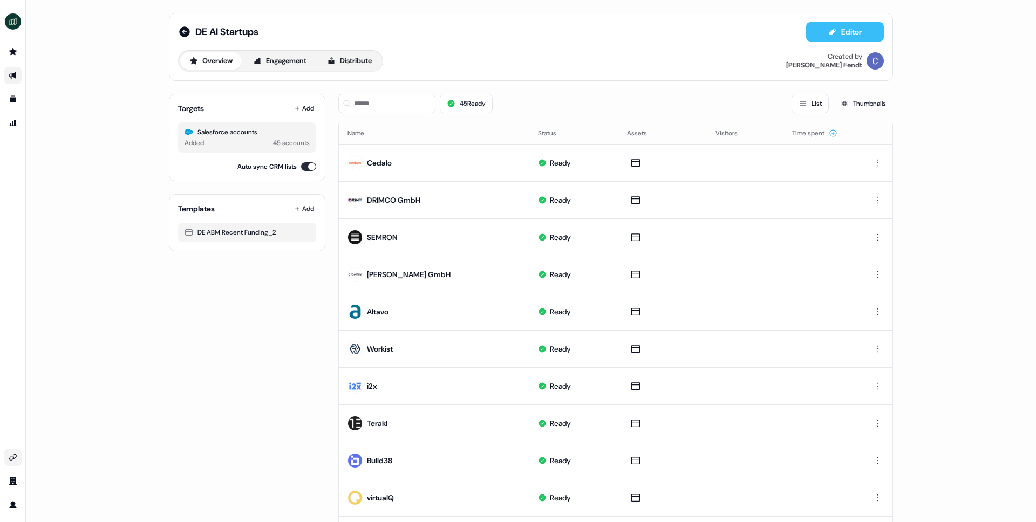
click at [835, 36] on button "Editor" at bounding box center [845, 31] width 78 height 19
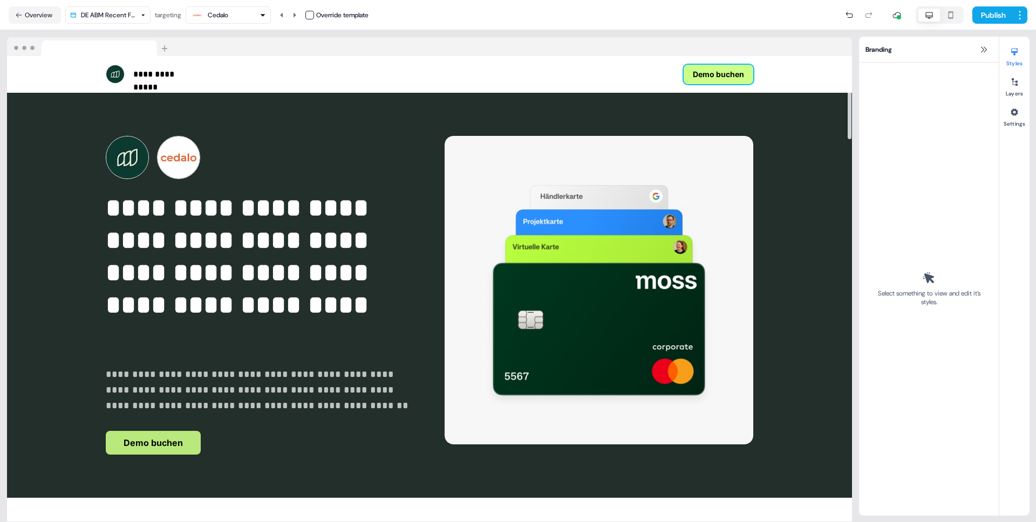
click at [699, 76] on button "Demo buchen" at bounding box center [719, 74] width 70 height 19
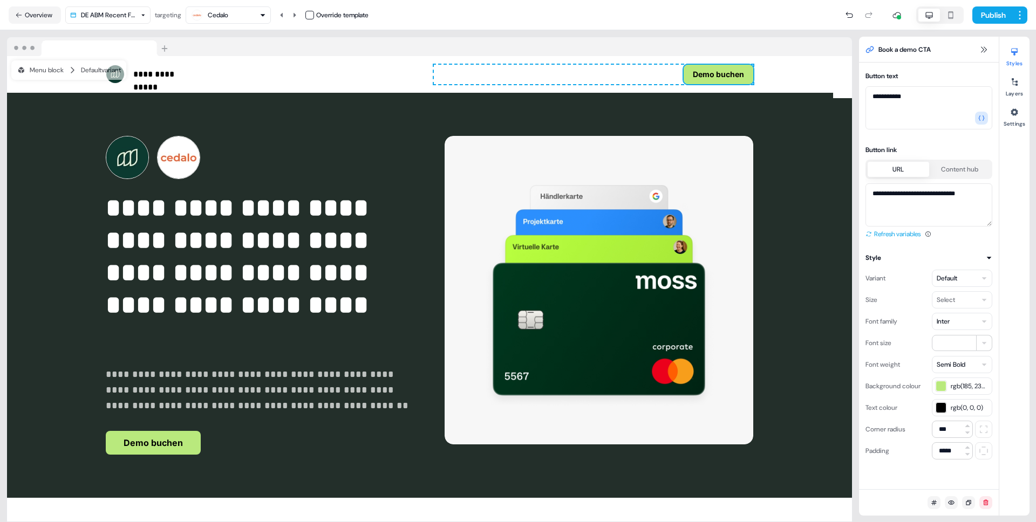
click at [871, 236] on icon at bounding box center [869, 234] width 6 height 6
click at [149, 435] on button "Demo buchen" at bounding box center [153, 443] width 95 height 24
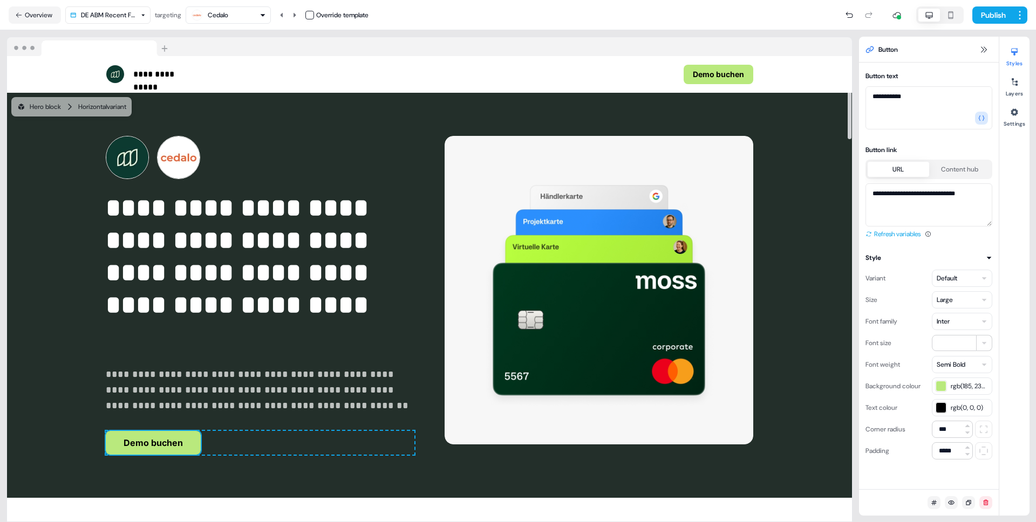
click at [868, 233] on icon at bounding box center [869, 234] width 6 height 6
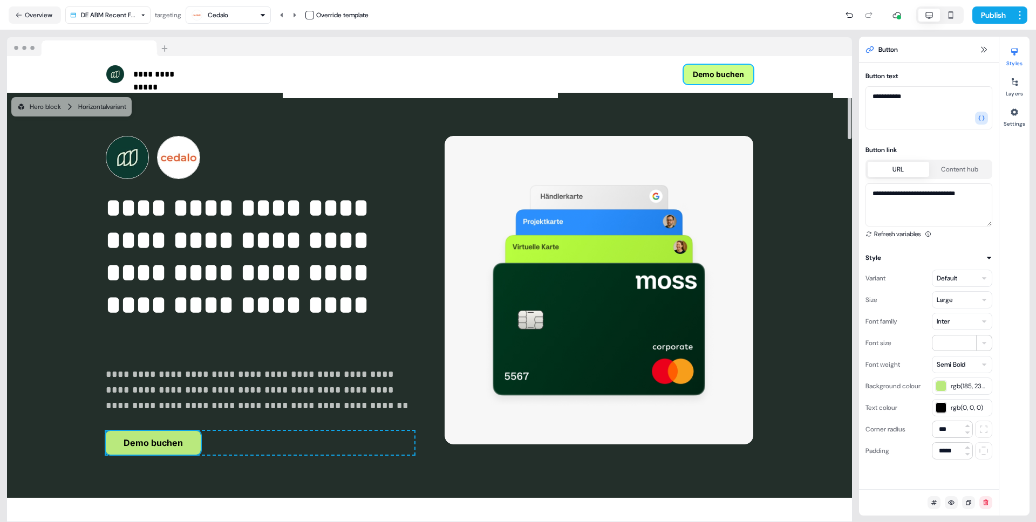
click at [722, 76] on button "Demo buchen" at bounding box center [719, 74] width 70 height 19
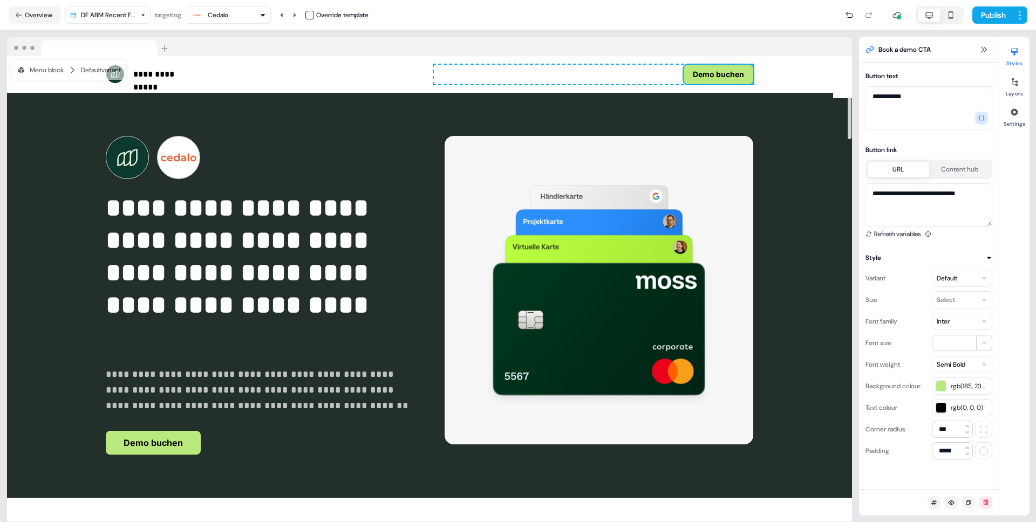
click at [896, 227] on div "**********" at bounding box center [929, 212] width 127 height 56
click at [892, 234] on button "Refresh variables" at bounding box center [893, 234] width 55 height 11
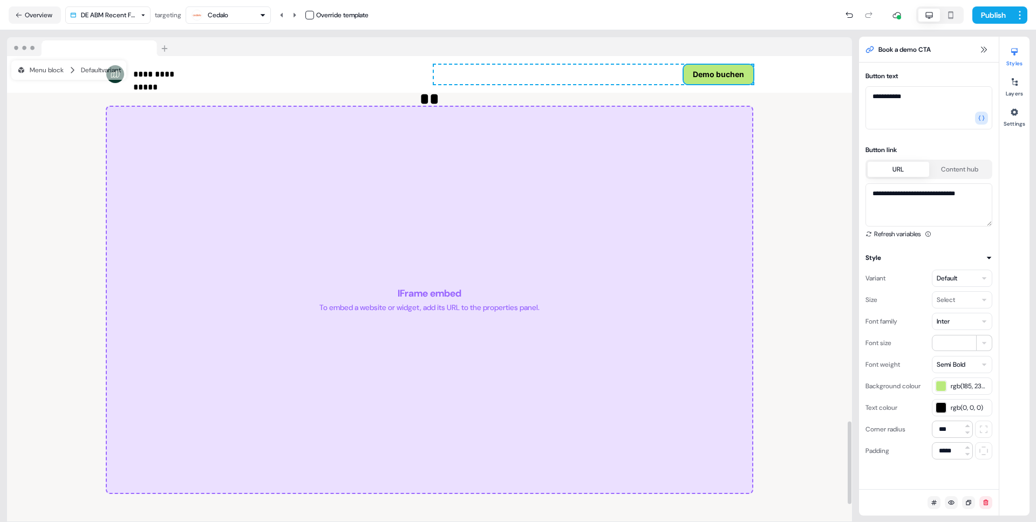
scroll to position [2062, 0]
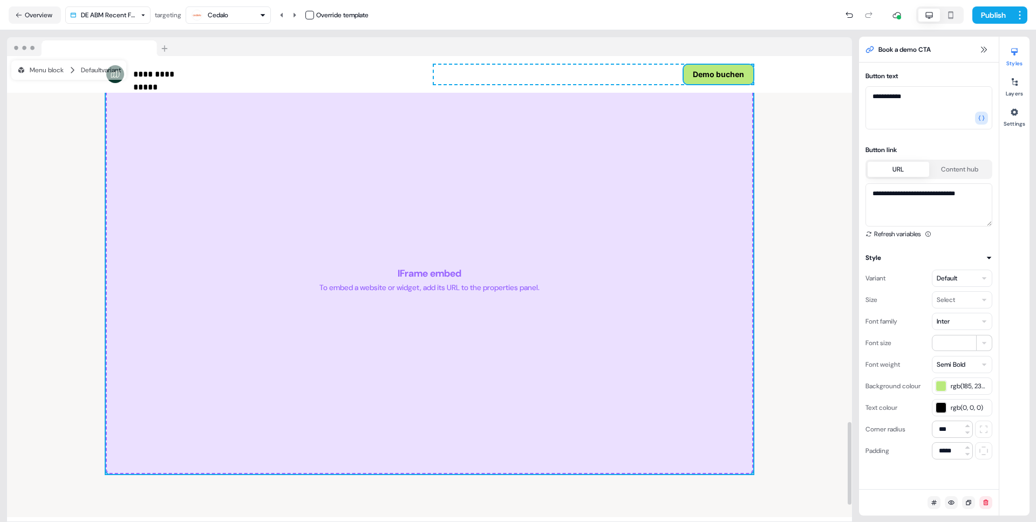
click at [699, 248] on div "IFrame embed To embed a website or widget, add its URL to the properties panel." at bounding box center [430, 280] width 648 height 389
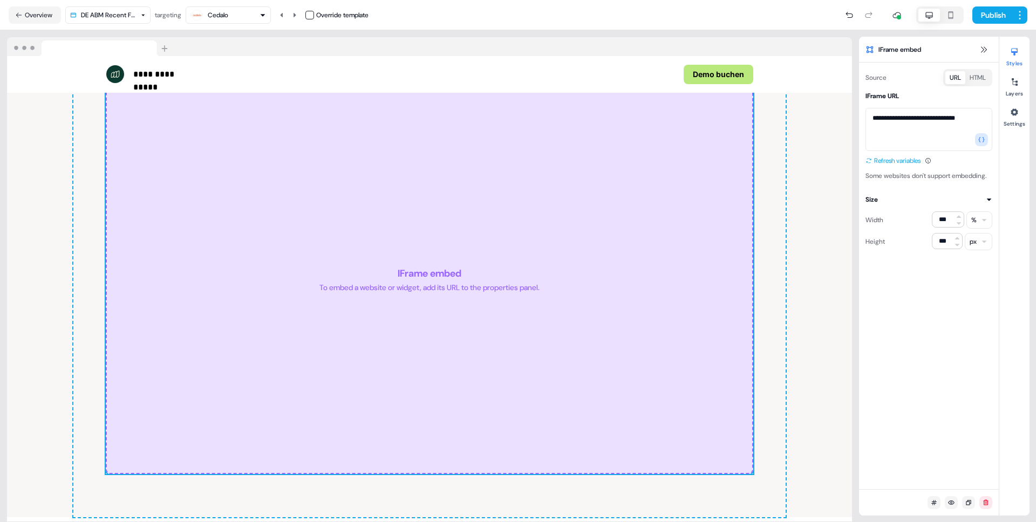
click at [868, 164] on icon at bounding box center [869, 161] width 6 height 6
click at [1000, 16] on button "Publish" at bounding box center [993, 14] width 40 height 17
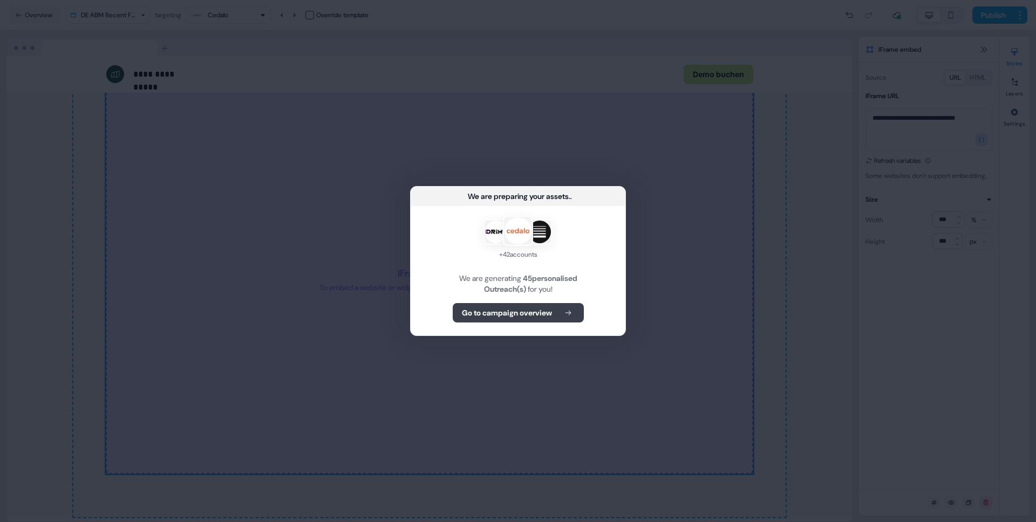
click at [532, 313] on b "Go to campaign overview" at bounding box center [507, 313] width 90 height 11
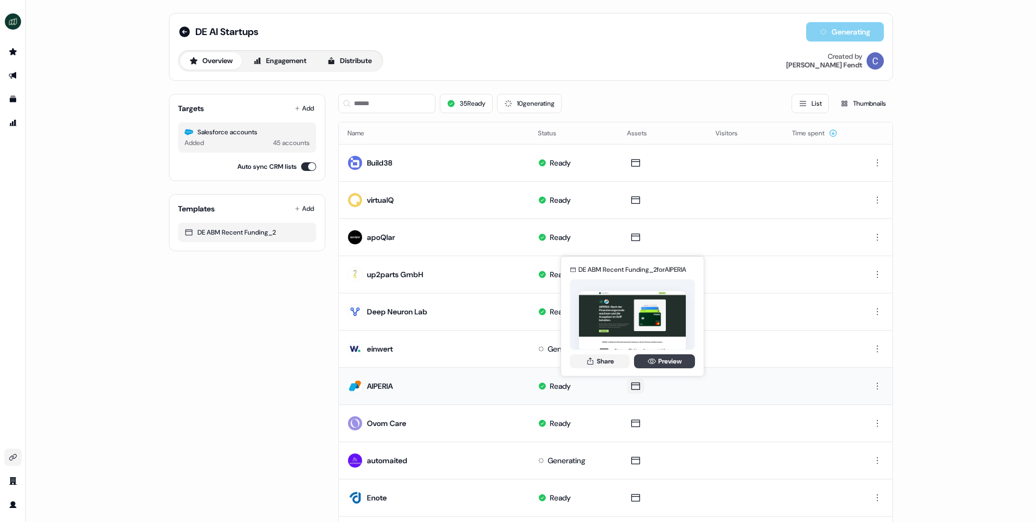
click at [652, 362] on icon at bounding box center [652, 361] width 9 height 9
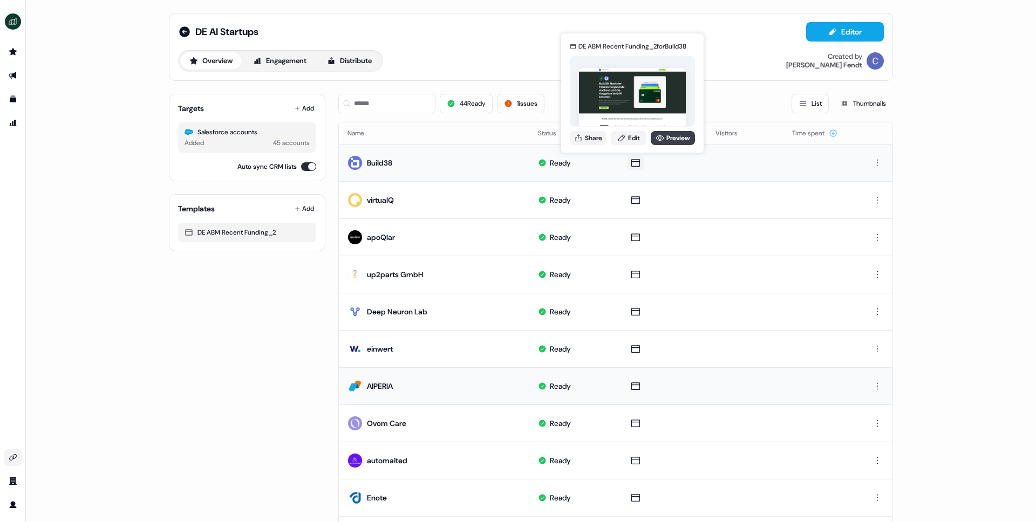
click at [669, 139] on link "Preview" at bounding box center [673, 138] width 44 height 14
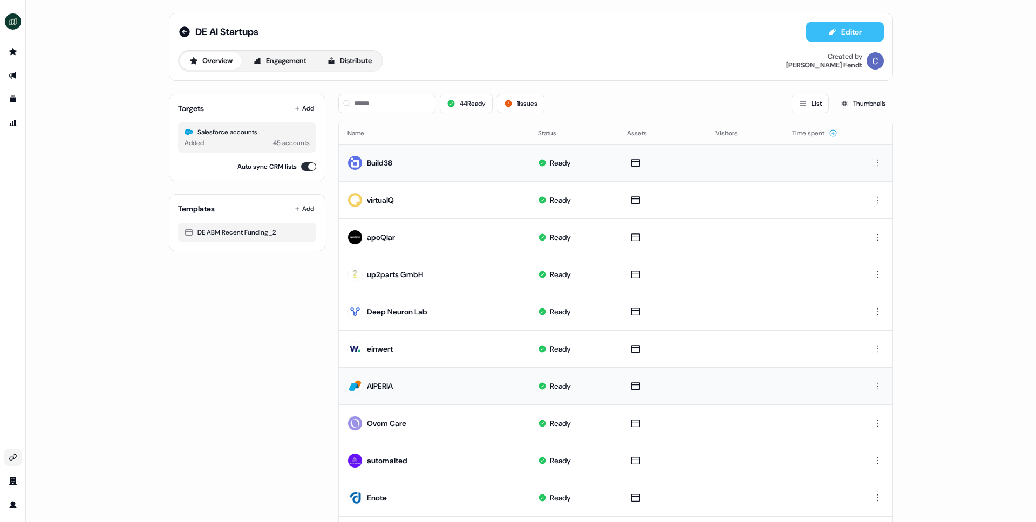
click at [854, 32] on button "Editor" at bounding box center [845, 31] width 78 height 19
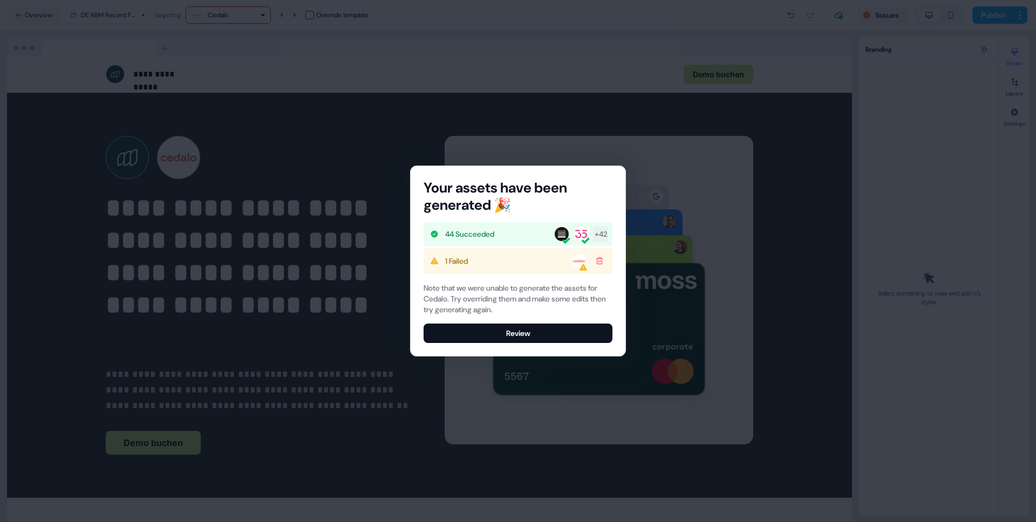
click at [494, 265] on div "1 Failed" at bounding box center [518, 261] width 189 height 26
click at [509, 332] on button "Review" at bounding box center [518, 333] width 189 height 19
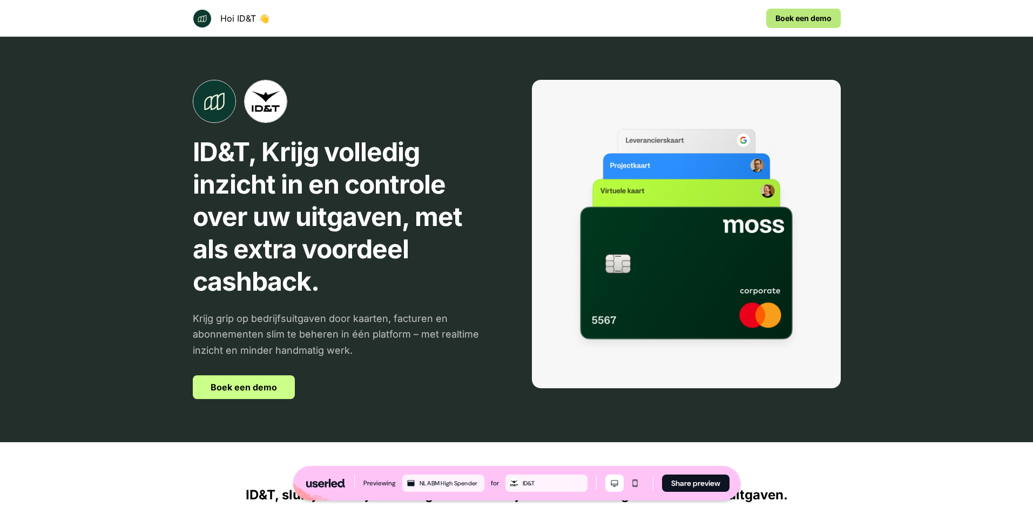
click at [242, 384] on link "Boek een demo" at bounding box center [244, 388] width 102 height 24
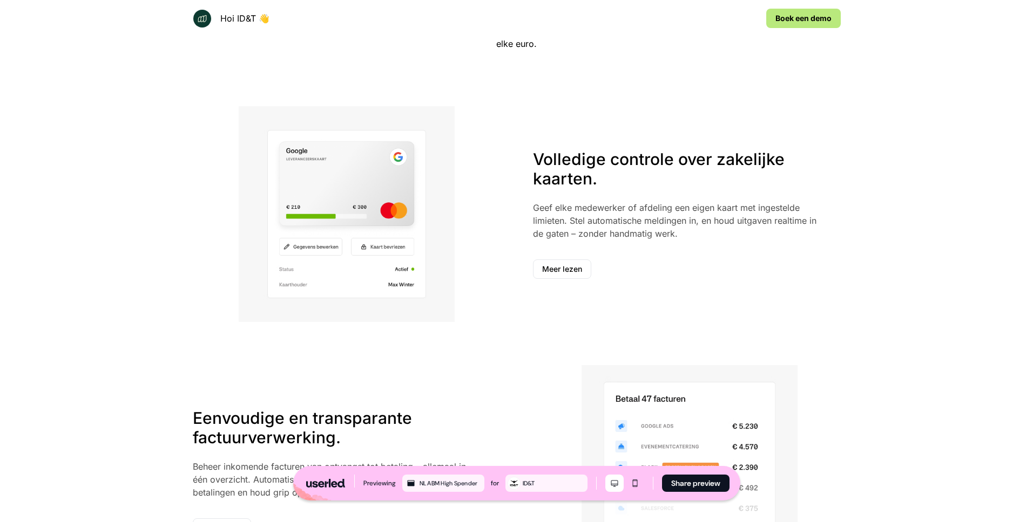
scroll to position [816, 0]
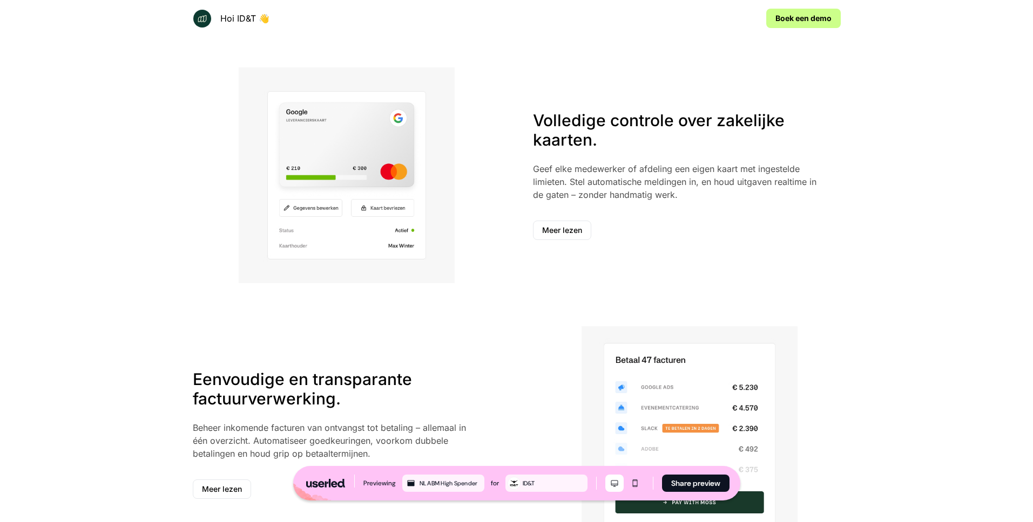
click at [805, 22] on link "Boek een demo" at bounding box center [803, 18] width 74 height 19
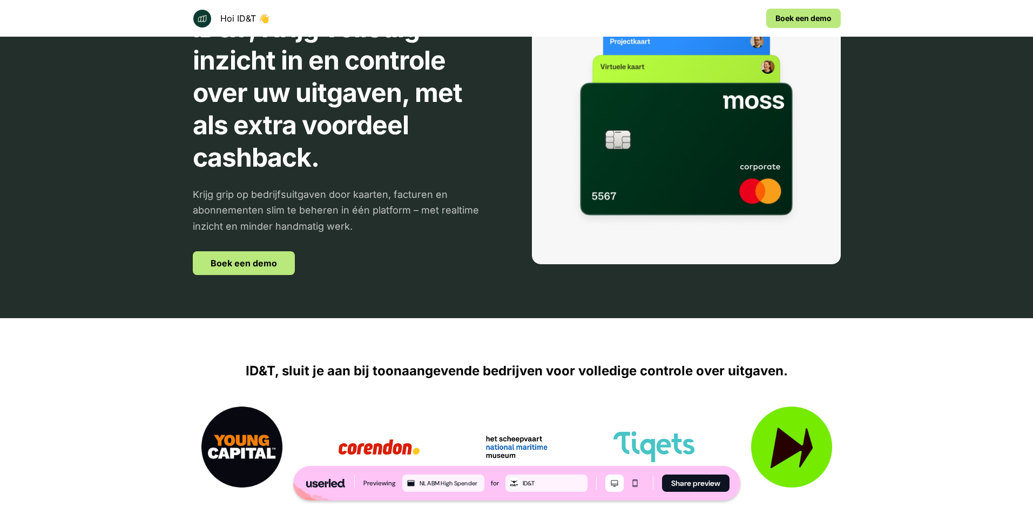
scroll to position [0, 0]
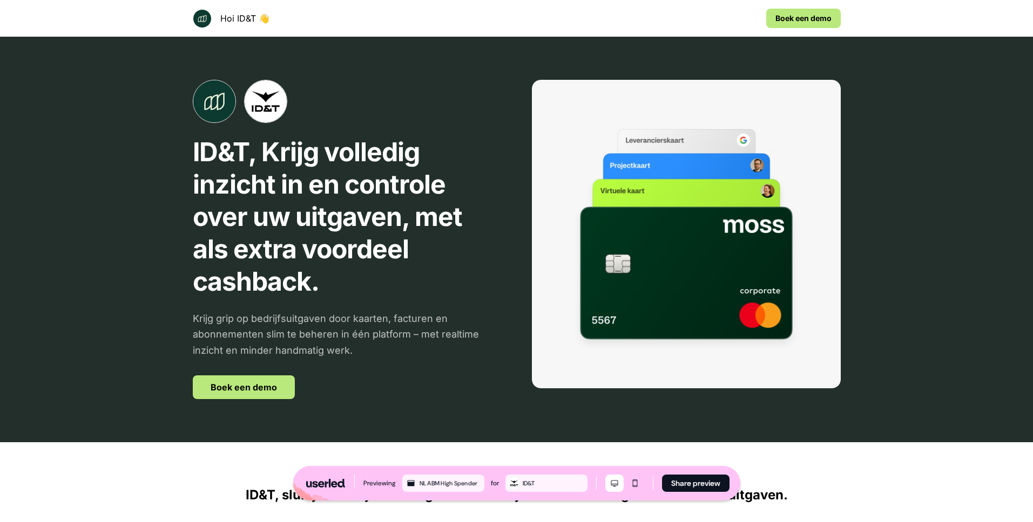
click at [546, 481] on div "ID&T" at bounding box center [553, 484] width 63 height 10
click at [527, 487] on div "ID&T" at bounding box center [553, 484] width 63 height 10
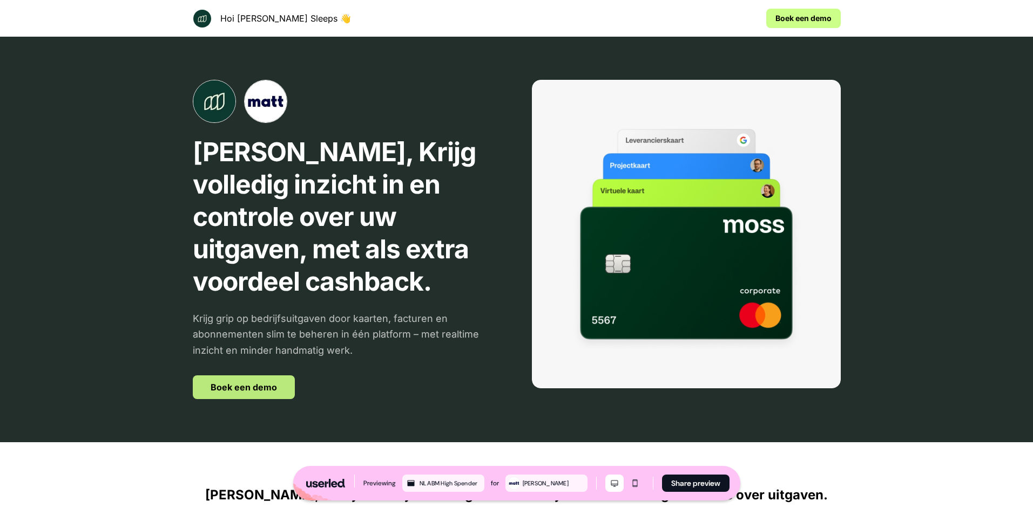
click at [787, 21] on link "Boek een demo" at bounding box center [803, 18] width 74 height 19
click at [545, 485] on div "[PERSON_NAME]" at bounding box center [553, 484] width 63 height 10
click at [671, 479] on button "Share preview" at bounding box center [695, 483] width 67 height 17
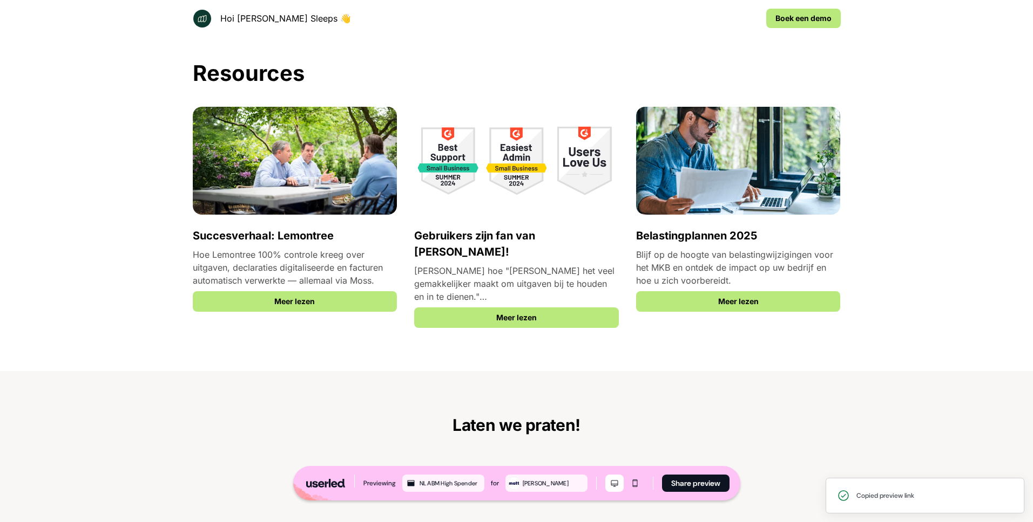
scroll to position [2082, 0]
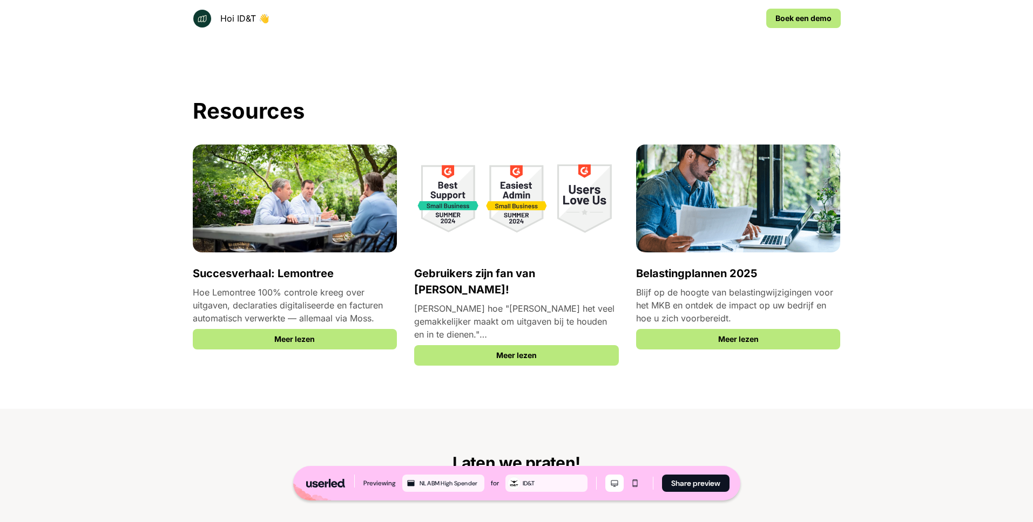
scroll to position [1795, 0]
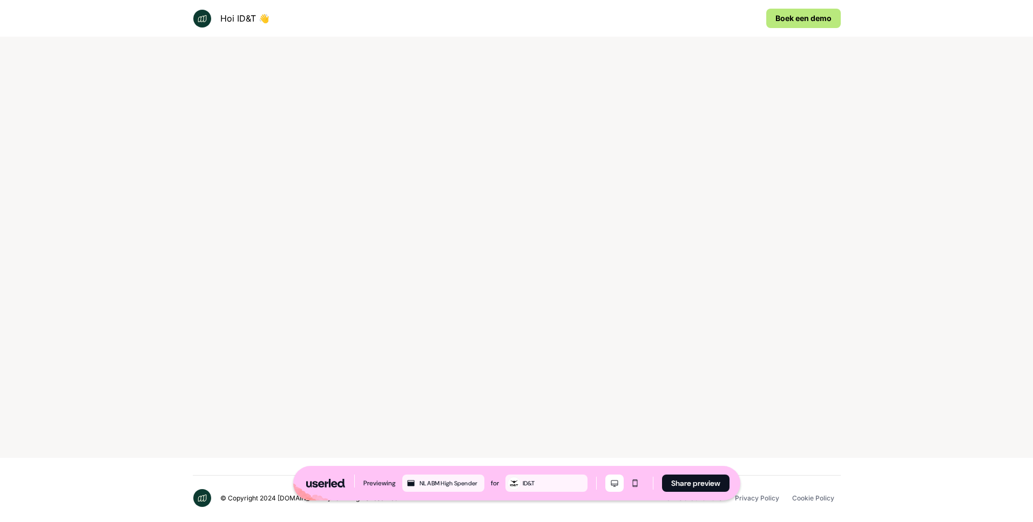
scroll to position [2079, 0]
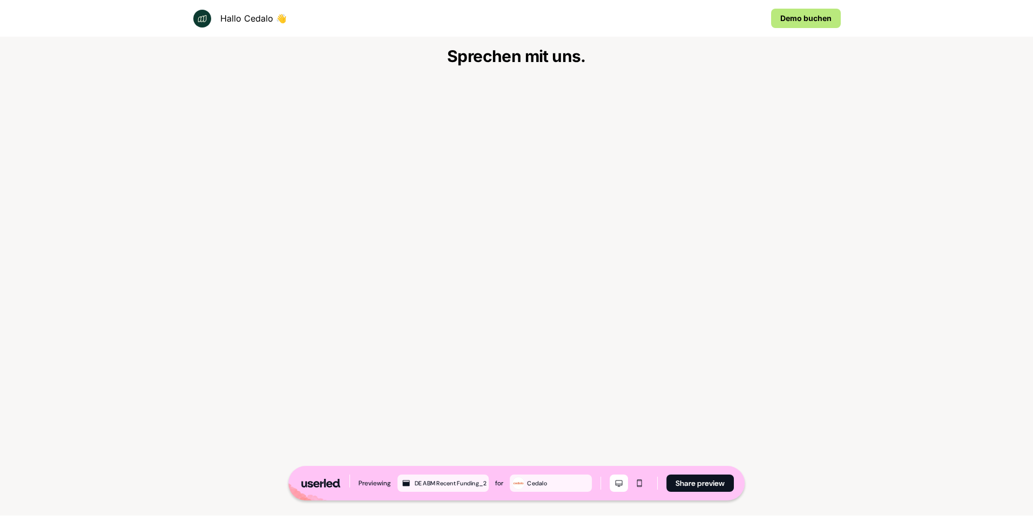
scroll to position [2082, 0]
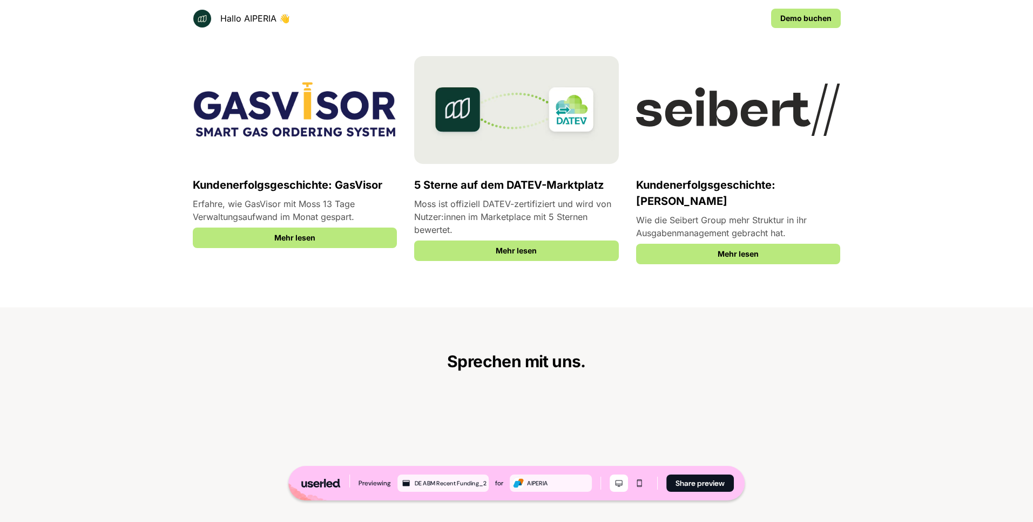
scroll to position [1737, 0]
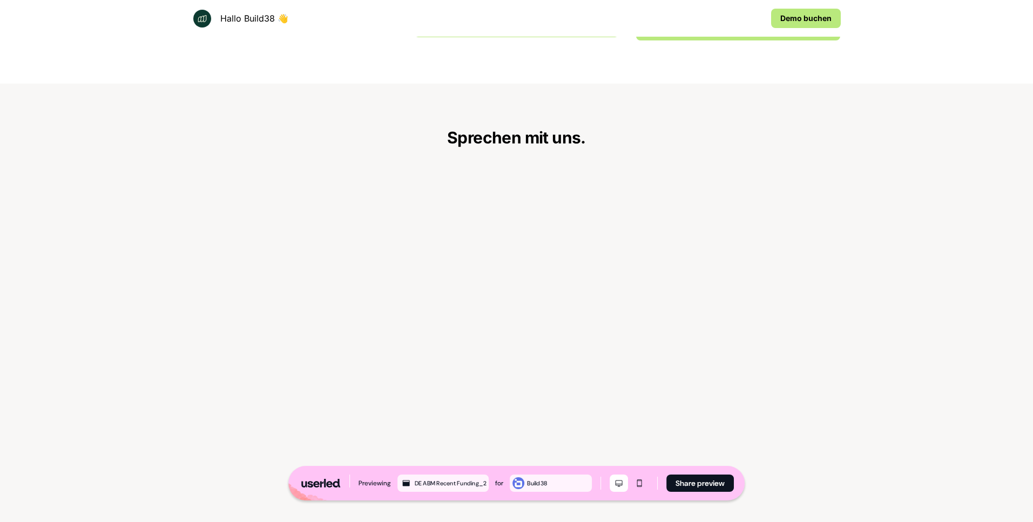
scroll to position [1932, 0]
